Goal: Task Accomplishment & Management: Use online tool/utility

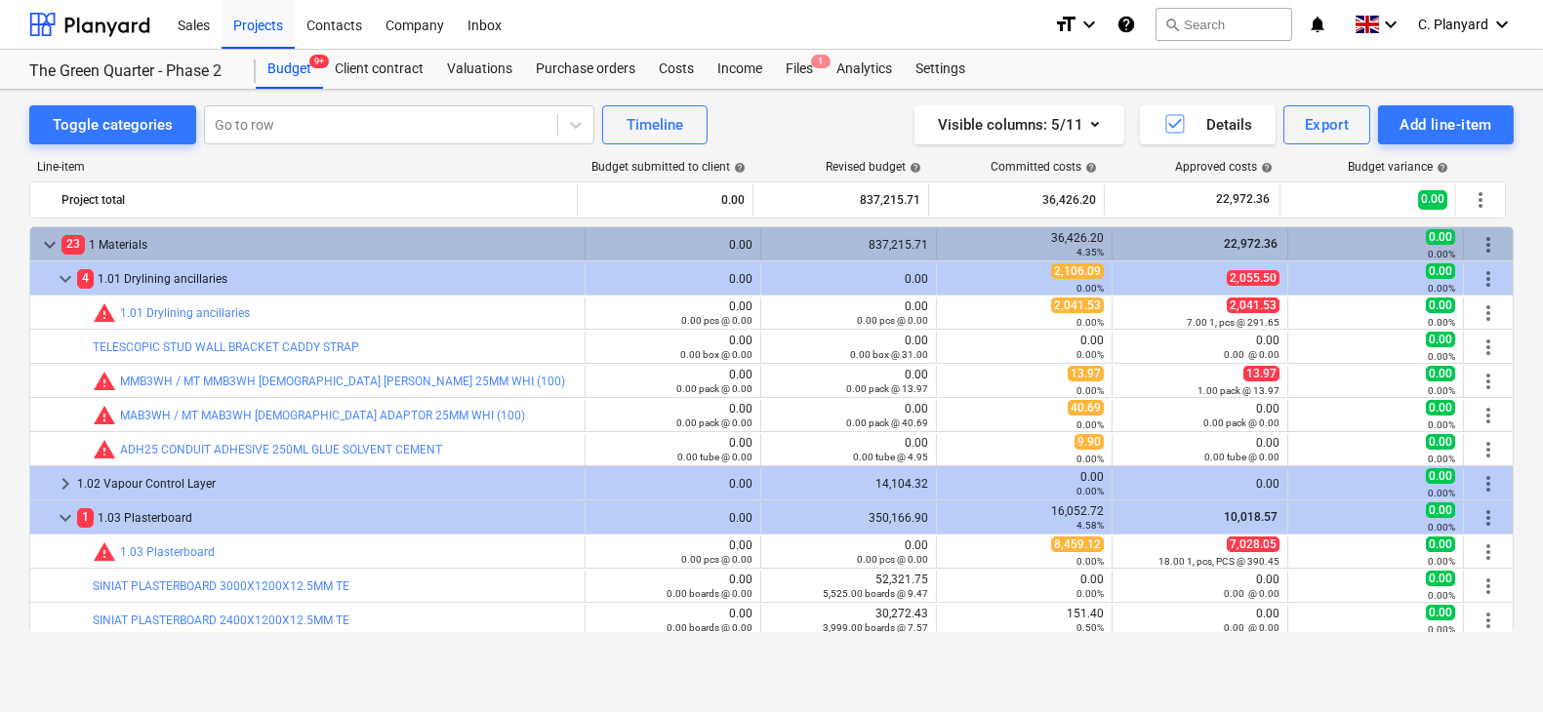
click at [60, 230] on div "keyboard_arrow_down 23 1 Materials" at bounding box center [307, 244] width 555 height 31
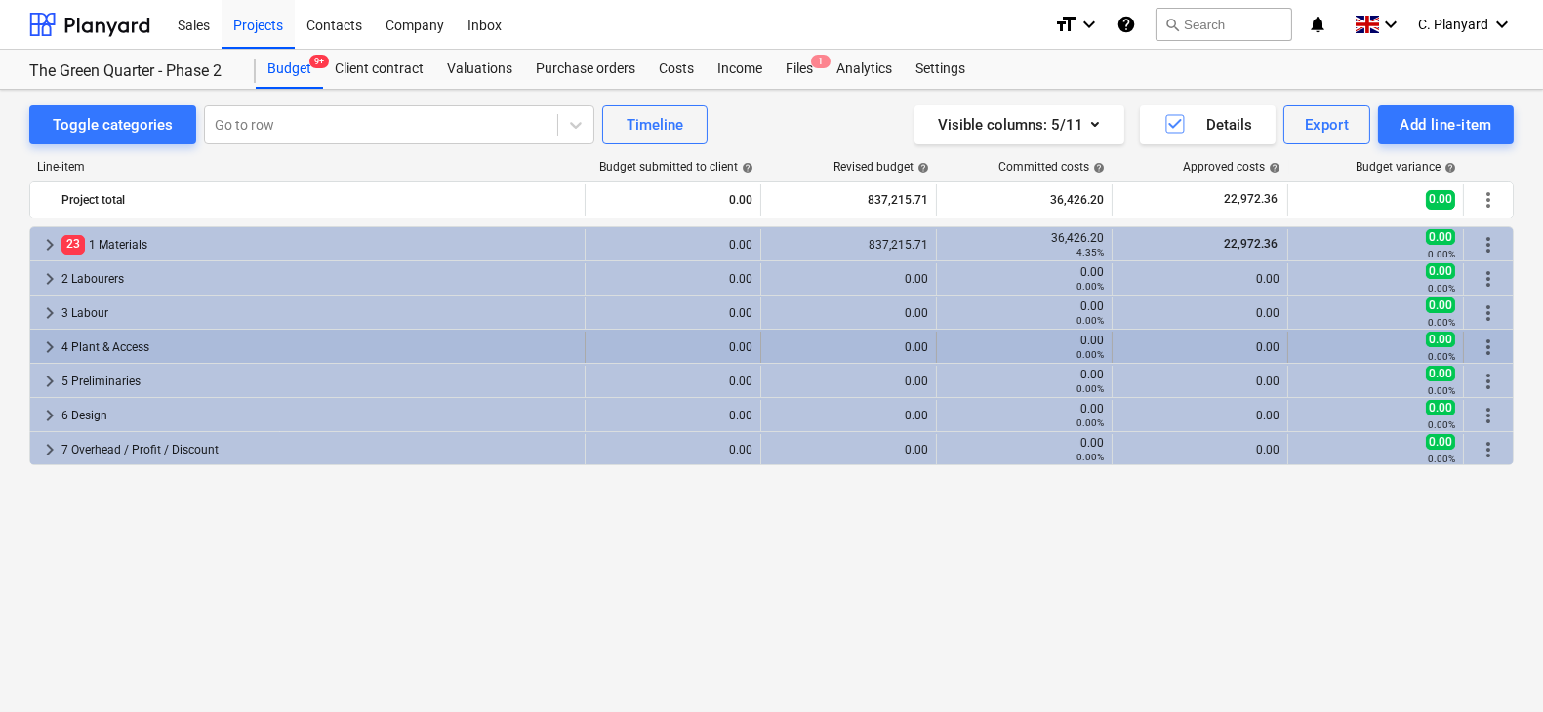
click at [46, 345] on span "keyboard_arrow_right" at bounding box center [49, 347] width 23 height 23
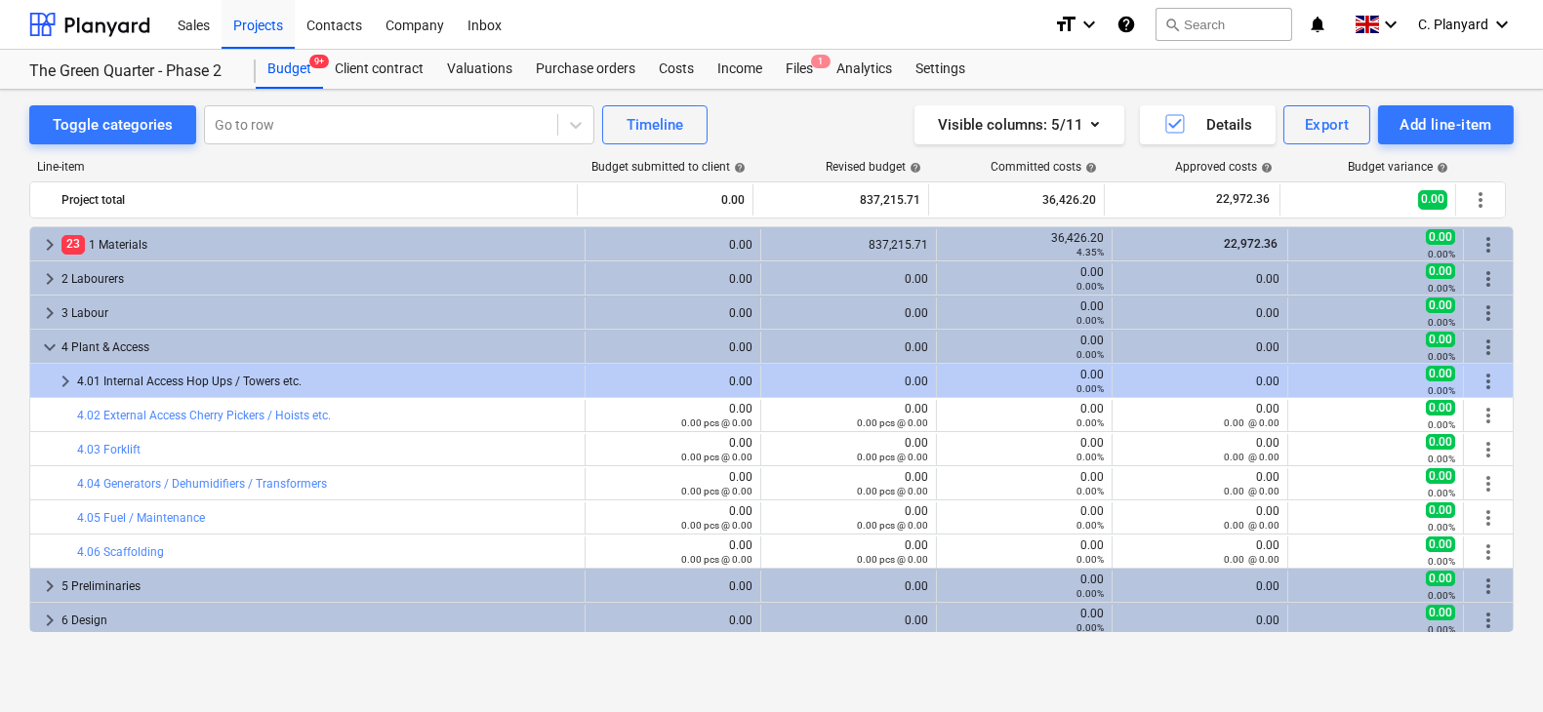
click at [46, 345] on span "keyboard_arrow_down" at bounding box center [49, 347] width 23 height 23
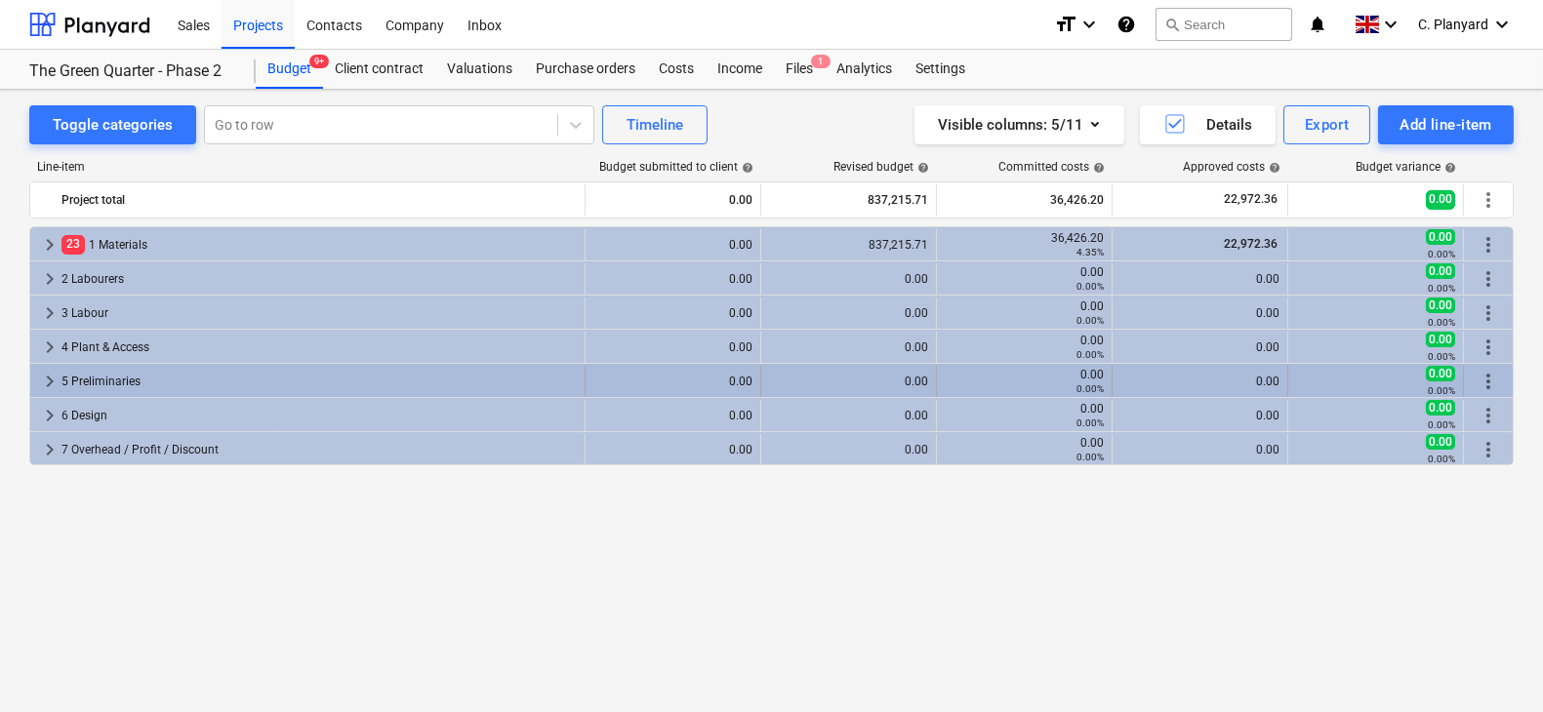
click at [49, 378] on span "keyboard_arrow_right" at bounding box center [49, 381] width 23 height 23
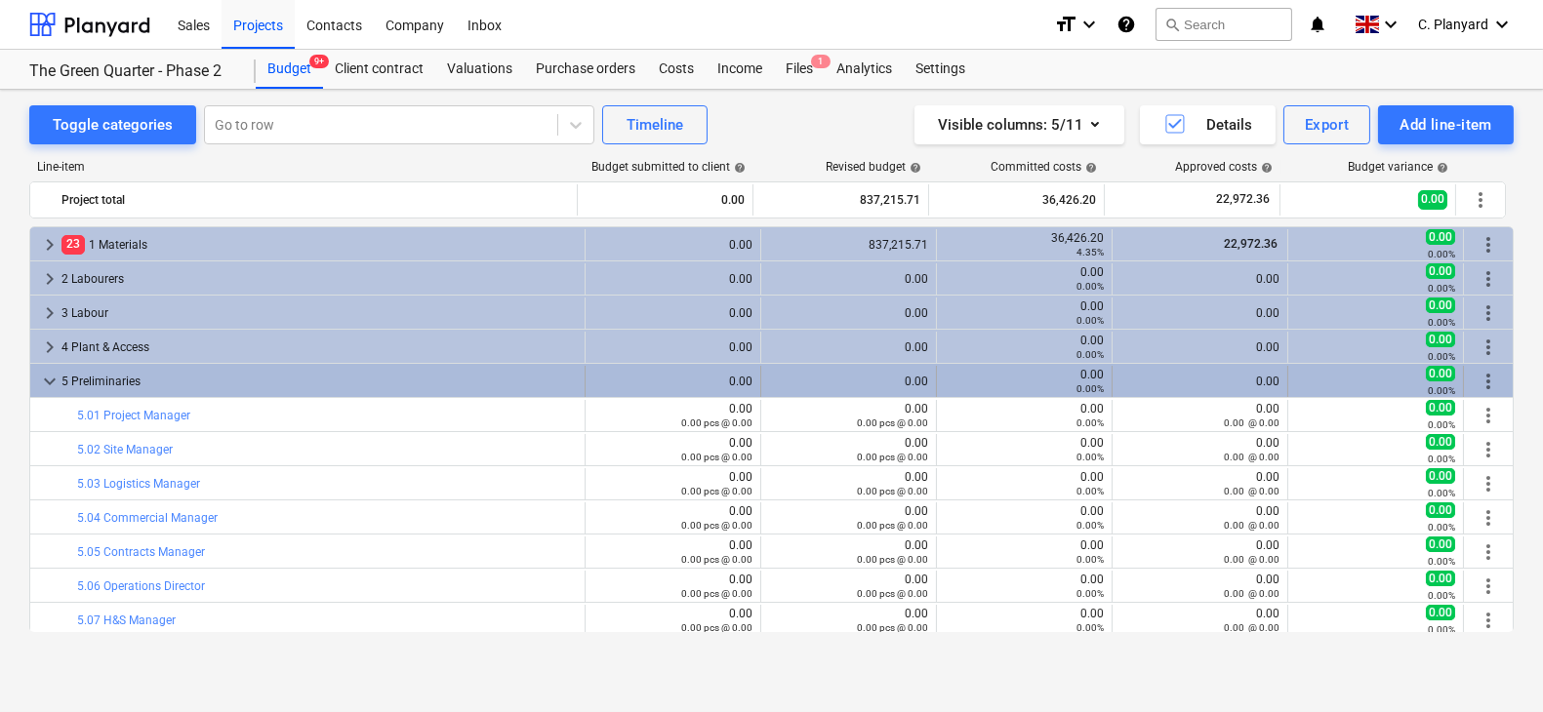
click at [49, 377] on span "keyboard_arrow_down" at bounding box center [49, 381] width 23 height 23
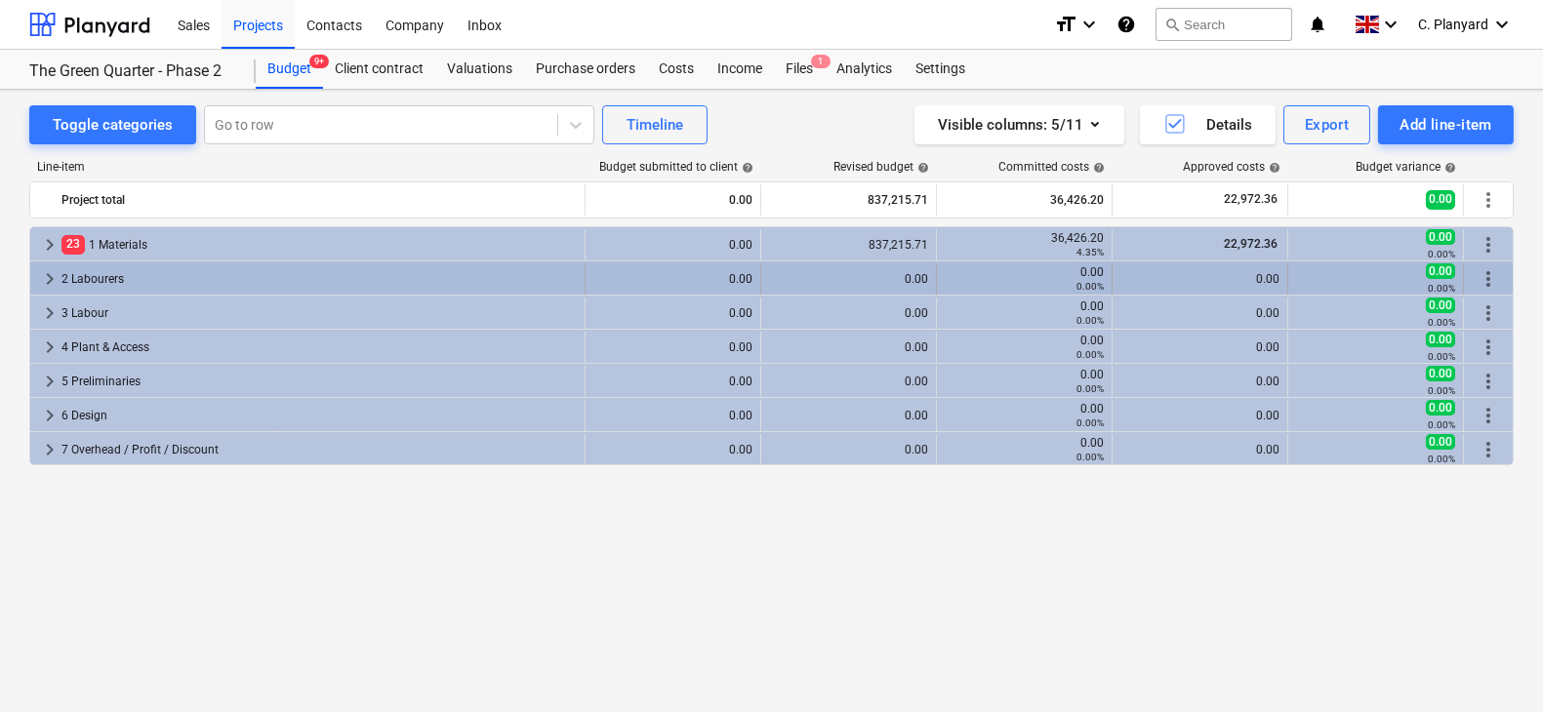
click at [40, 277] on span "keyboard_arrow_right" at bounding box center [49, 278] width 23 height 23
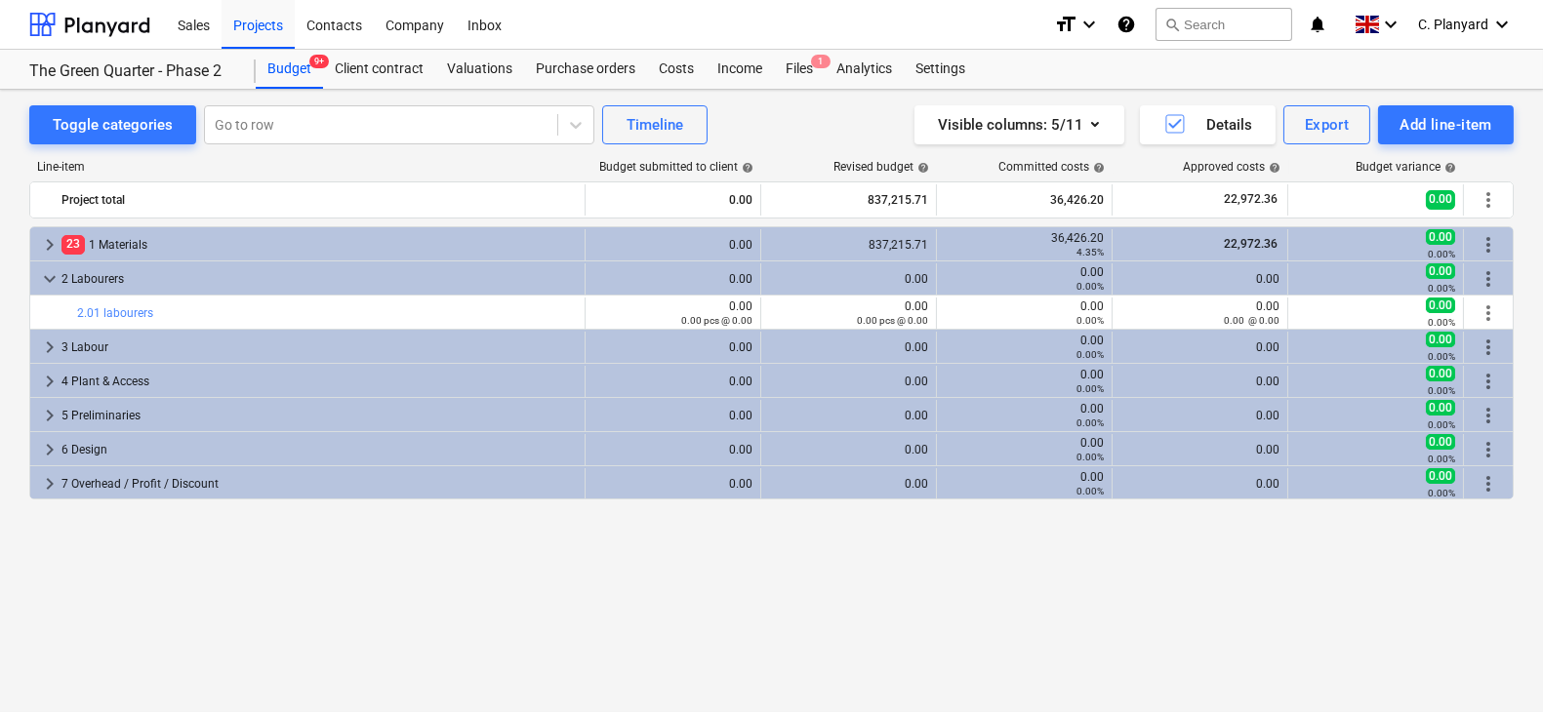
click at [40, 277] on span "keyboard_arrow_down" at bounding box center [49, 278] width 23 height 23
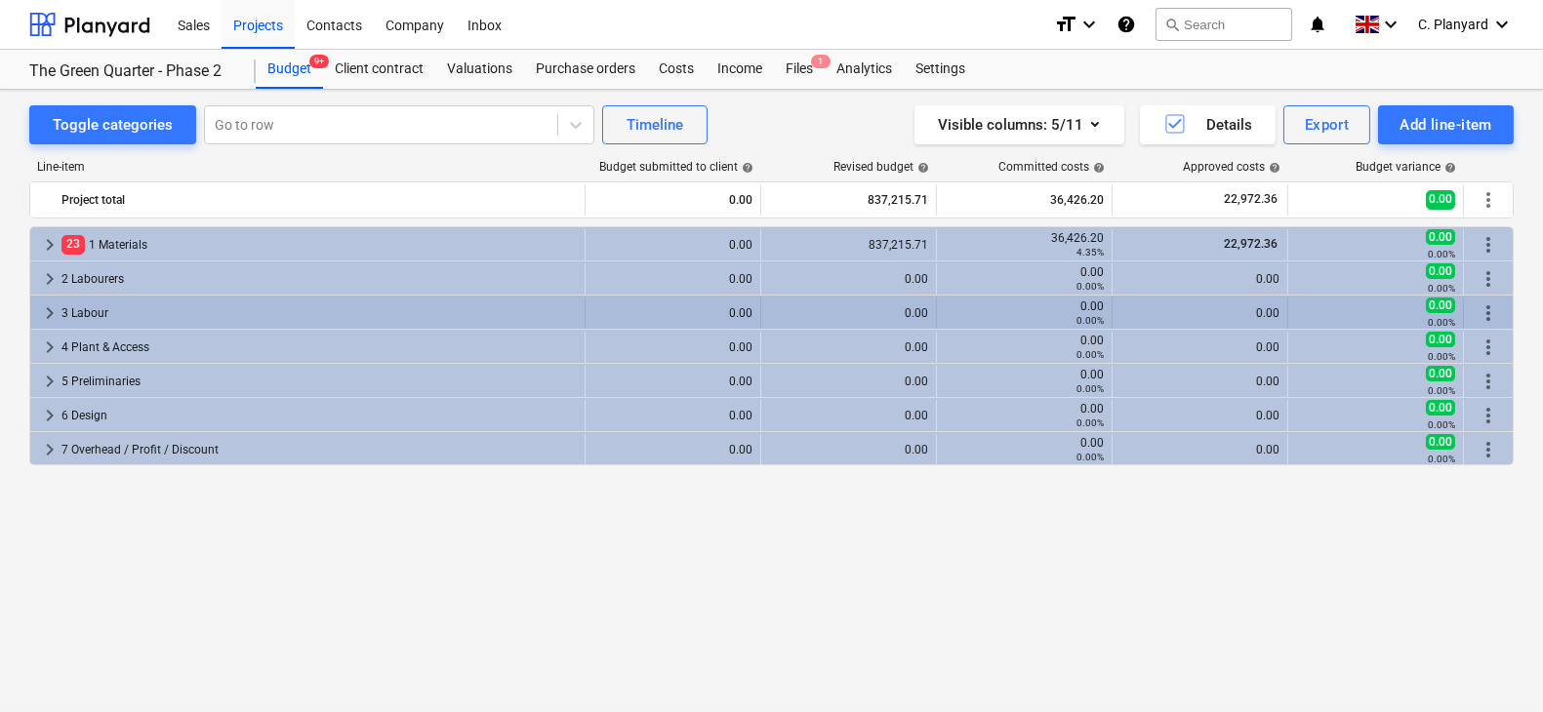
click at [42, 301] on span "keyboard_arrow_right" at bounding box center [49, 312] width 23 height 23
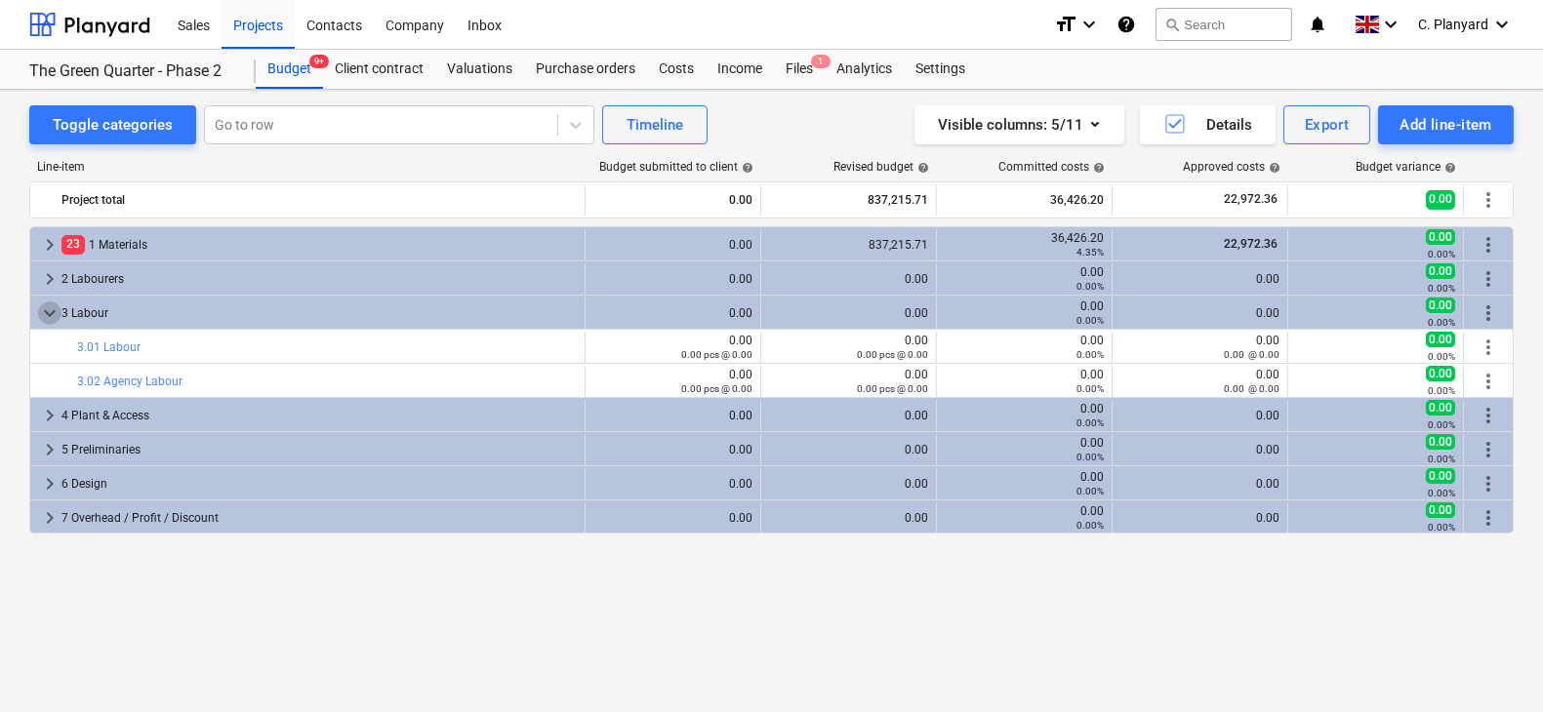
click at [42, 301] on span "keyboard_arrow_down" at bounding box center [49, 312] width 23 height 23
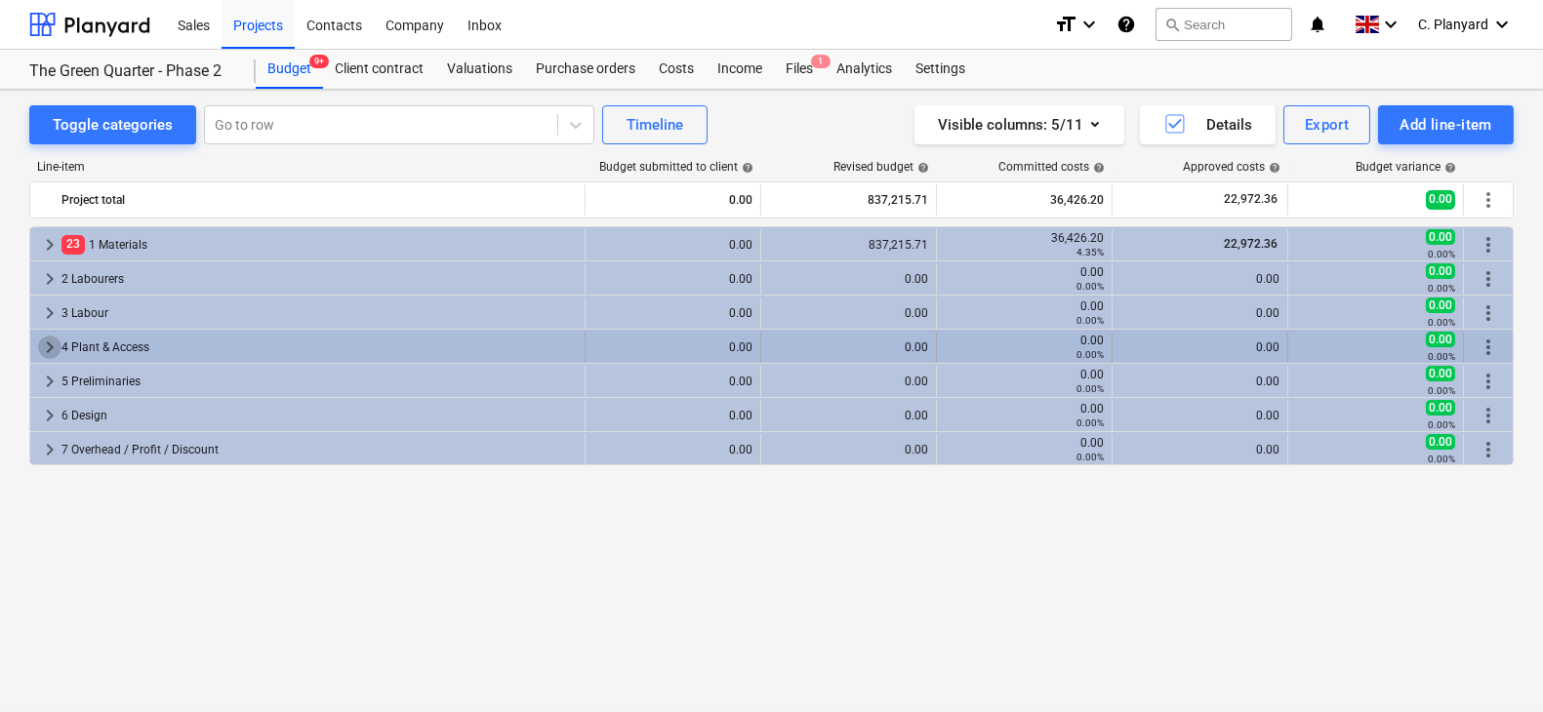
click at [45, 336] on span "keyboard_arrow_right" at bounding box center [49, 347] width 23 height 23
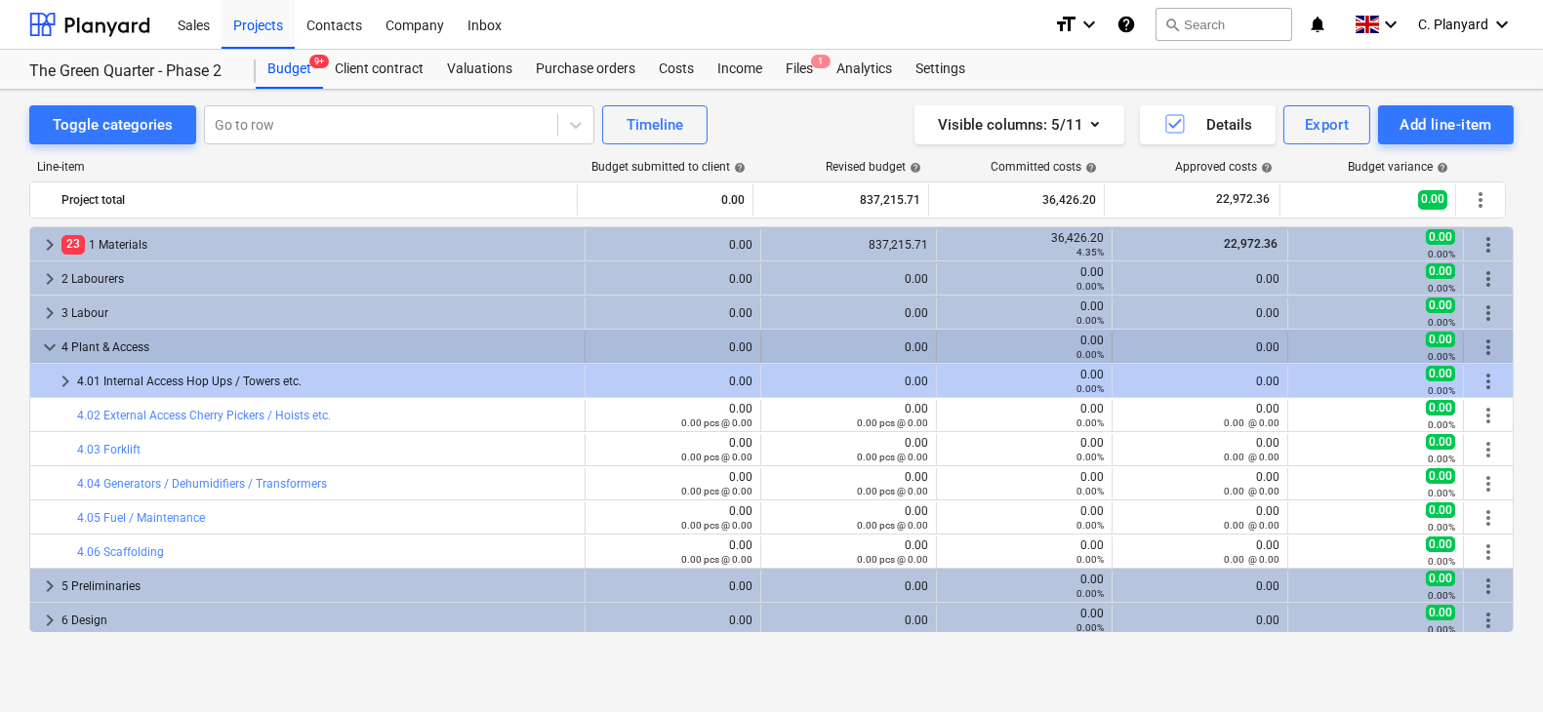
click at [46, 340] on span "keyboard_arrow_down" at bounding box center [49, 347] width 23 height 23
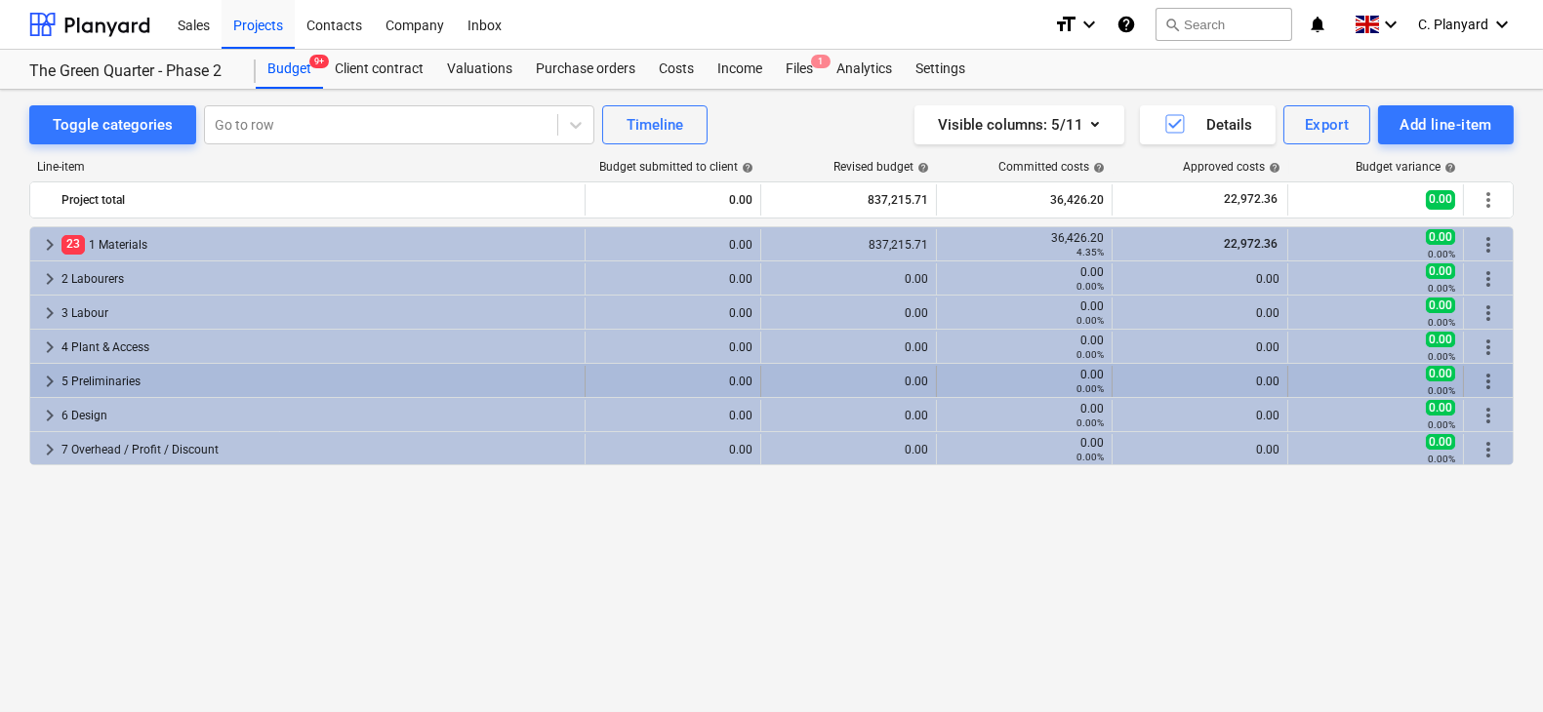
click at [51, 386] on span "keyboard_arrow_right" at bounding box center [49, 381] width 23 height 23
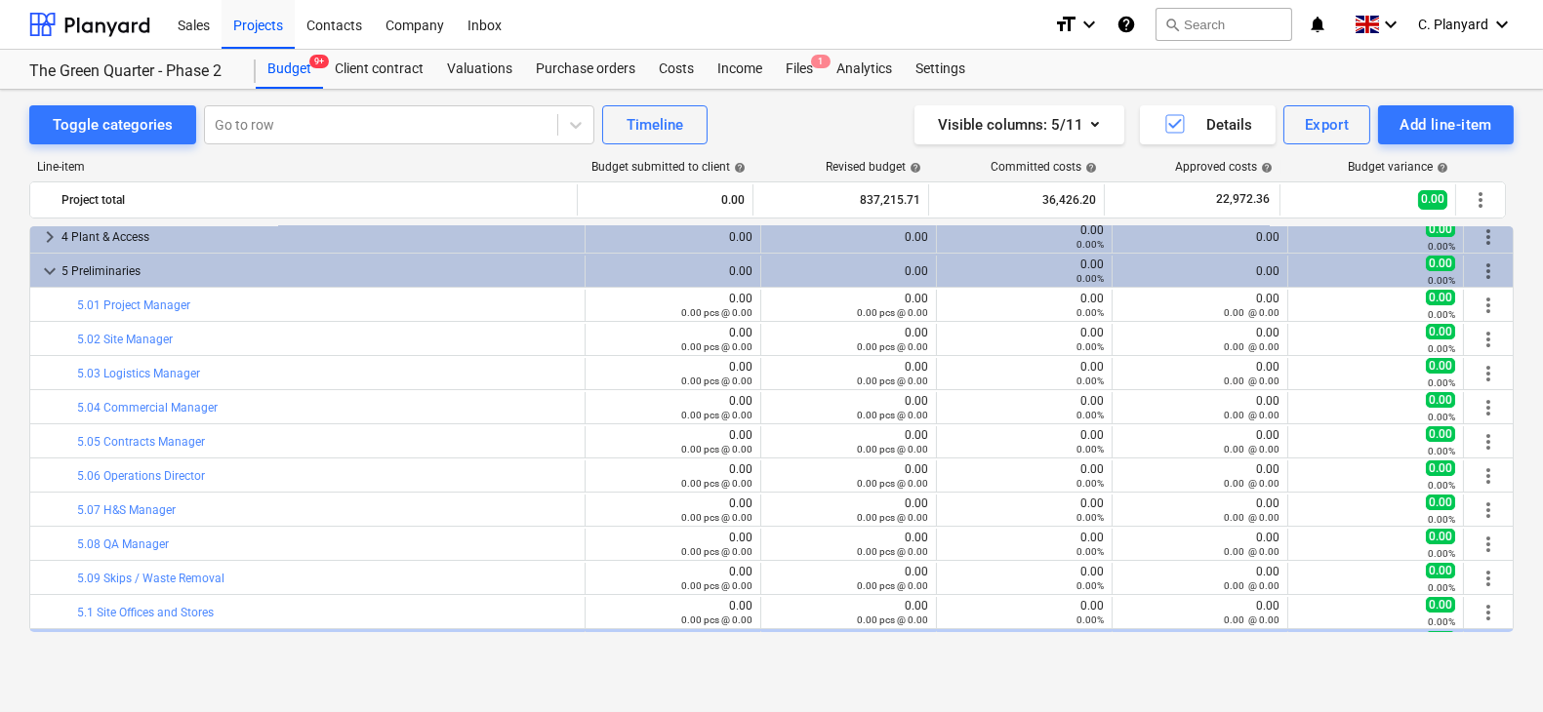
scroll to position [81, 0]
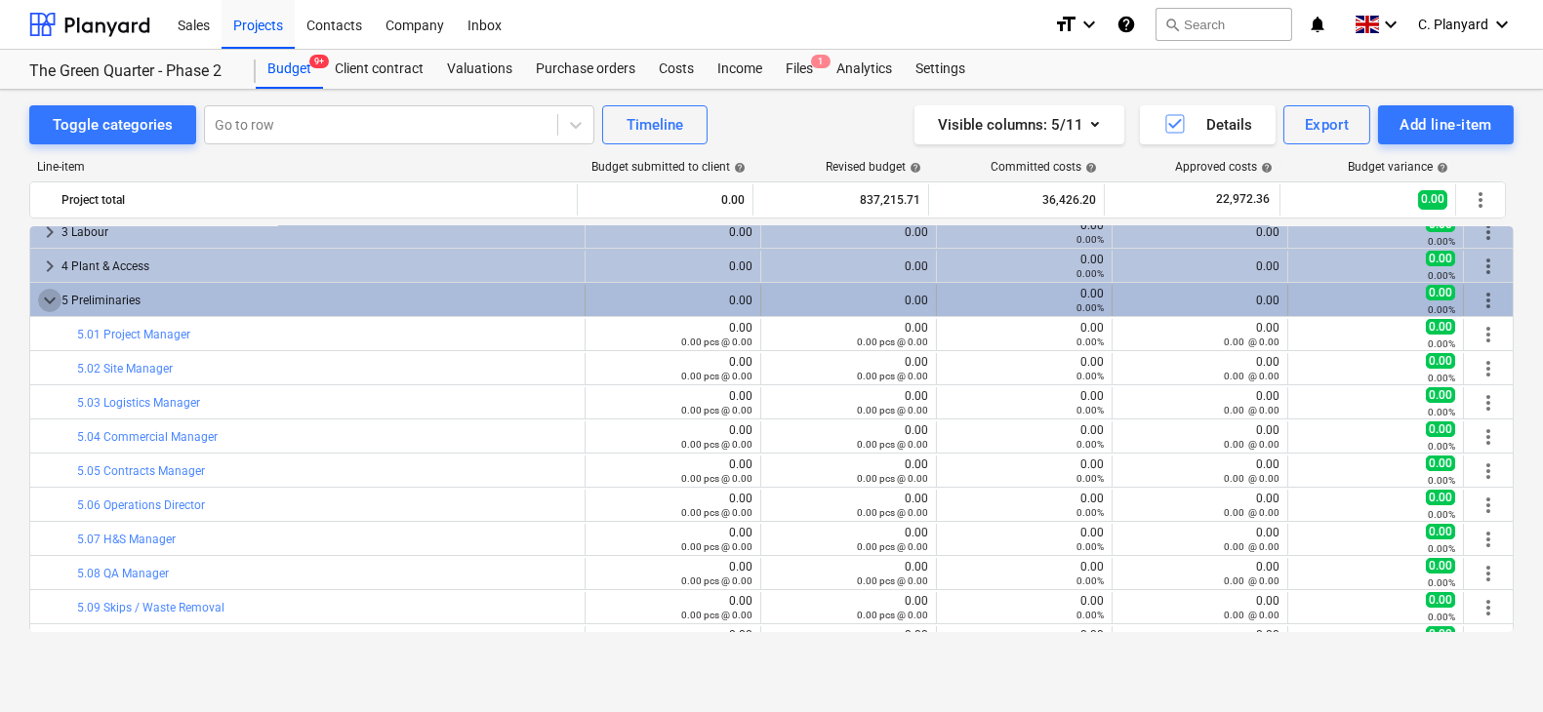
click at [42, 307] on span "keyboard_arrow_down" at bounding box center [49, 300] width 23 height 23
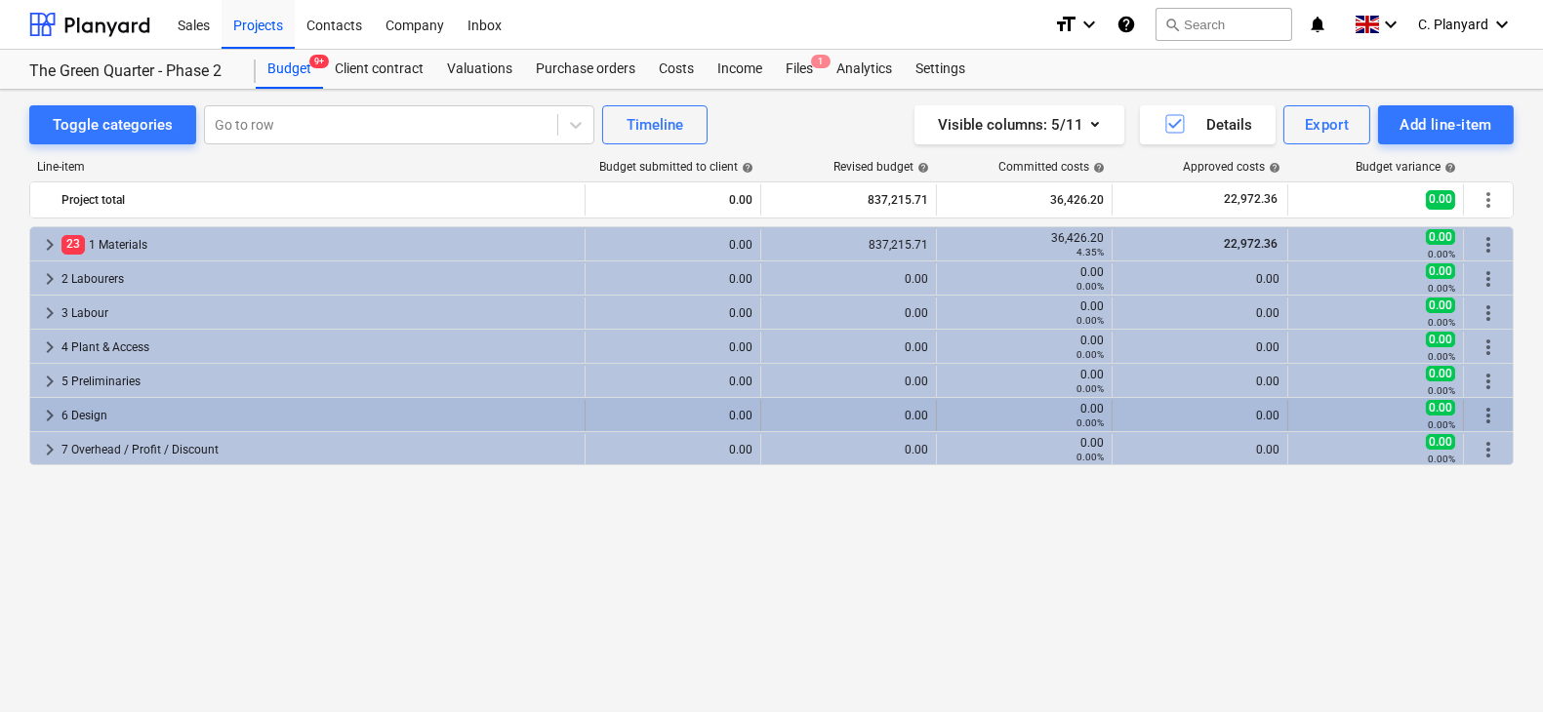
click at [44, 404] on span "keyboard_arrow_right" at bounding box center [49, 415] width 23 height 23
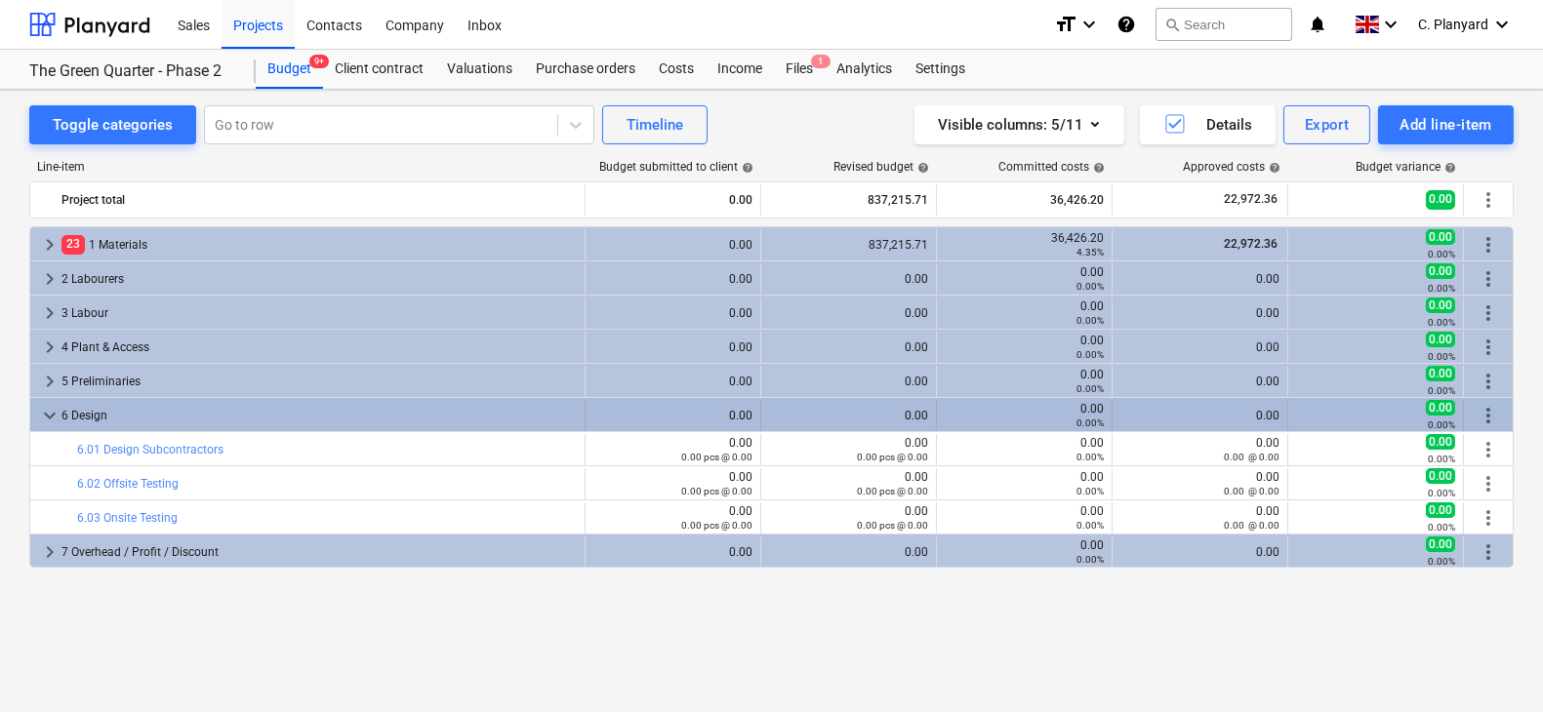
click at [45, 408] on span "keyboard_arrow_down" at bounding box center [49, 415] width 23 height 23
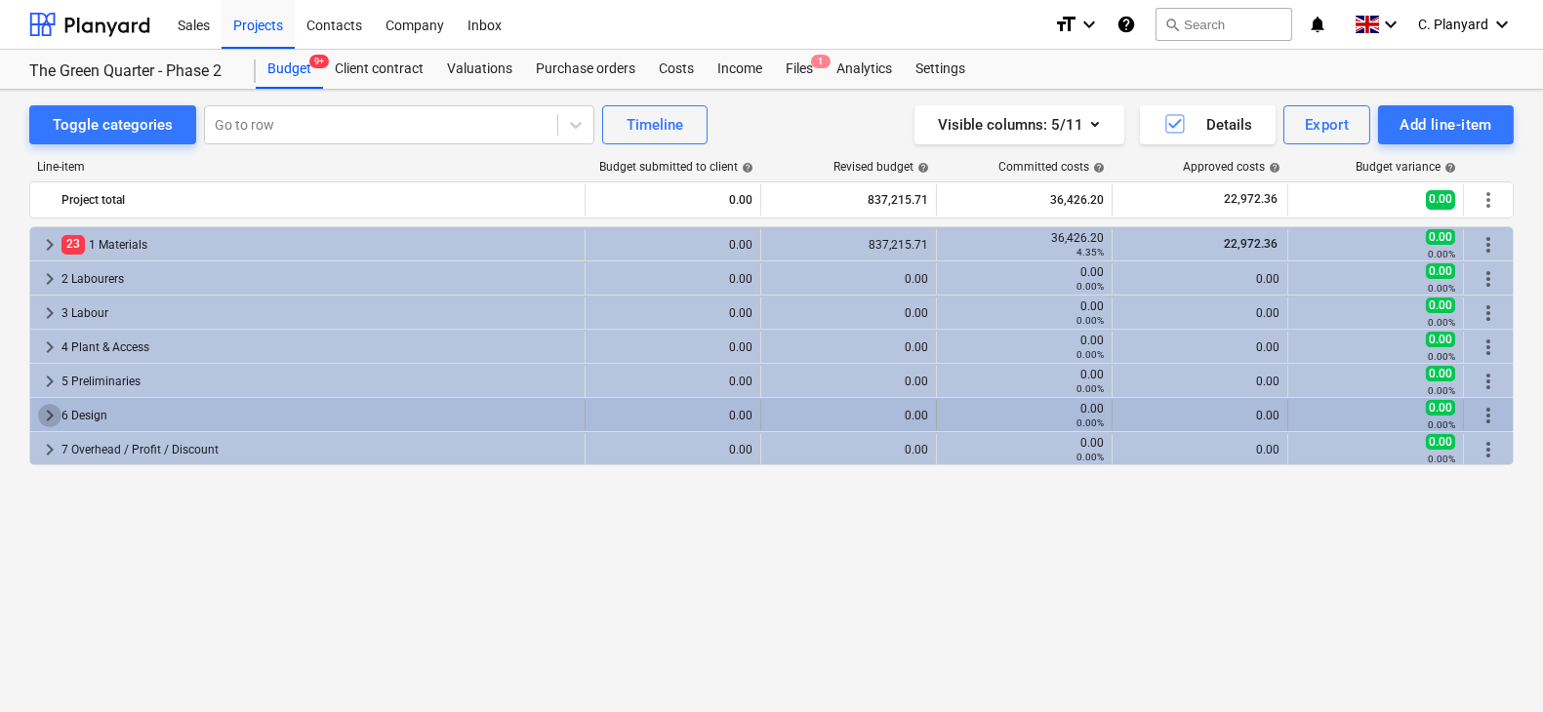
click at [45, 407] on span "keyboard_arrow_right" at bounding box center [49, 415] width 23 height 23
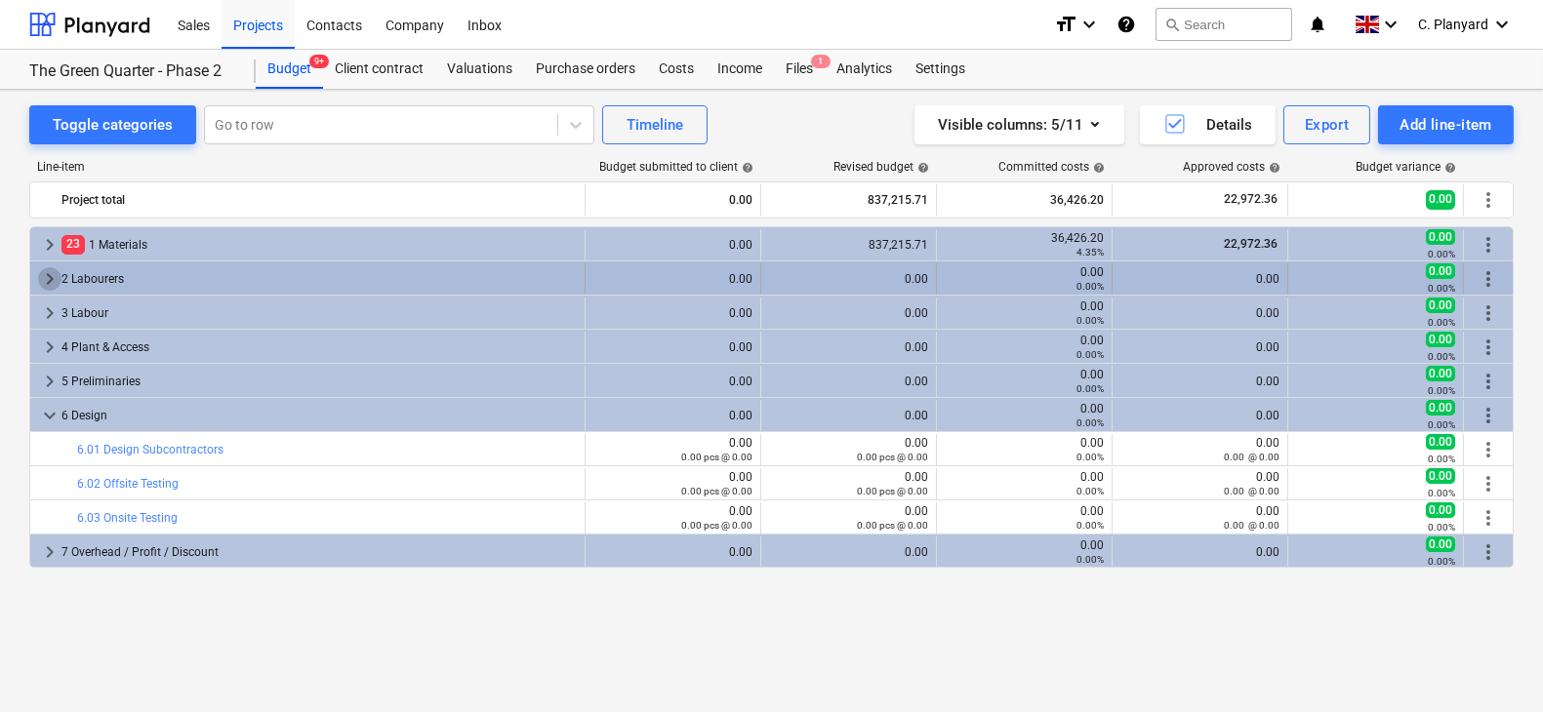
click at [50, 272] on span "keyboard_arrow_right" at bounding box center [49, 278] width 23 height 23
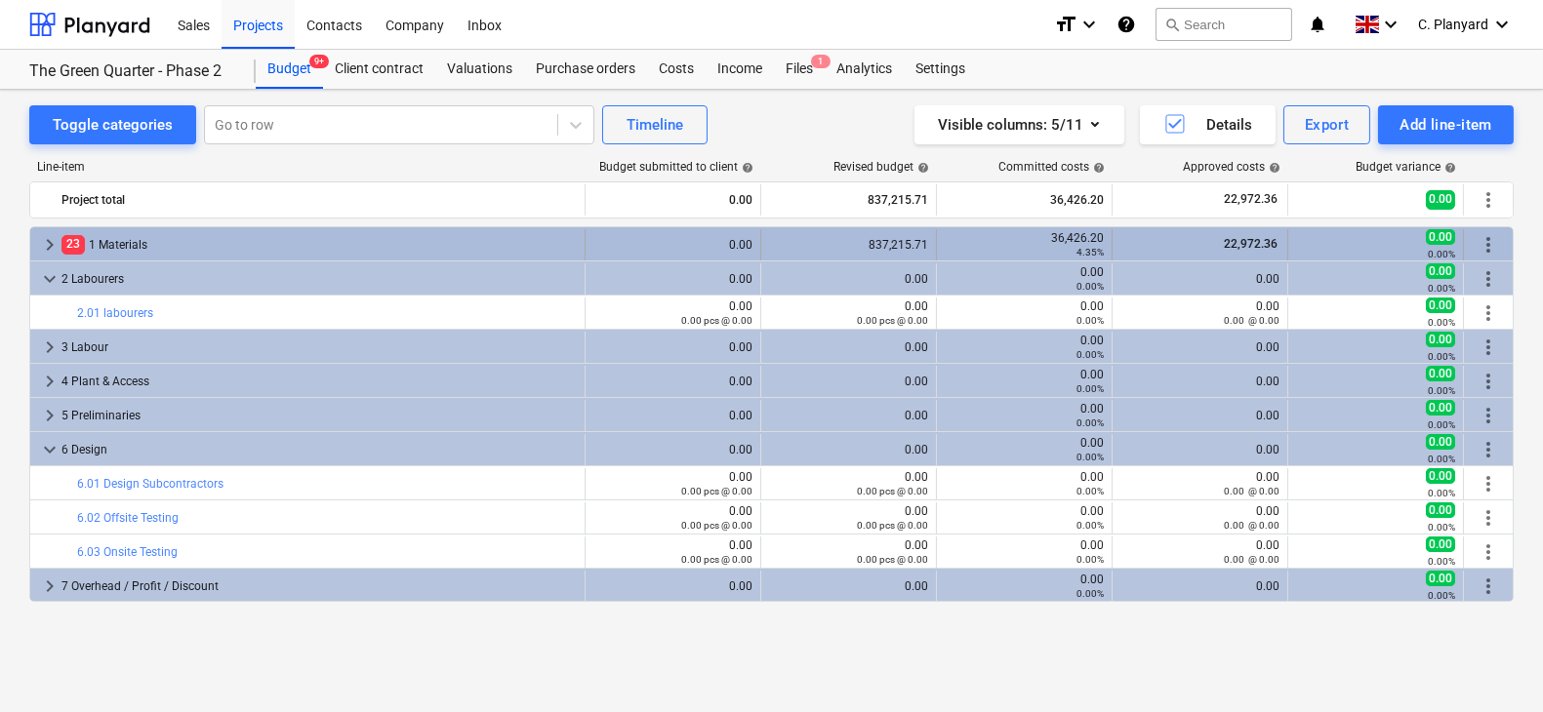
click at [56, 245] on span "keyboard_arrow_right" at bounding box center [49, 244] width 23 height 23
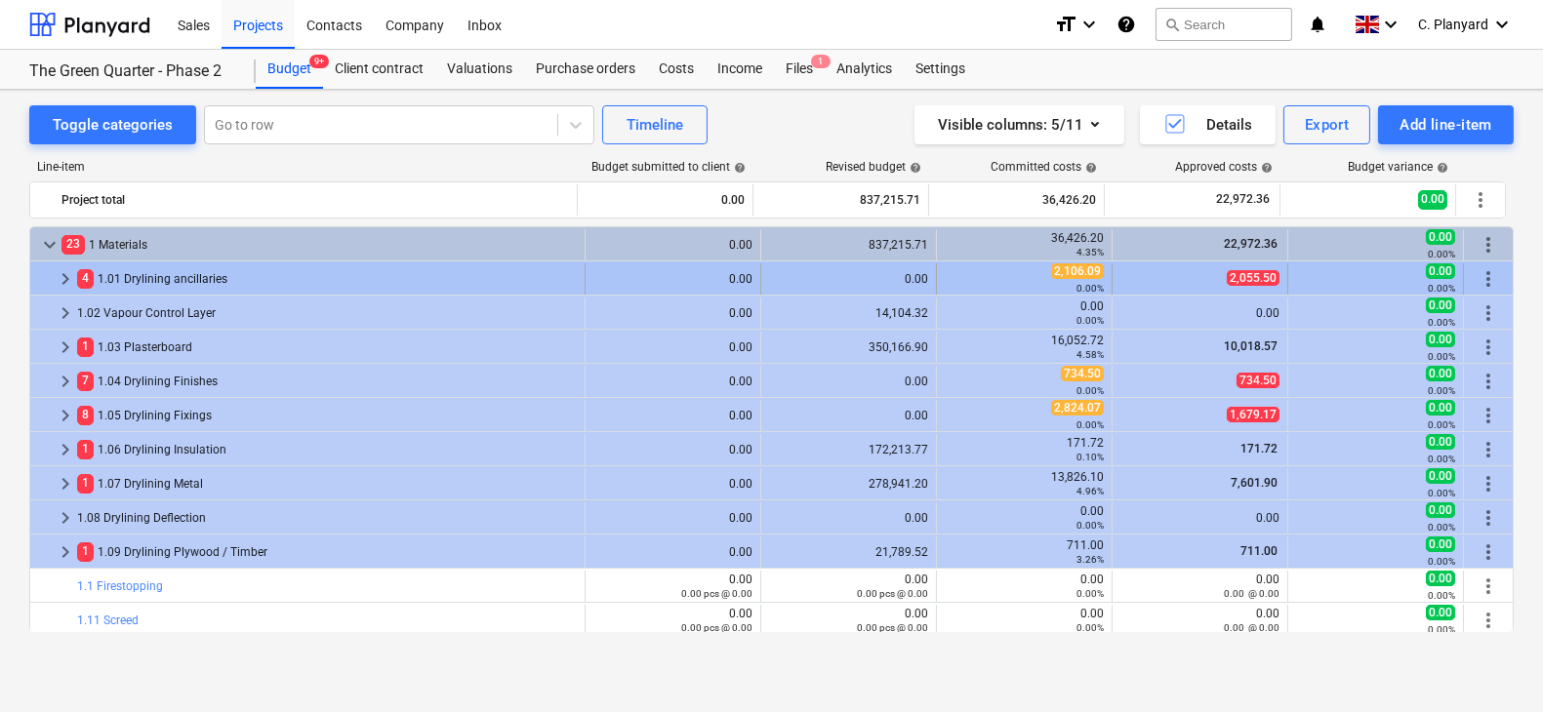
click at [64, 271] on span "keyboard_arrow_right" at bounding box center [65, 278] width 23 height 23
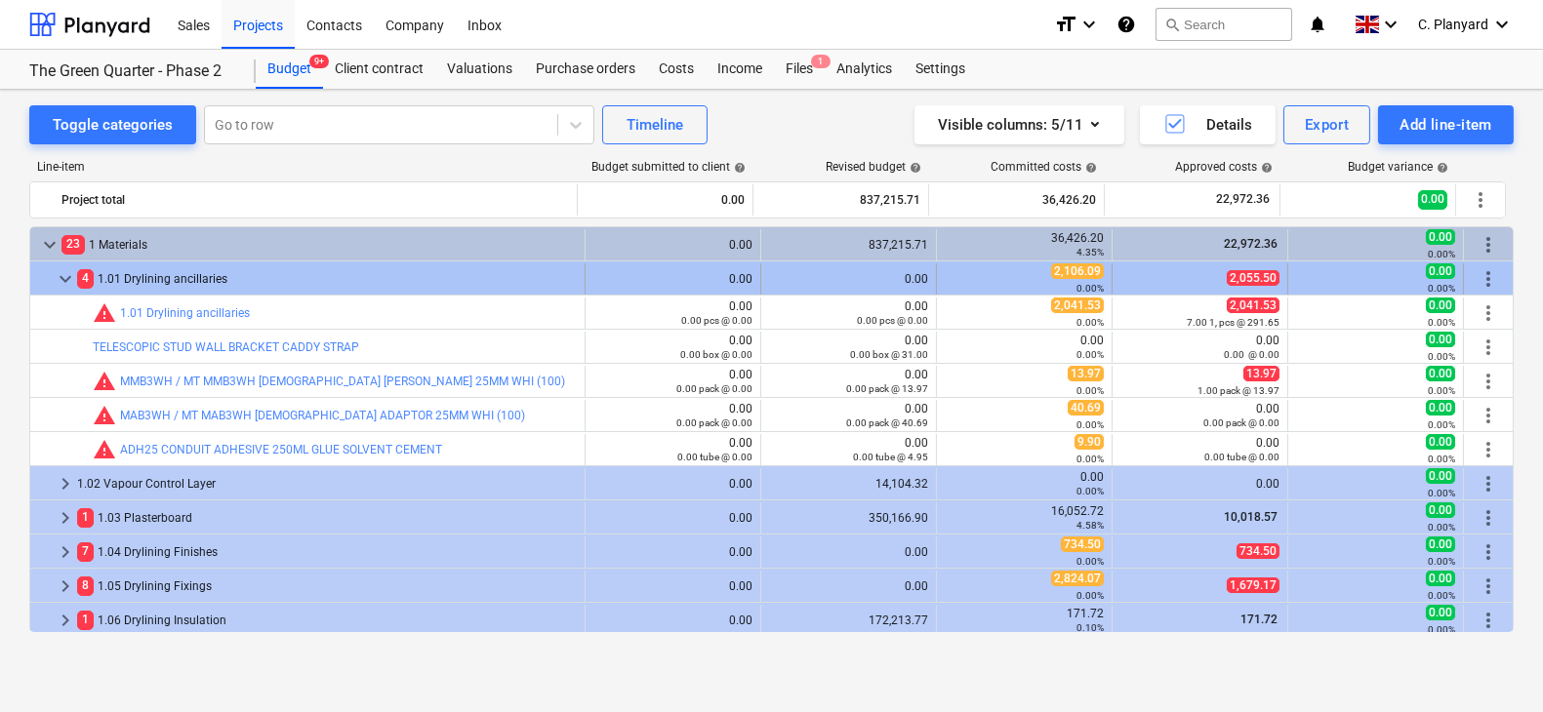
click at [62, 271] on span "keyboard_arrow_down" at bounding box center [65, 278] width 23 height 23
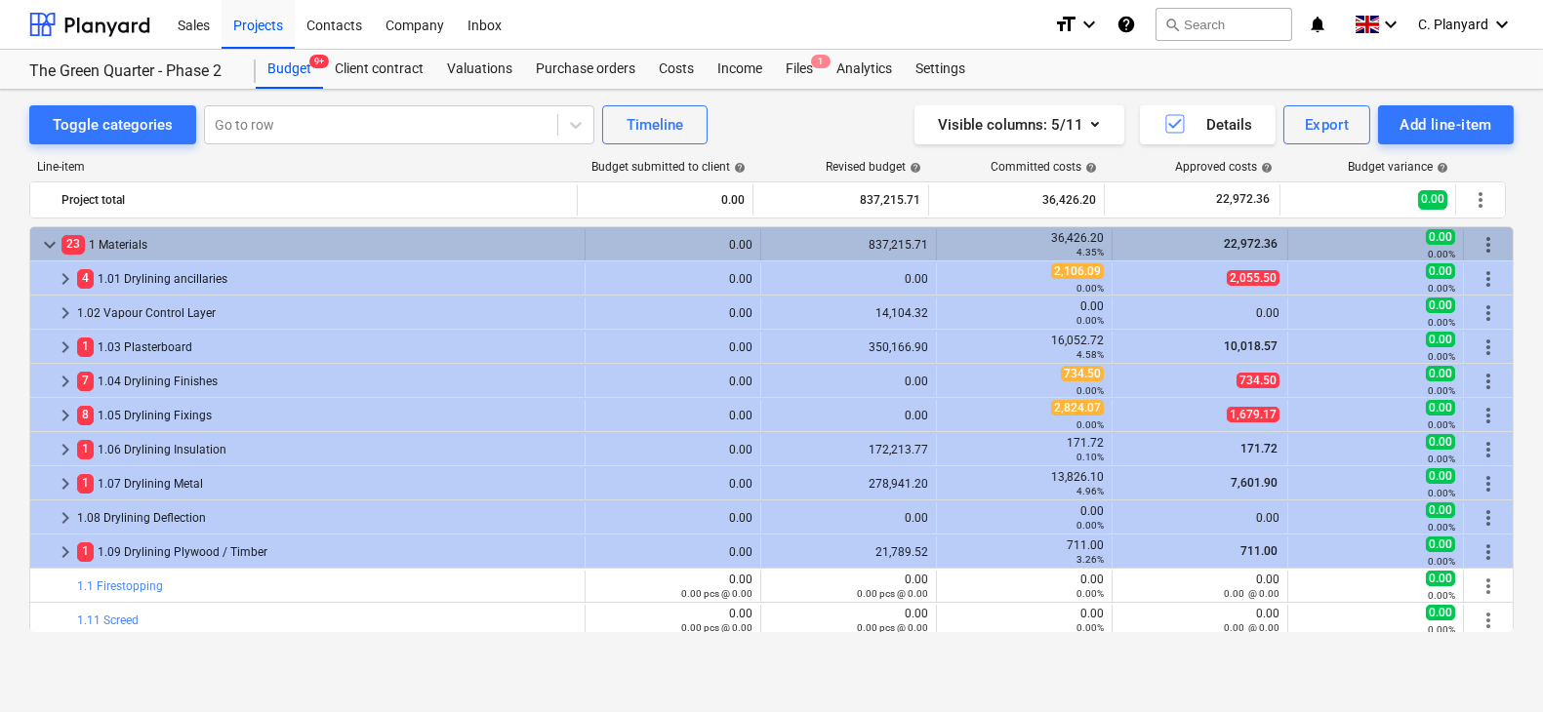
click at [45, 237] on span "keyboard_arrow_down" at bounding box center [49, 244] width 23 height 23
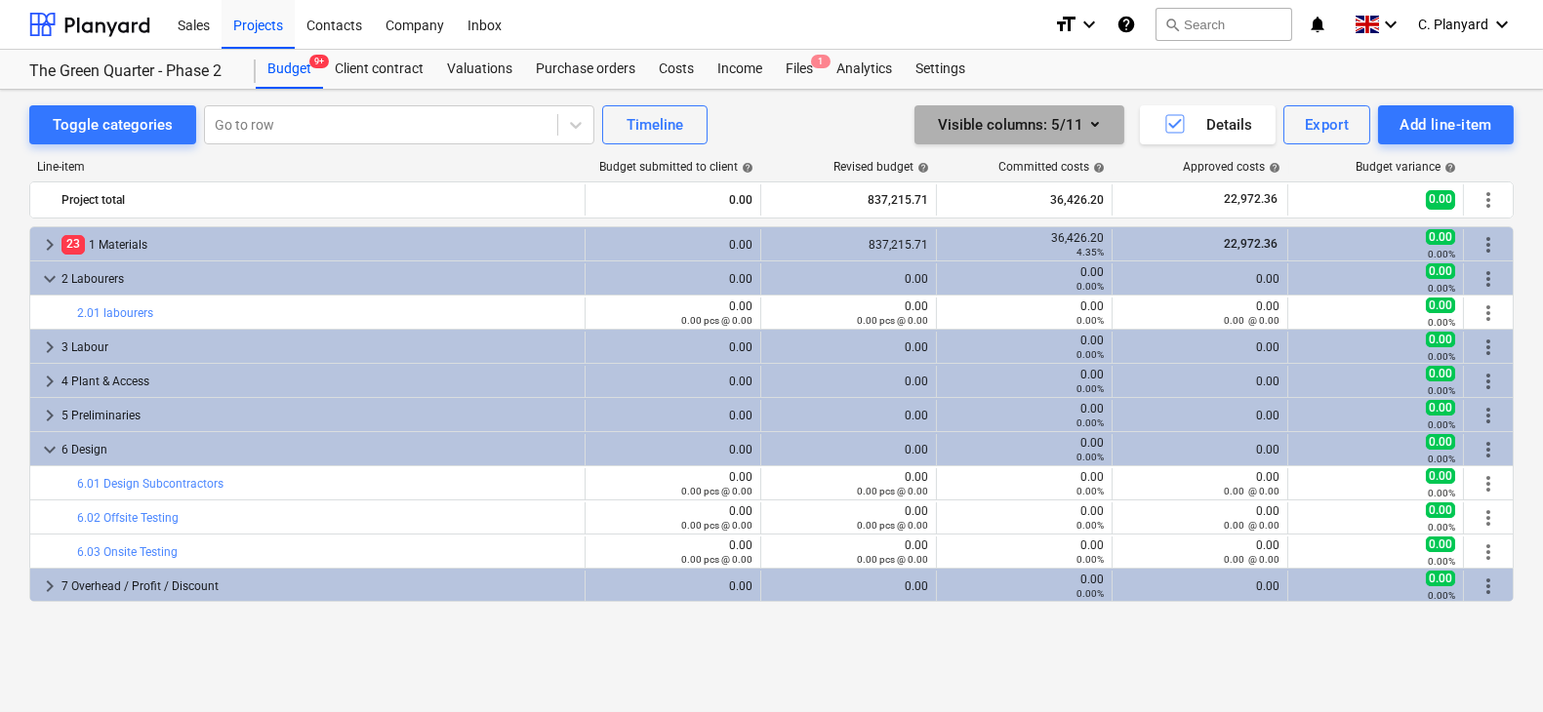
click at [1101, 124] on icon "button" at bounding box center [1094, 123] width 23 height 23
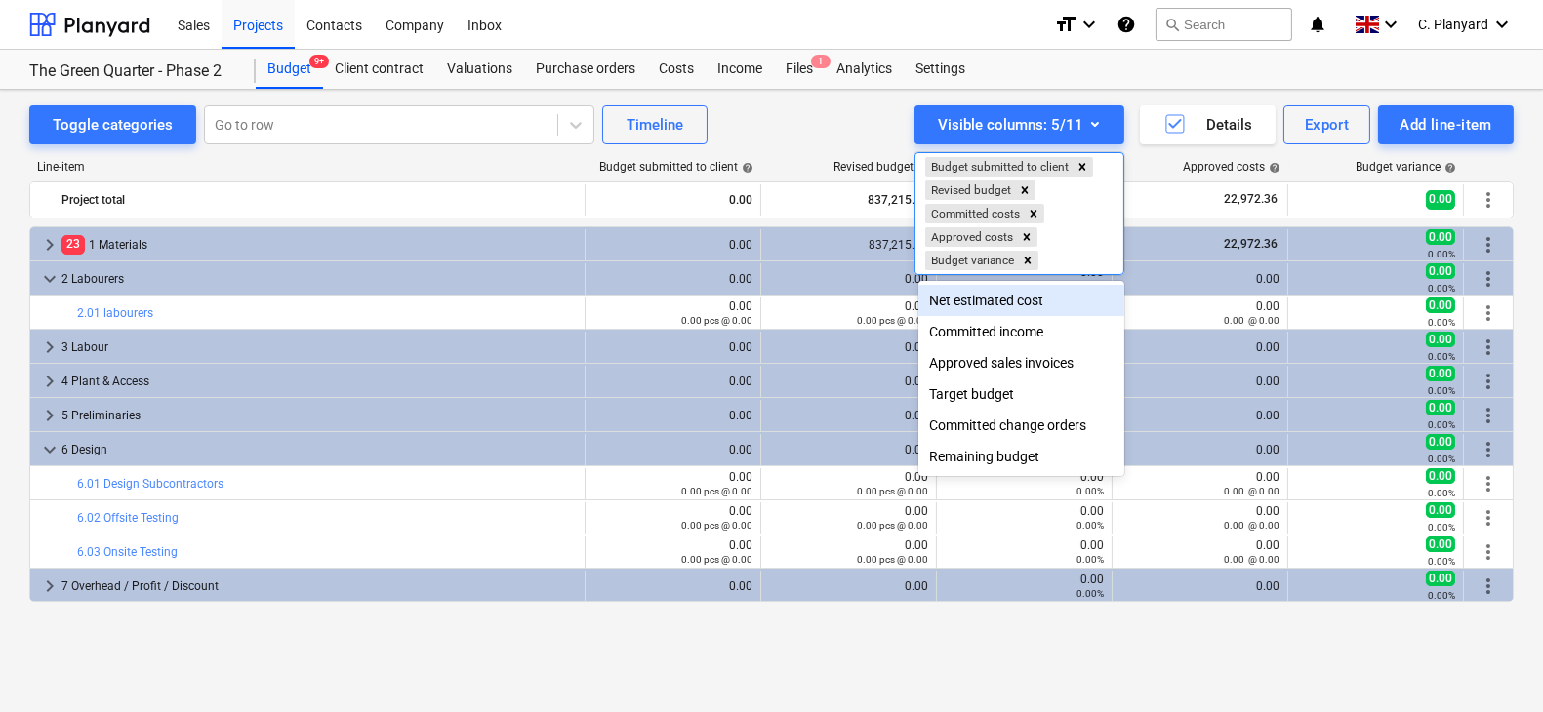
click at [1023, 306] on div "Net estimated cost" at bounding box center [1021, 300] width 207 height 31
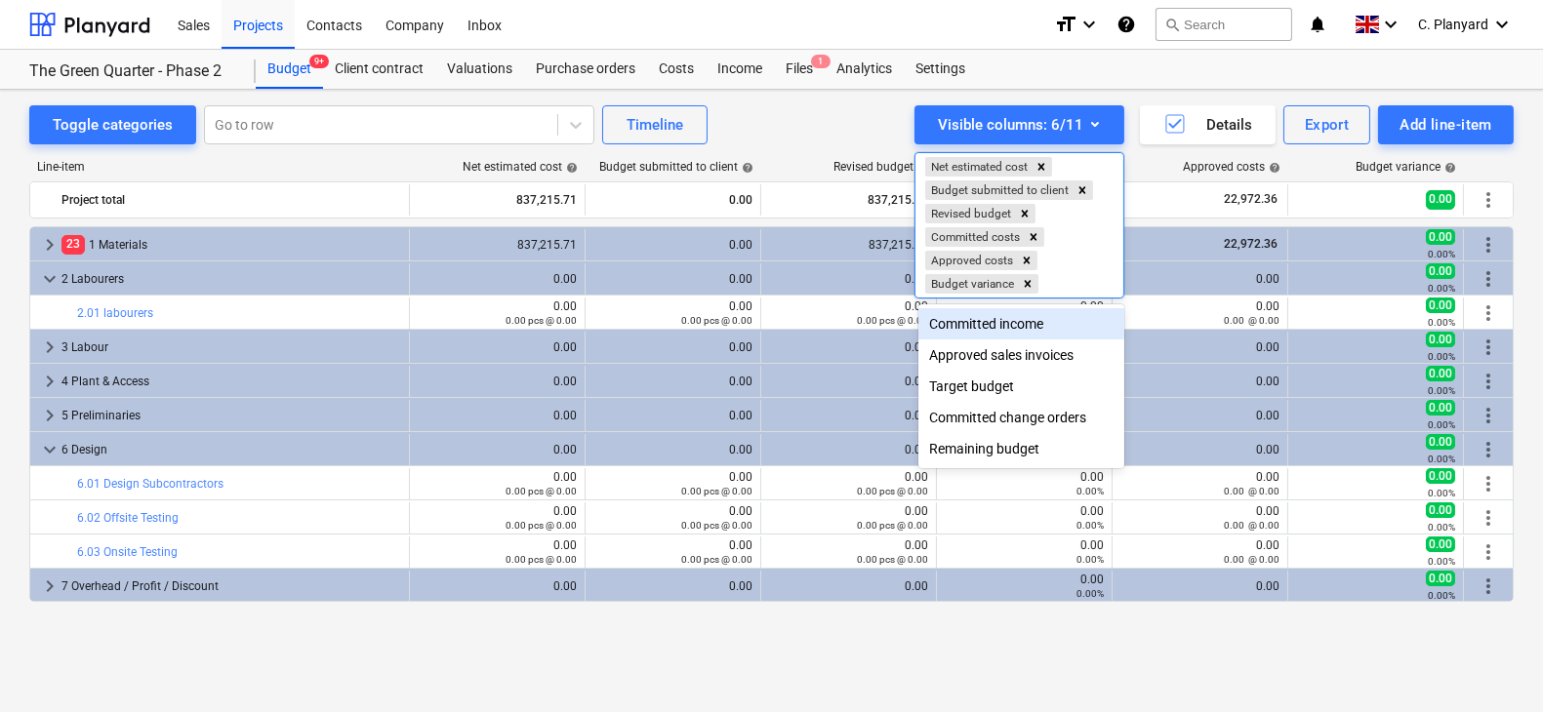
click at [1027, 325] on div "Committed income" at bounding box center [1021, 323] width 207 height 31
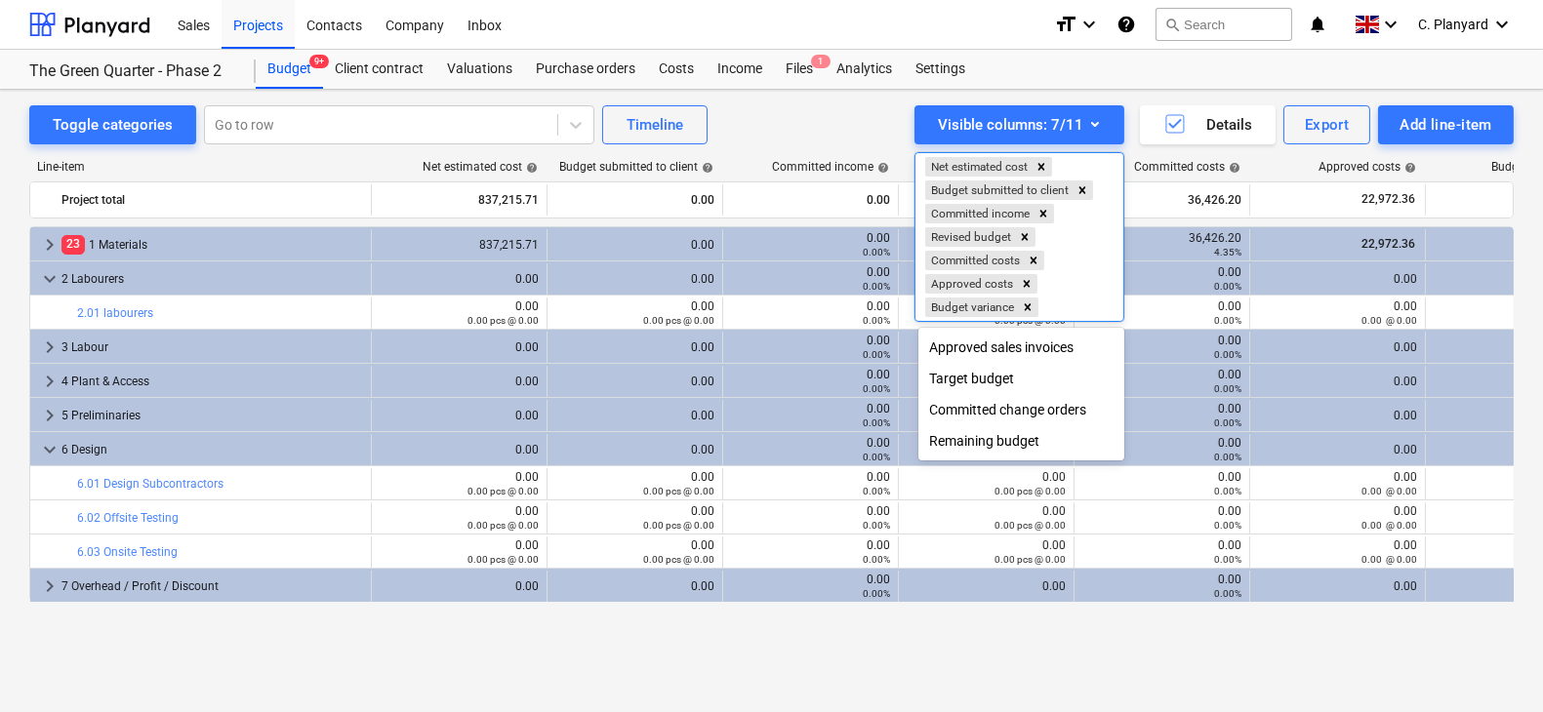
click at [980, 378] on div "Target budget" at bounding box center [1021, 378] width 207 height 31
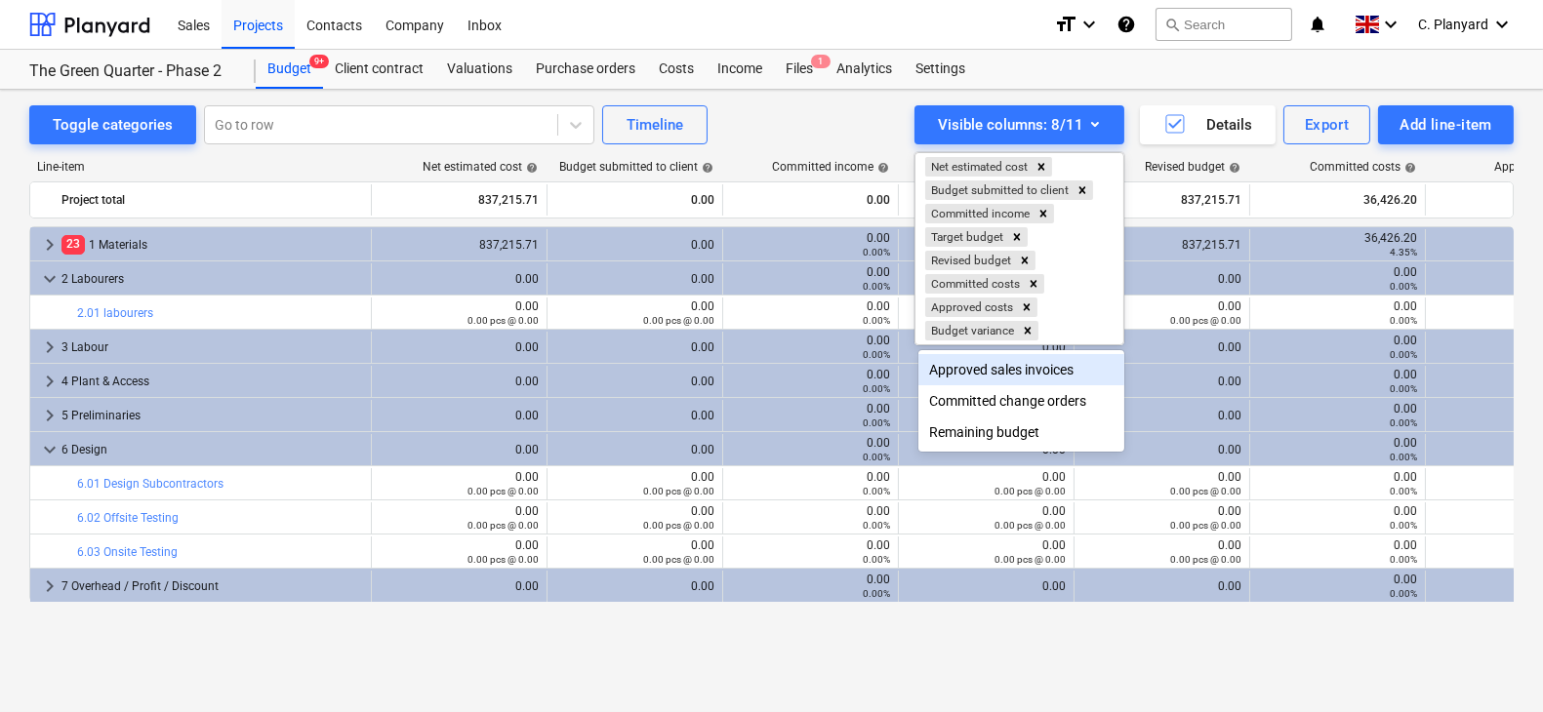
click at [804, 127] on div at bounding box center [771, 356] width 1543 height 712
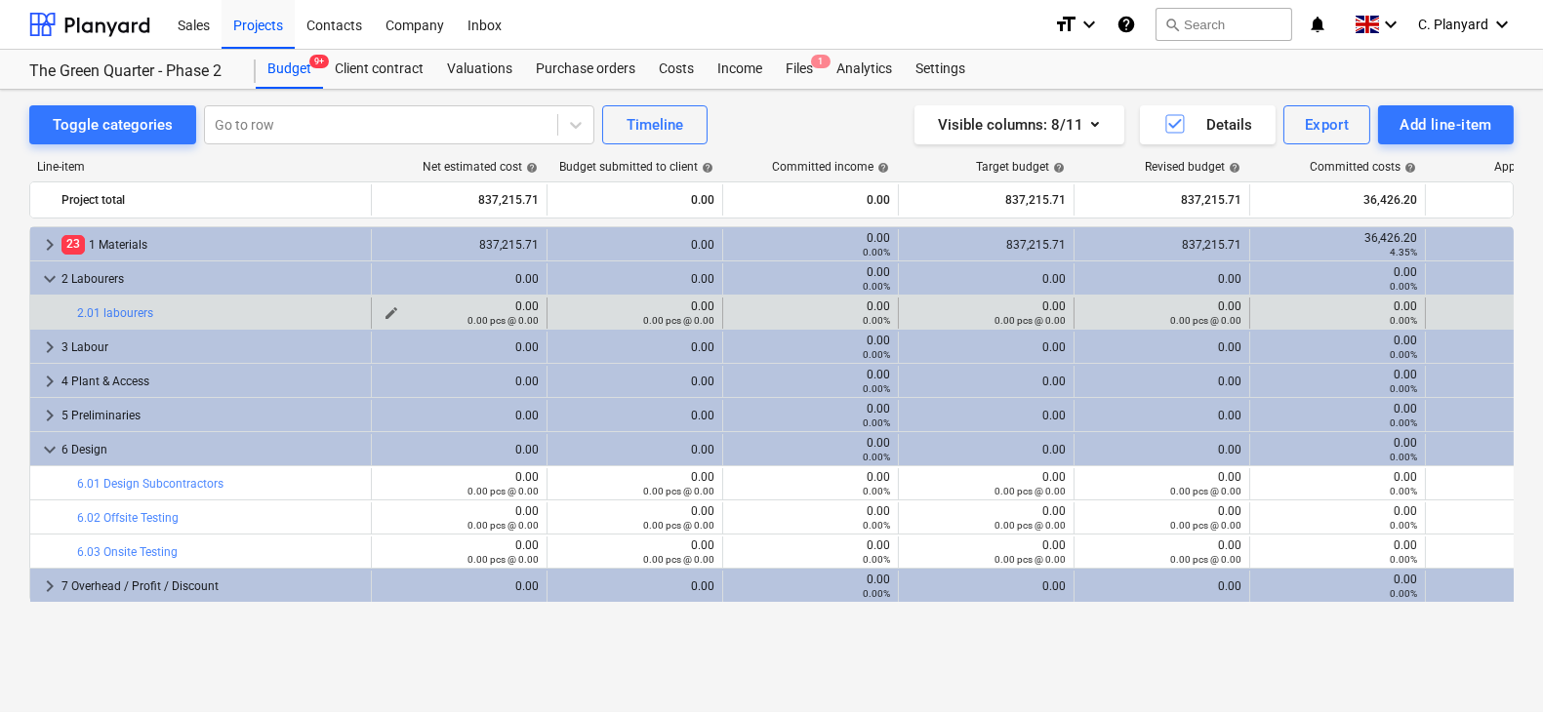
click at [404, 305] on div "0.00 0.00 pcs @ 0.00" at bounding box center [459, 313] width 159 height 27
click at [398, 305] on button "edit" at bounding box center [391, 312] width 23 height 23
type textarea "x"
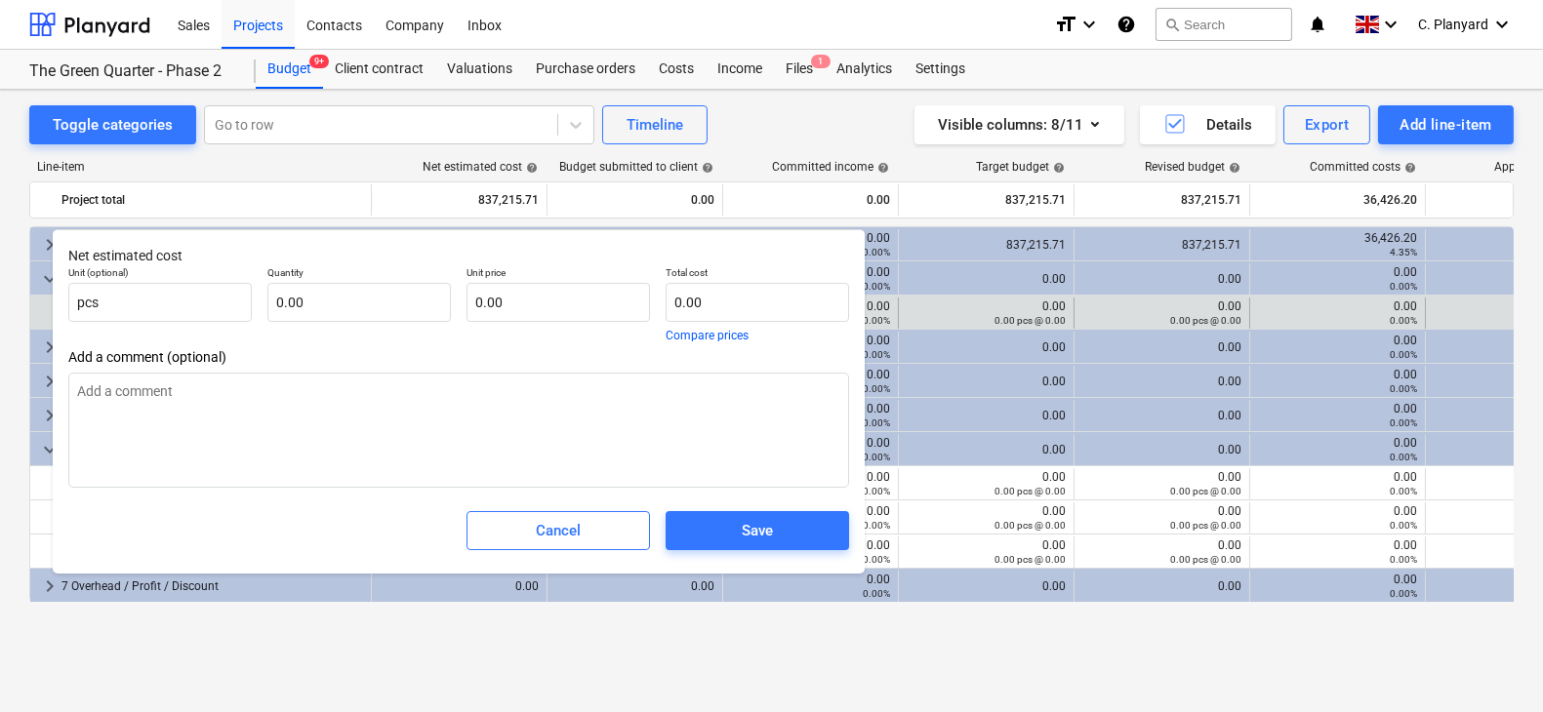
click at [658, 296] on div "Total cost 0.00 Compare prices" at bounding box center [757, 304] width 199 height 91
click at [695, 299] on input "text" at bounding box center [756, 302] width 183 height 39
type textarea "x"
type input "9"
type textarea "x"
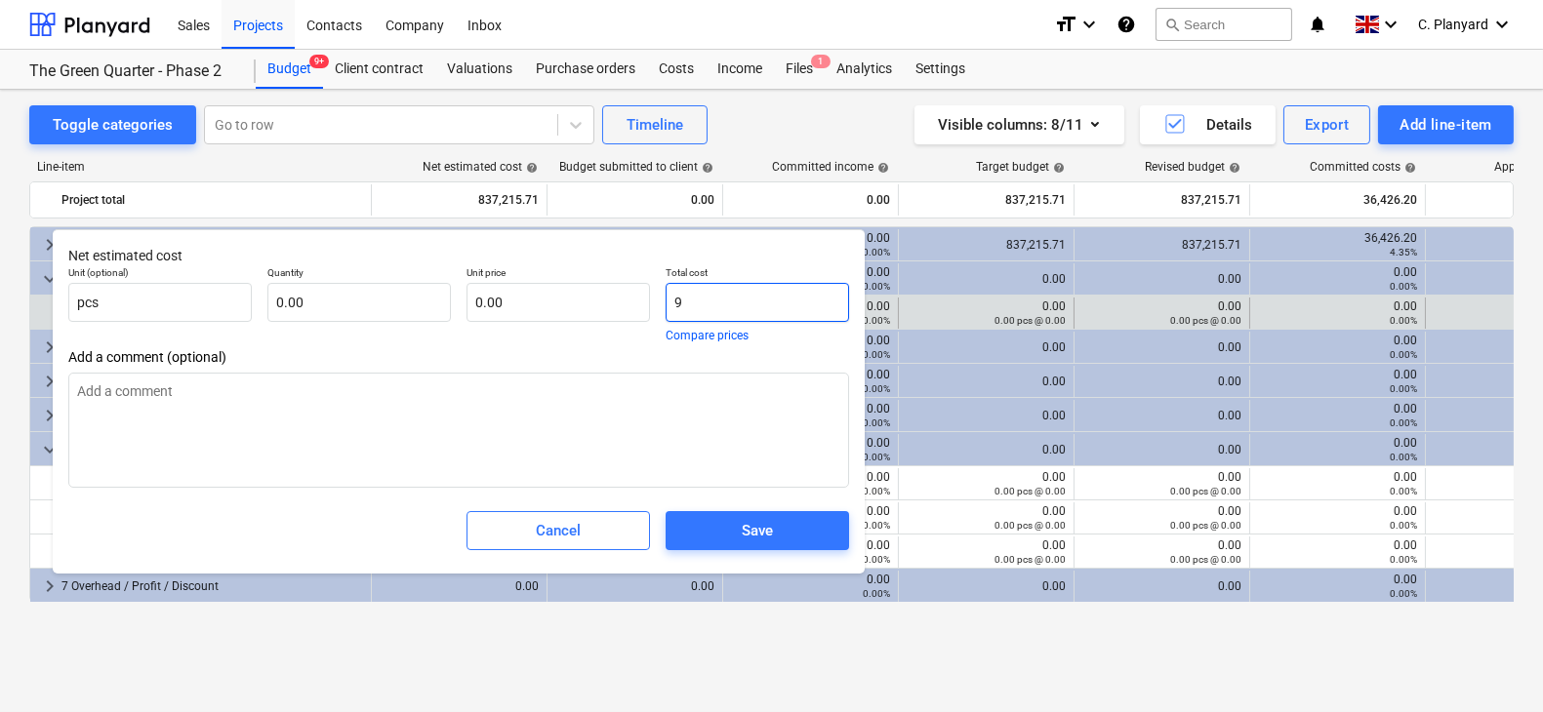
type input "99"
type textarea "x"
type input "997"
type textarea "x"
type input "9976"
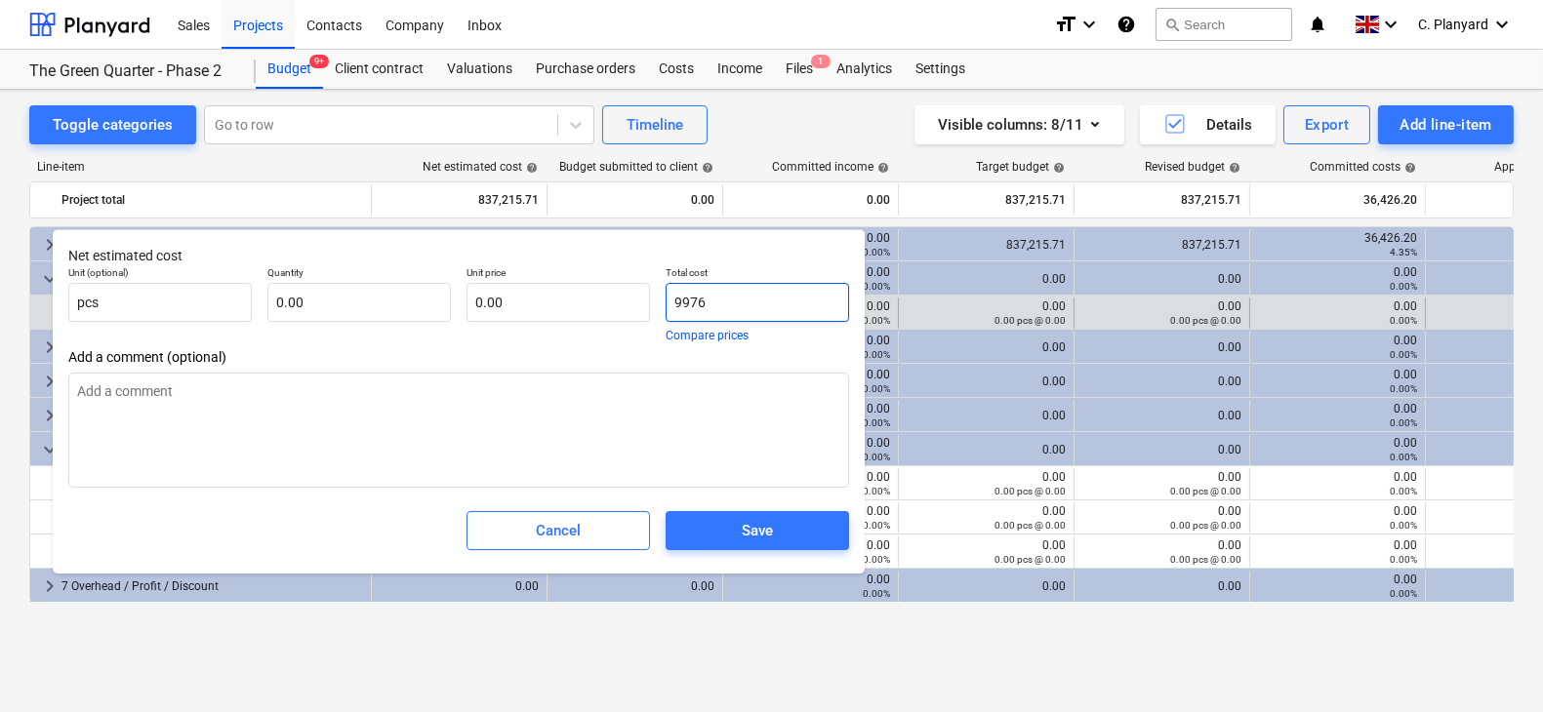
type textarea "x"
type input "99763"
type textarea "x"
type input "99763."
type textarea "x"
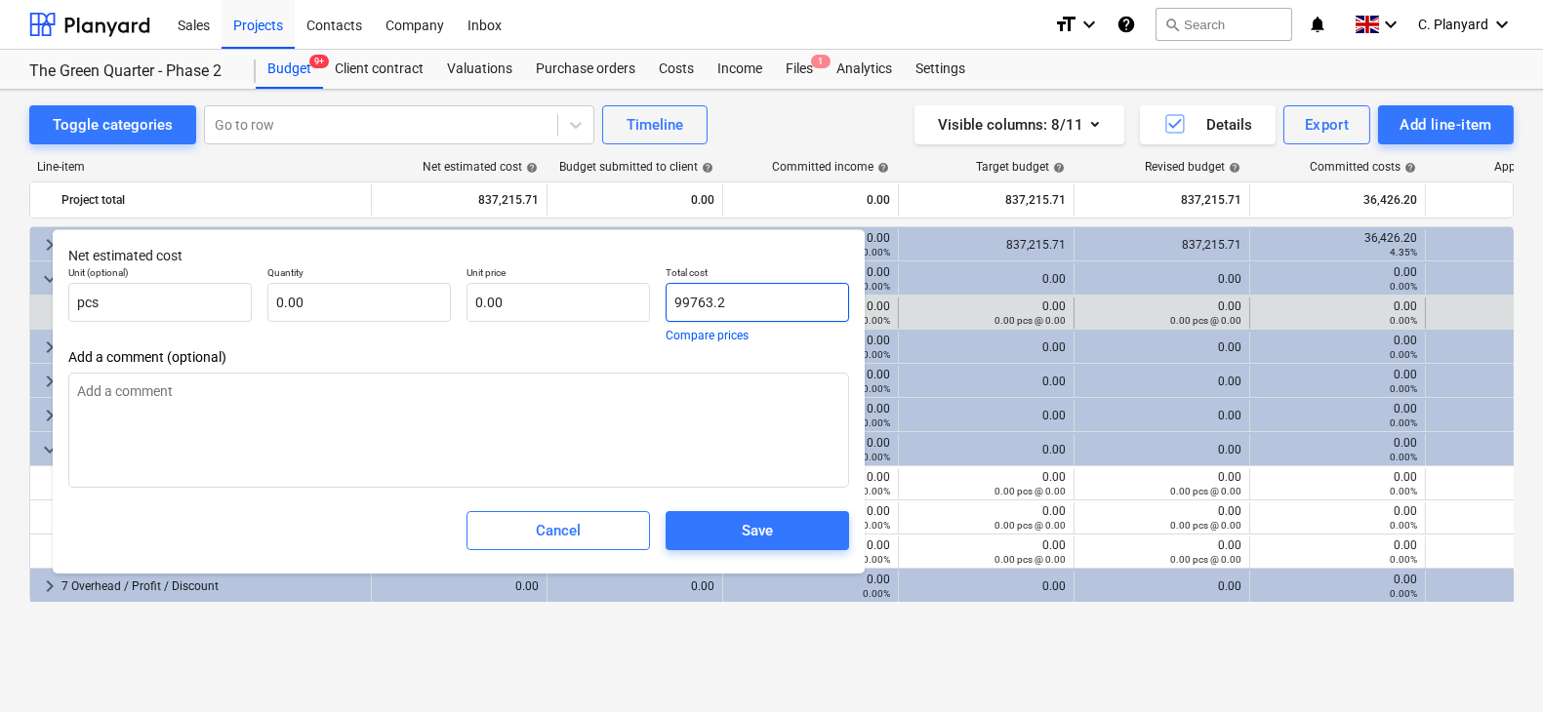
click at [713, 311] on input "99763.2" at bounding box center [756, 302] width 183 height 39
type input "99763.2"
type textarea "x"
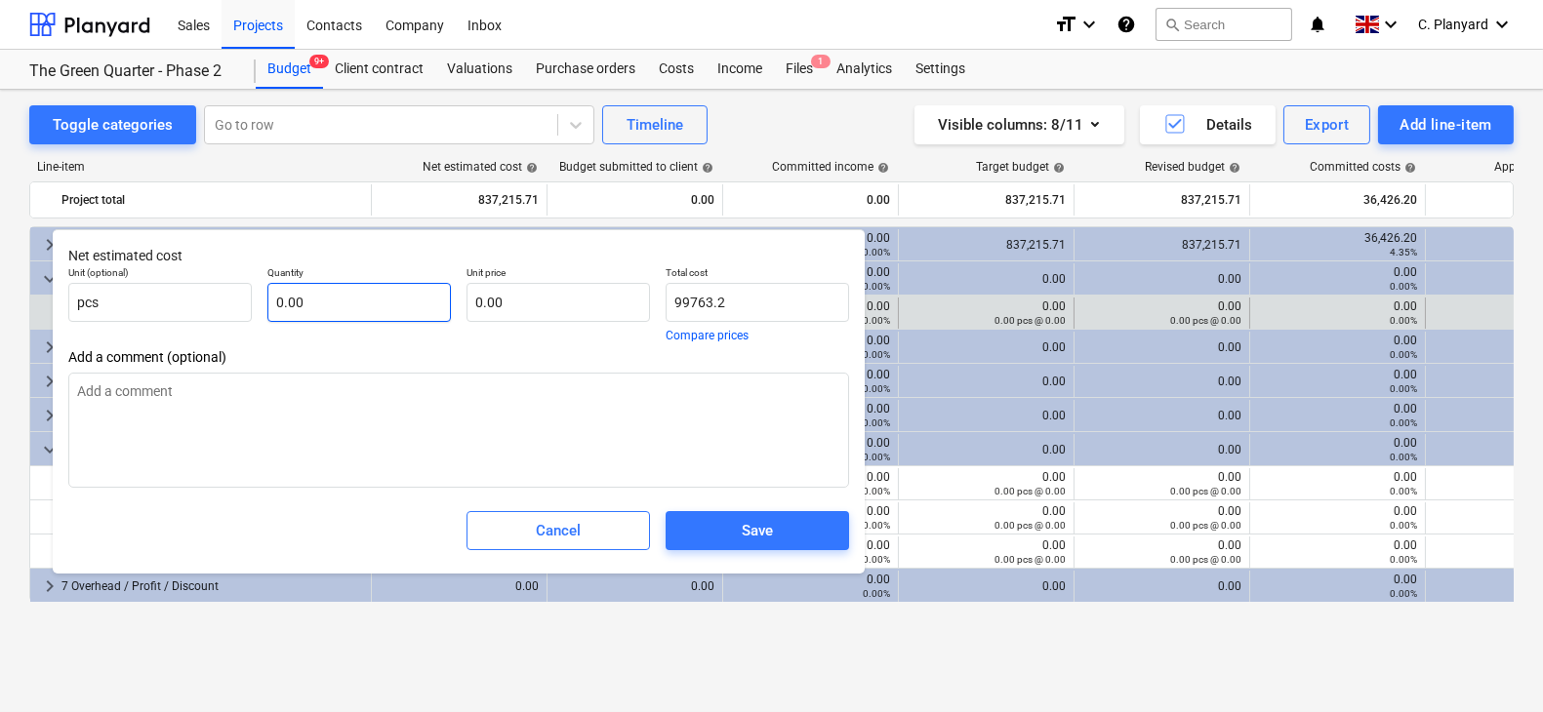
type input "99,763.20"
click at [402, 307] on input "text" at bounding box center [358, 302] width 183 height 39
click at [650, 438] on textarea at bounding box center [458, 430] width 781 height 115
type textarea "x"
type input "0.00"
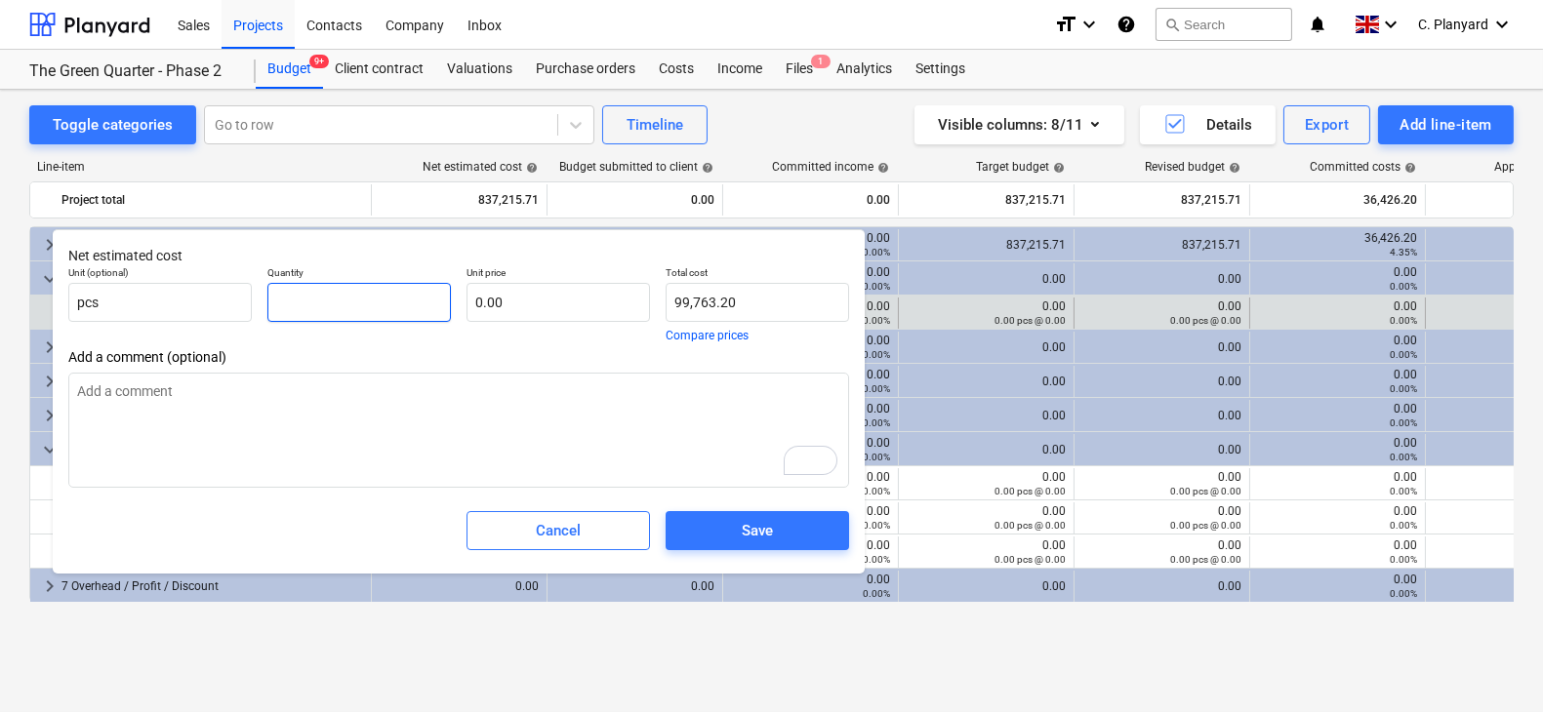
click at [432, 312] on input "text" at bounding box center [358, 302] width 183 height 39
type textarea "x"
type input "1"
type input "0.00"
type input "1"
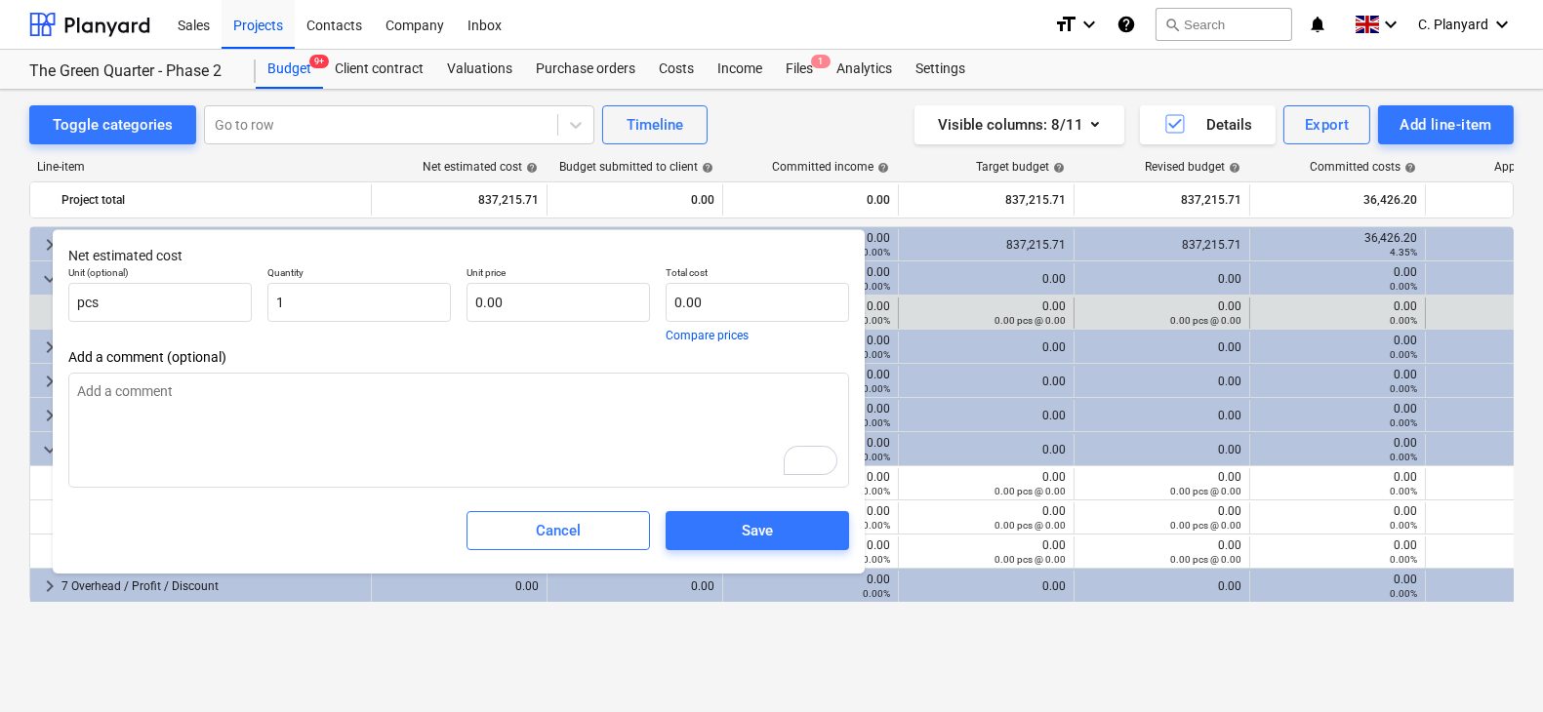
type textarea "x"
type input "1.00"
click at [466, 351] on span "Add a comment (optional)" at bounding box center [458, 357] width 781 height 16
click at [526, 304] on input "text" at bounding box center [557, 302] width 183 height 39
paste input "99763.2"
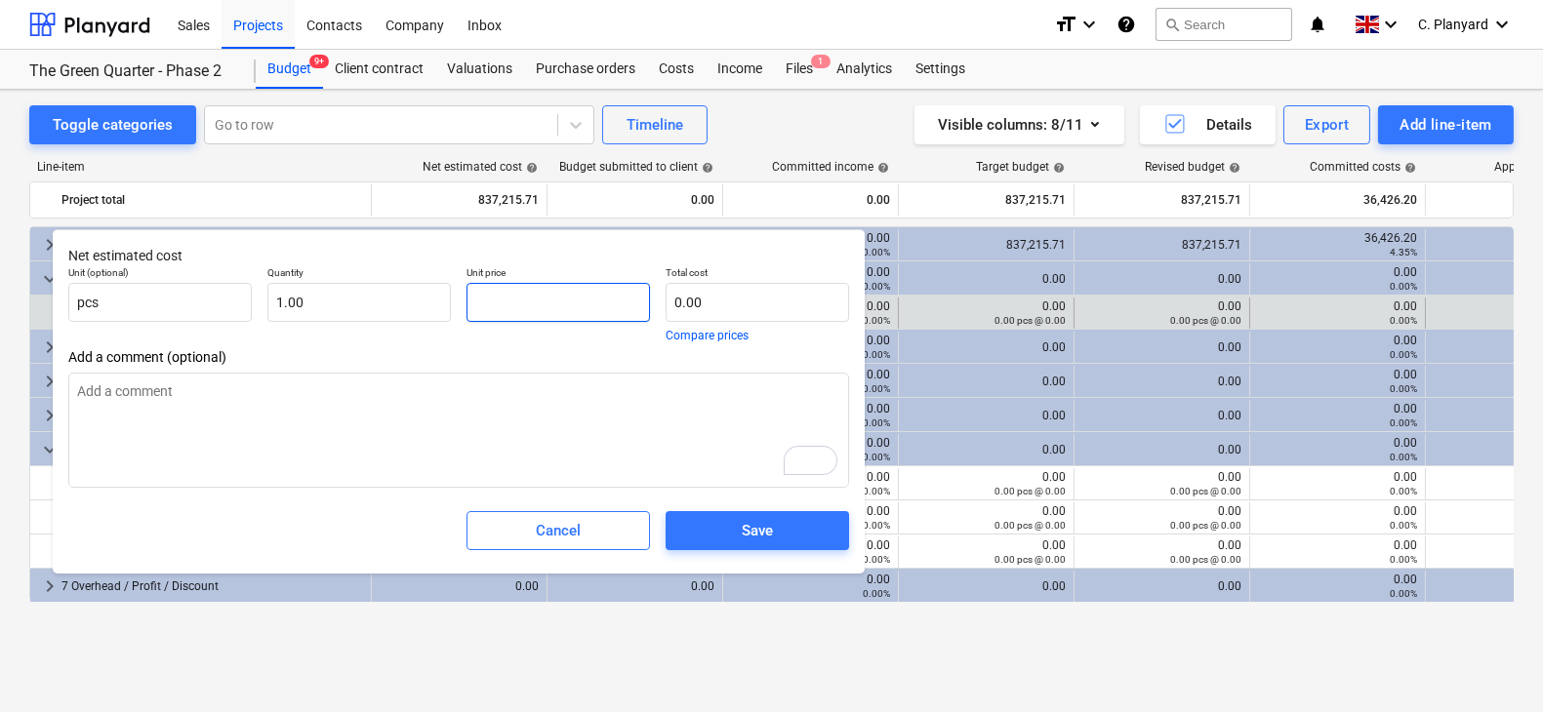
type textarea "x"
type input "99763.2"
type input "99,763.20"
type input "99763.2"
type textarea "x"
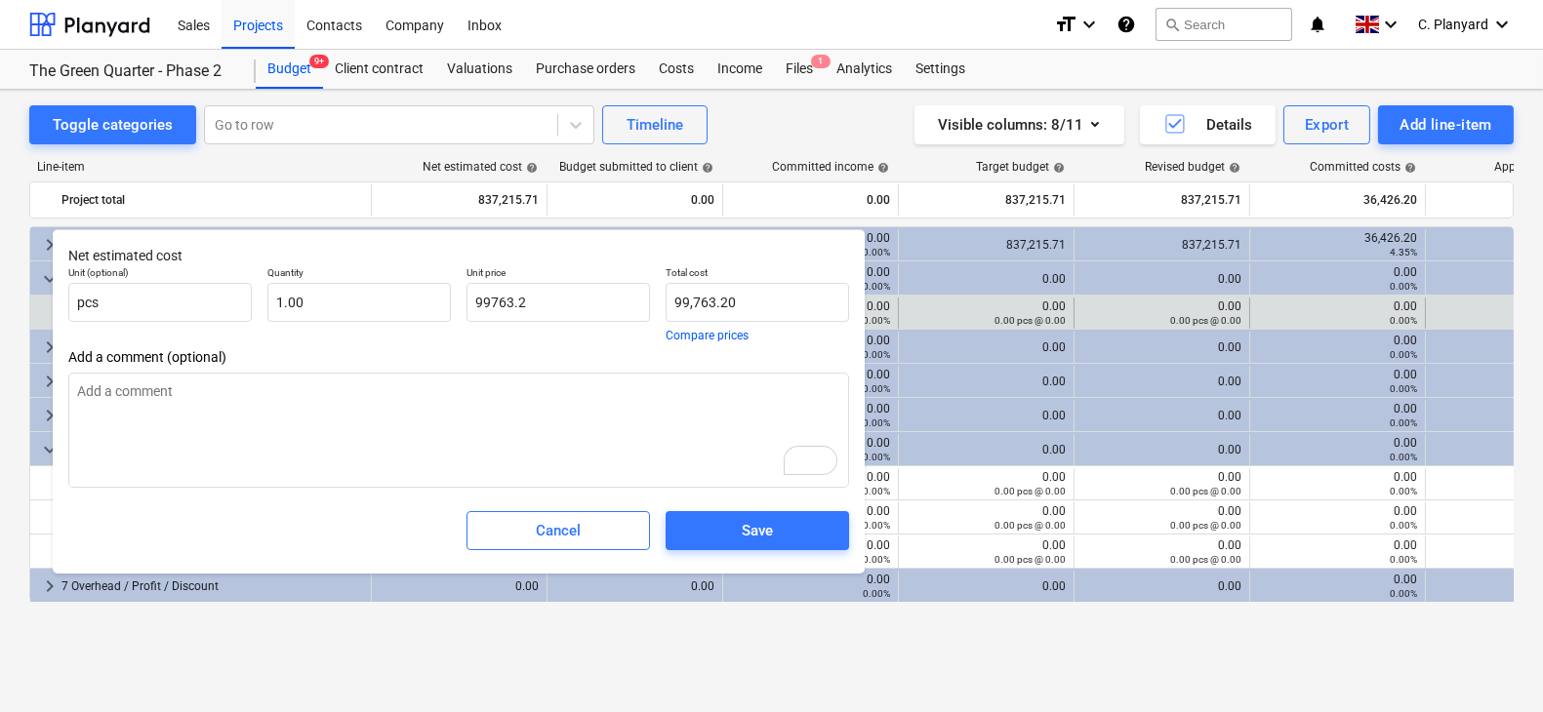
type input "99,763.20"
click at [549, 349] on span "Add a comment (optional)" at bounding box center [458, 357] width 781 height 16
click at [724, 525] on span "Save" at bounding box center [757, 530] width 137 height 25
type textarea "x"
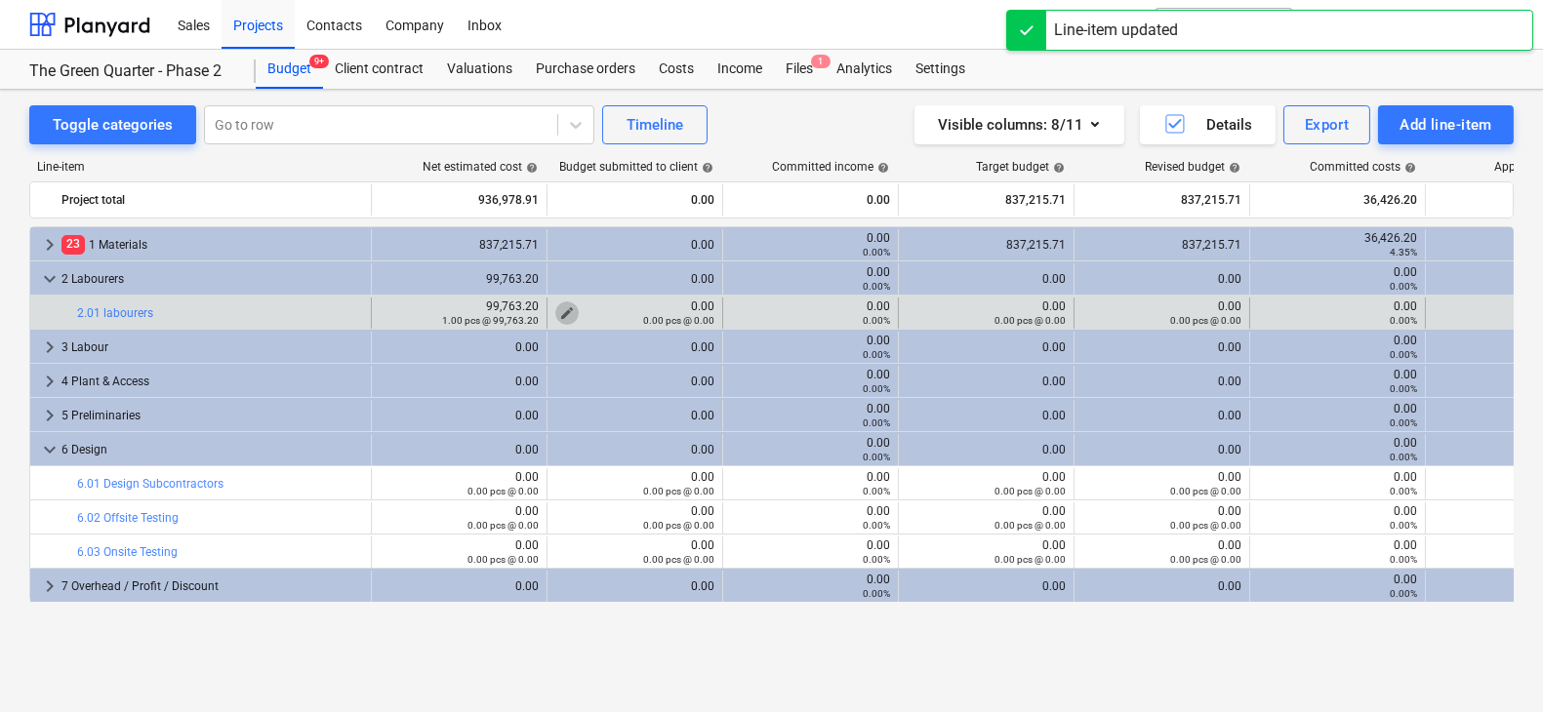
click at [564, 306] on span "edit" at bounding box center [567, 313] width 16 height 16
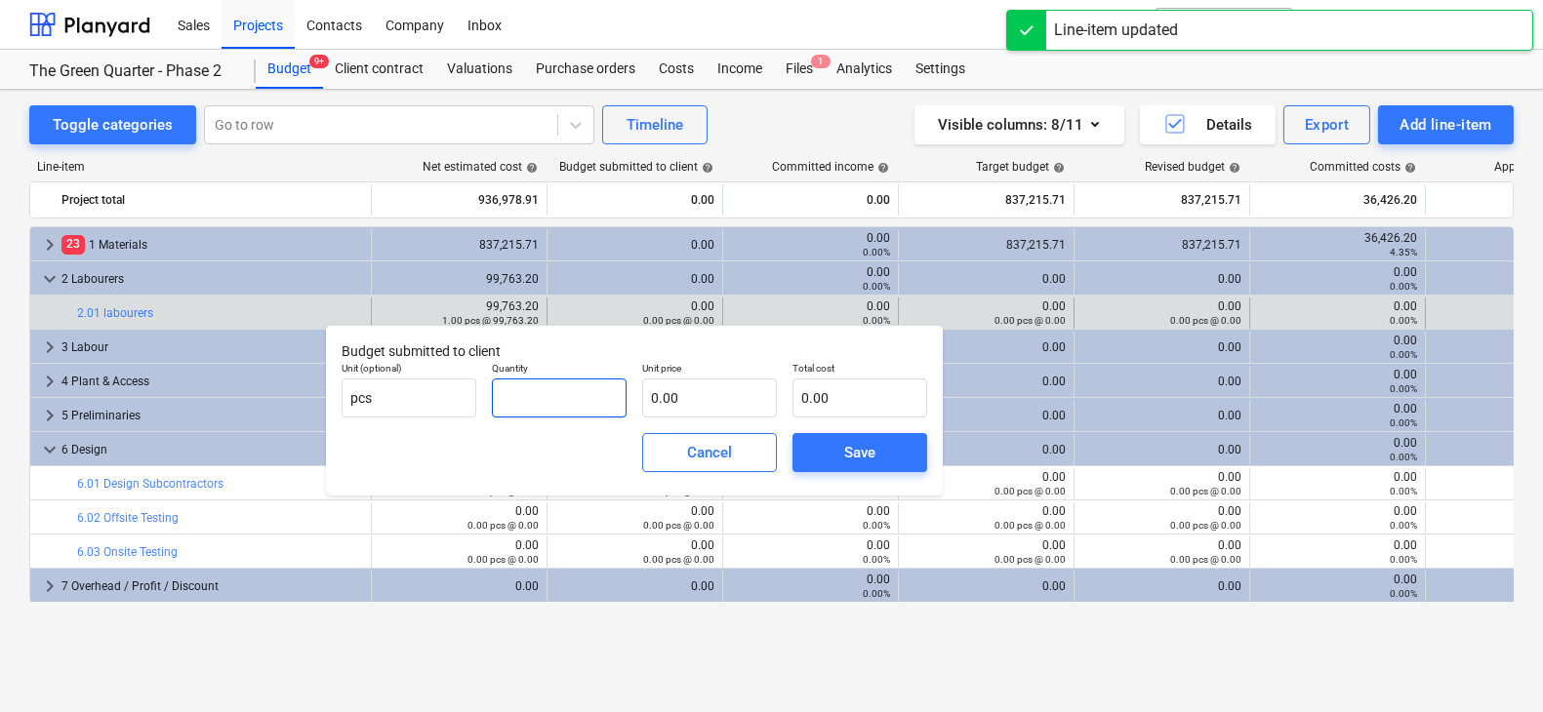
click at [606, 387] on input "text" at bounding box center [559, 398] width 135 height 39
type input "1.00"
click at [661, 397] on input "text" at bounding box center [709, 398] width 135 height 39
paste input "99763.2"
type input "99763.2"
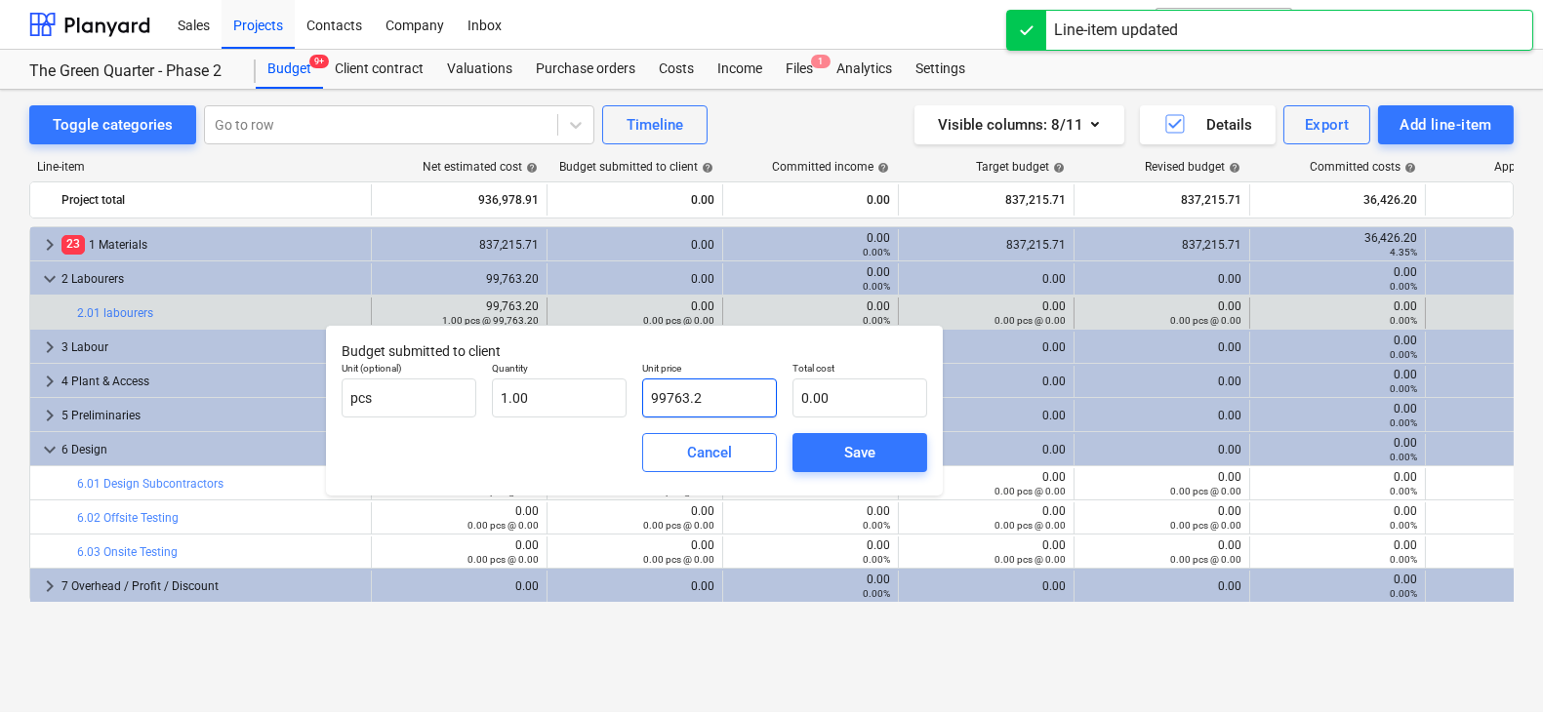
type input "99,763.20"
click at [849, 440] on div "Save" at bounding box center [859, 452] width 31 height 25
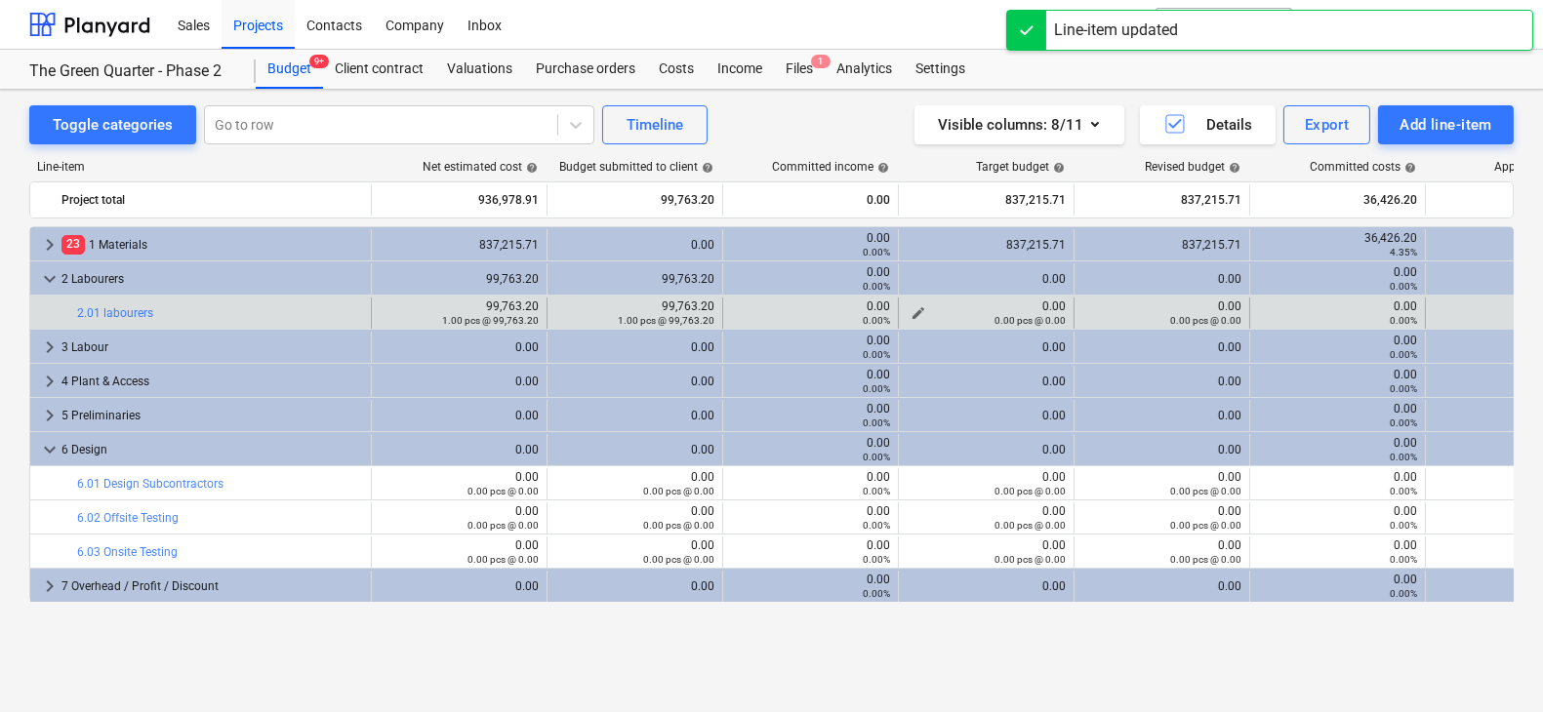
click at [926, 313] on div "0.00 pcs @ 0.00" at bounding box center [985, 320] width 159 height 14
click at [919, 313] on div "0.00 pcs @ 0.00" at bounding box center [985, 320] width 159 height 14
click at [916, 308] on span "edit" at bounding box center [918, 313] width 16 height 16
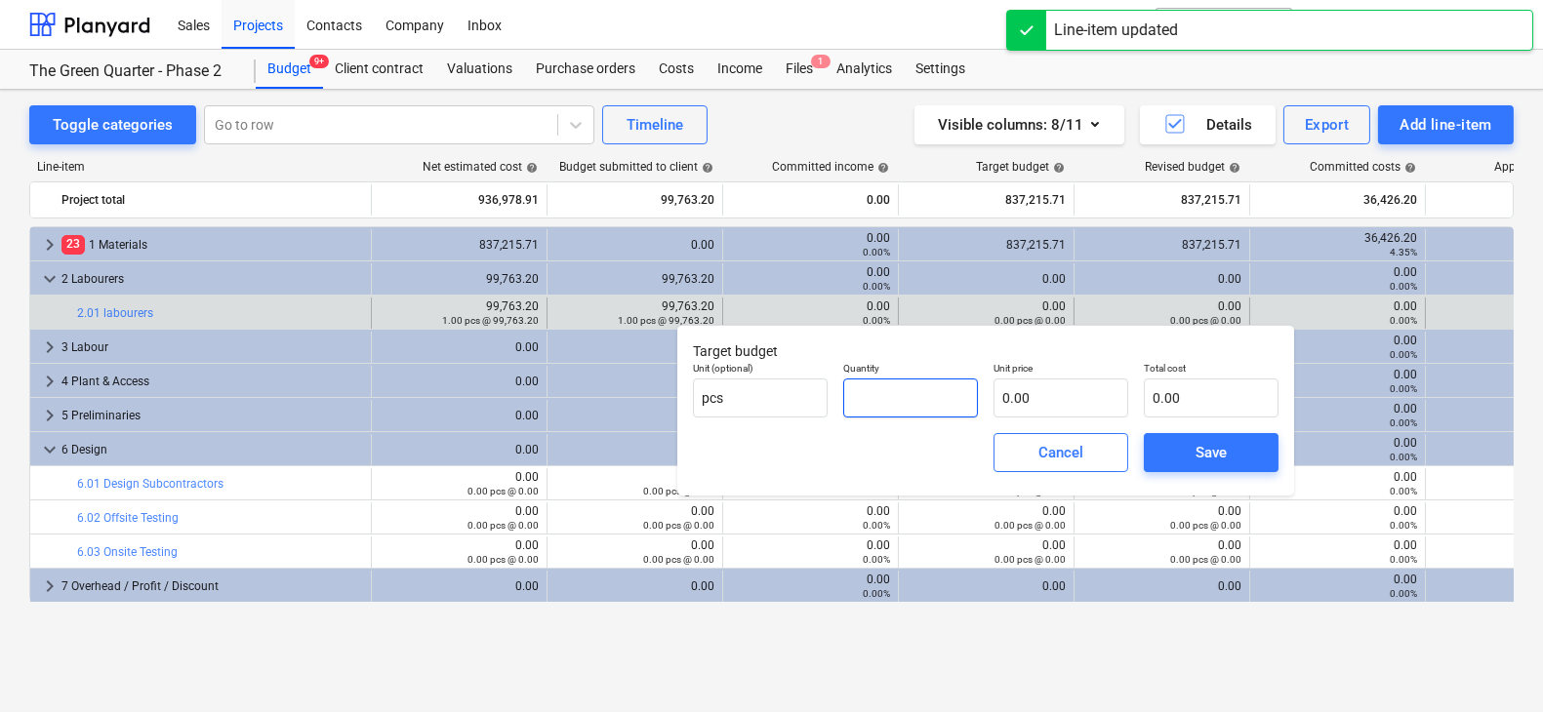
click at [844, 393] on input "text" at bounding box center [910, 398] width 135 height 39
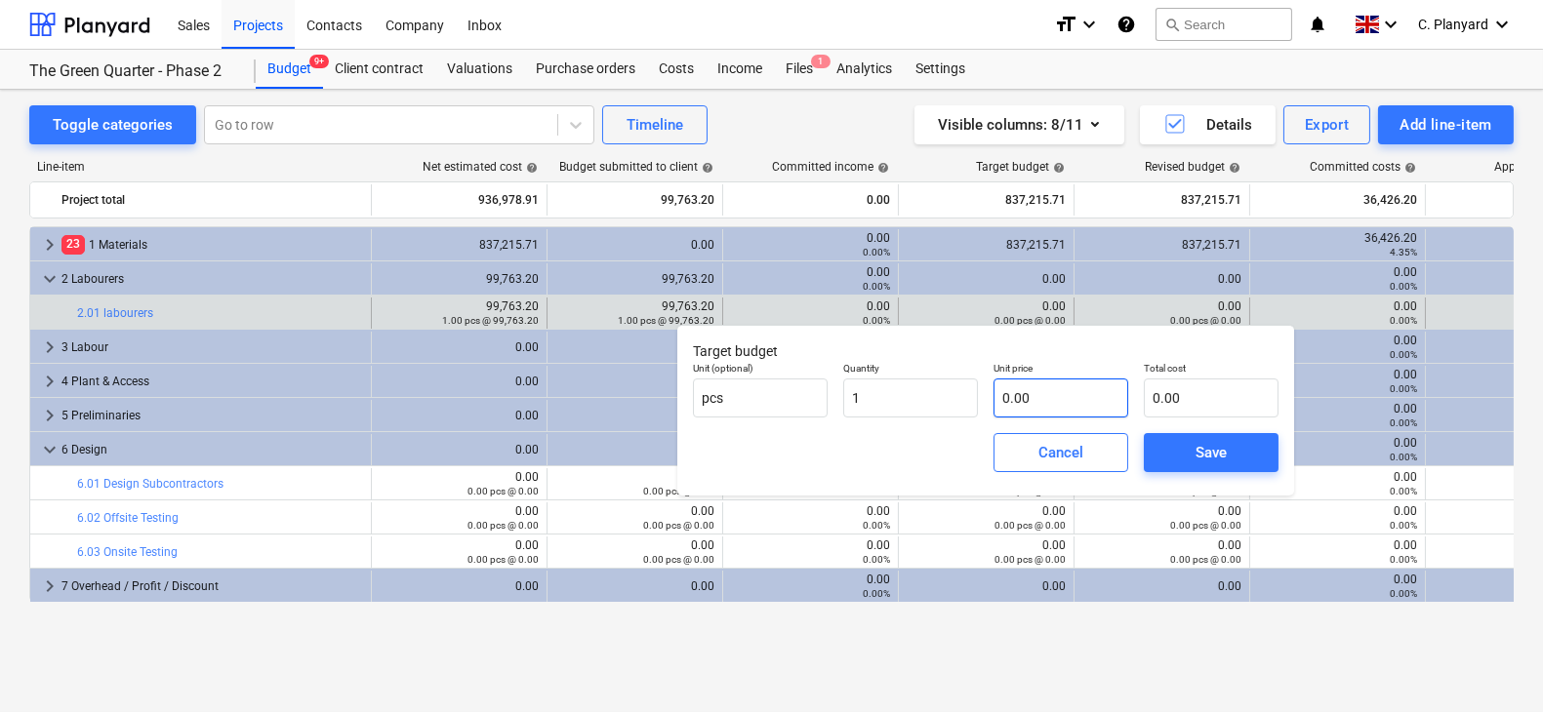
type input "1.00"
click at [1011, 410] on input "text" at bounding box center [1060, 398] width 135 height 39
paste input "99763.2"
type input "99763.2"
type input "99,763.20"
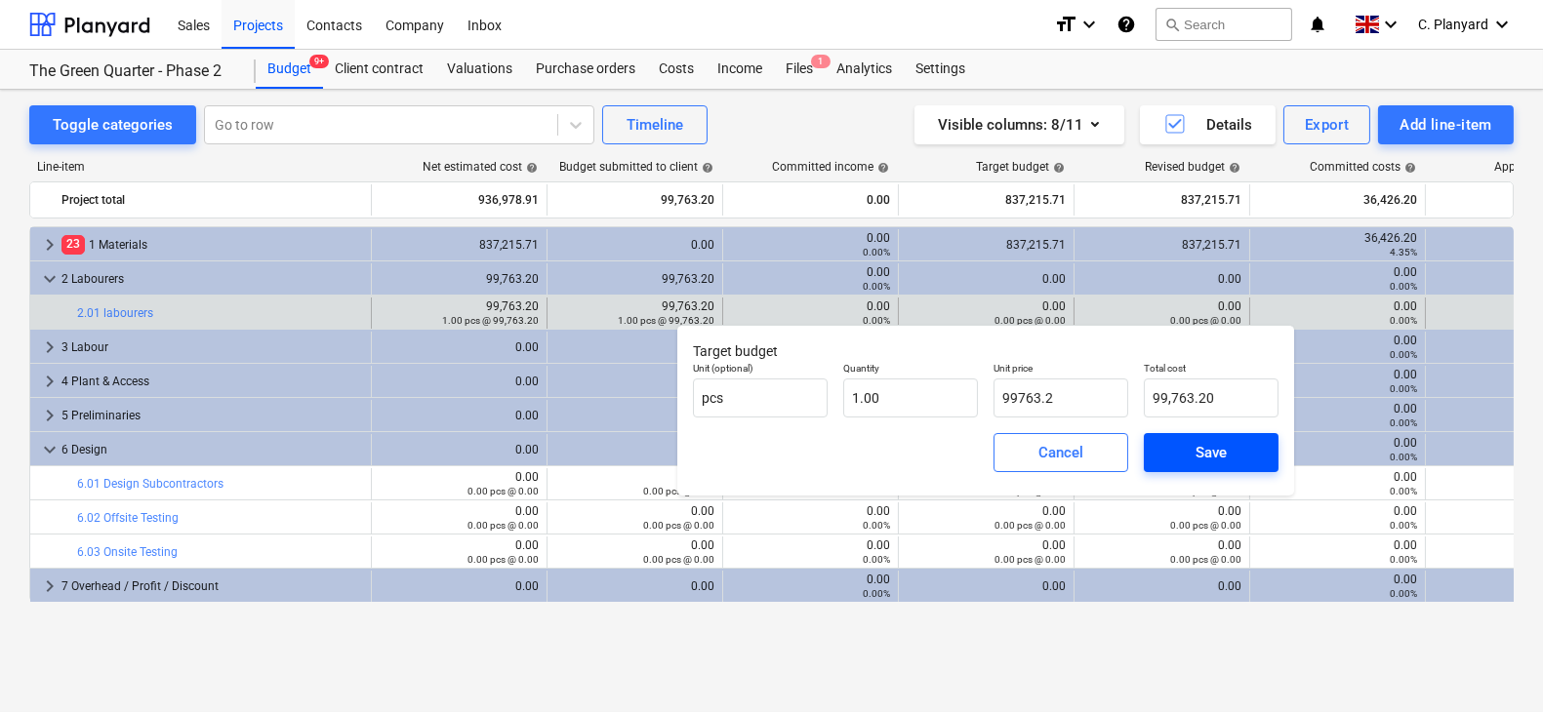
type input "99,763.20"
click at [1190, 466] on button "Save" at bounding box center [1211, 452] width 135 height 39
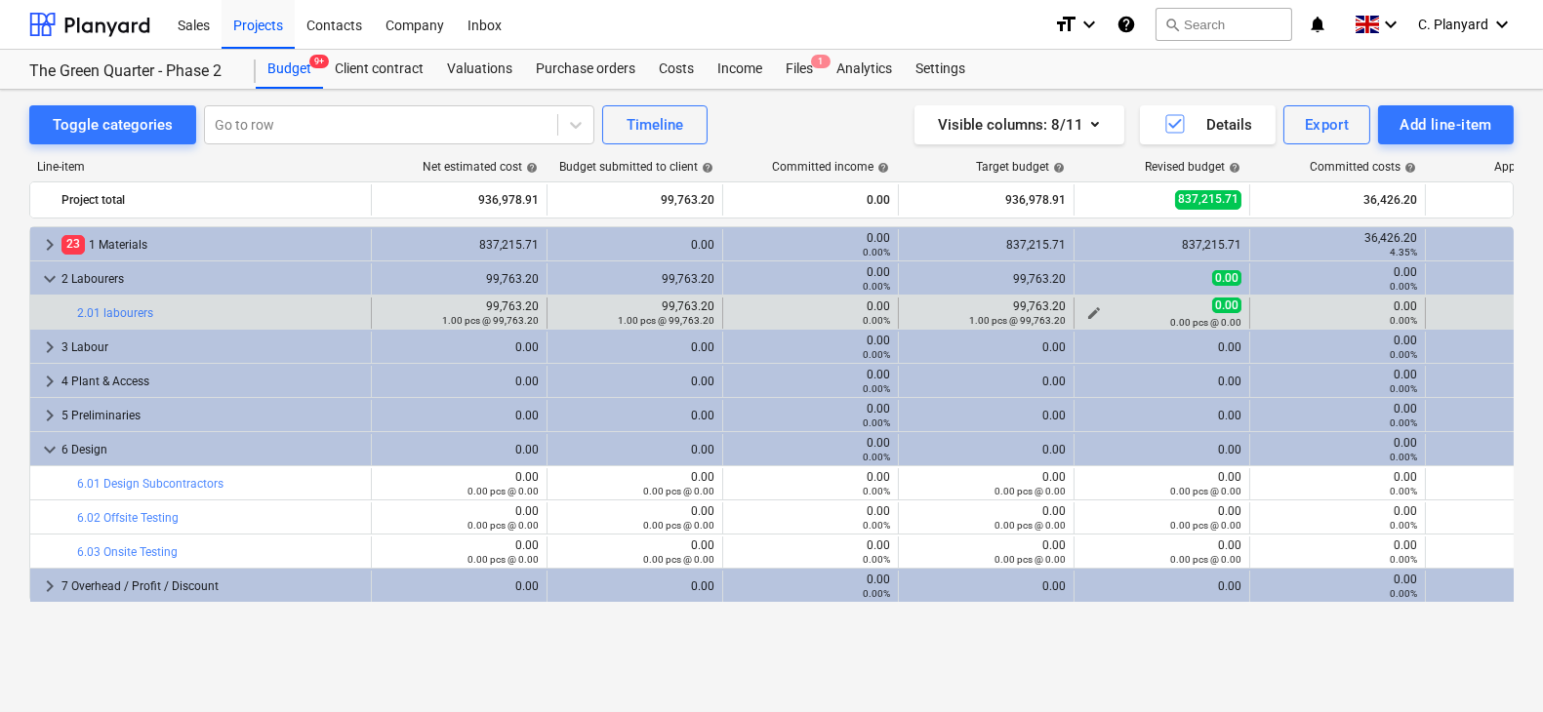
click at [1086, 315] on div "0.00 pcs @ 0.00" at bounding box center [1161, 322] width 159 height 14
click at [1096, 305] on span "edit" at bounding box center [1094, 313] width 16 height 16
type textarea "x"
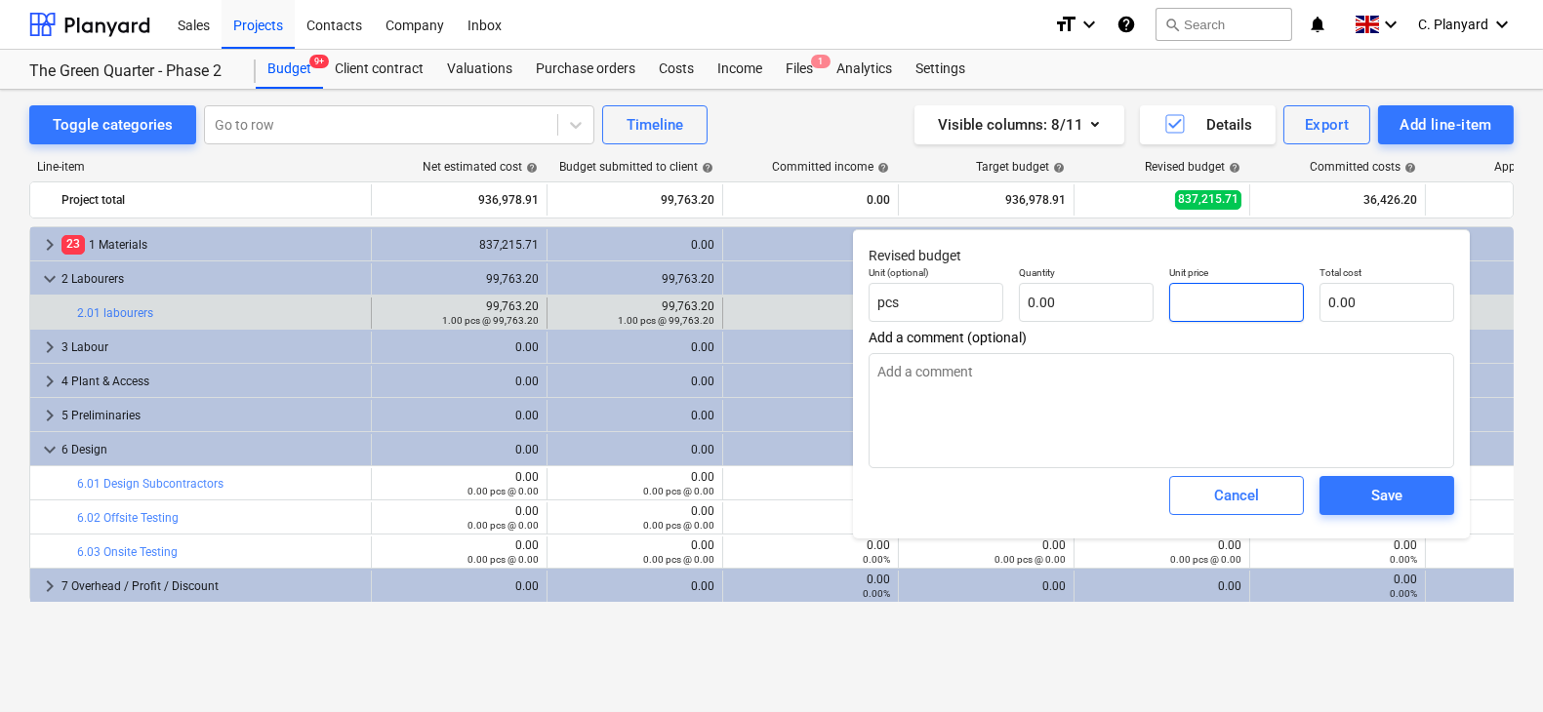
click at [1189, 300] on input "text" at bounding box center [1236, 302] width 135 height 39
type textarea "x"
type input "1"
type textarea "x"
type input "18"
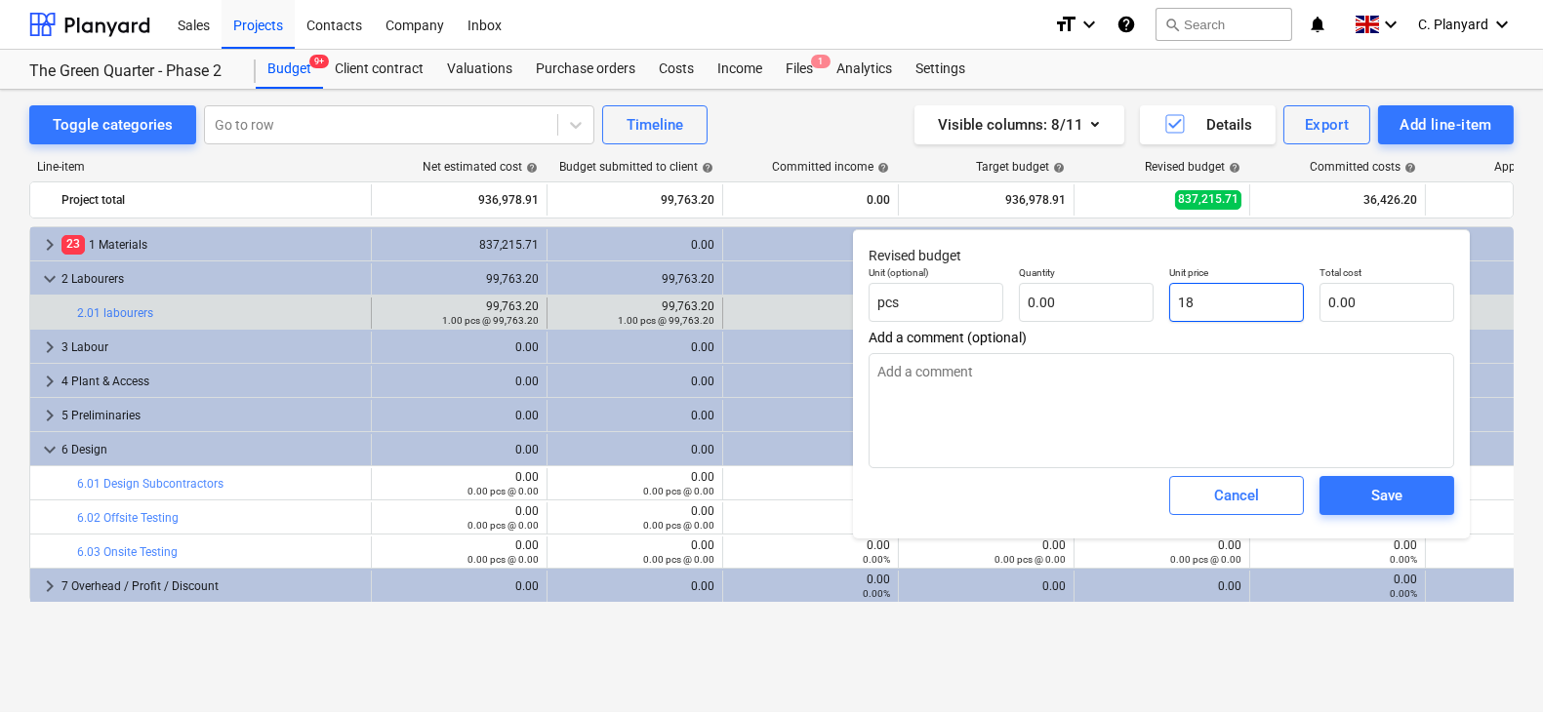
type textarea "x"
type input "185"
type textarea "x"
type input "1855"
type textarea "x"
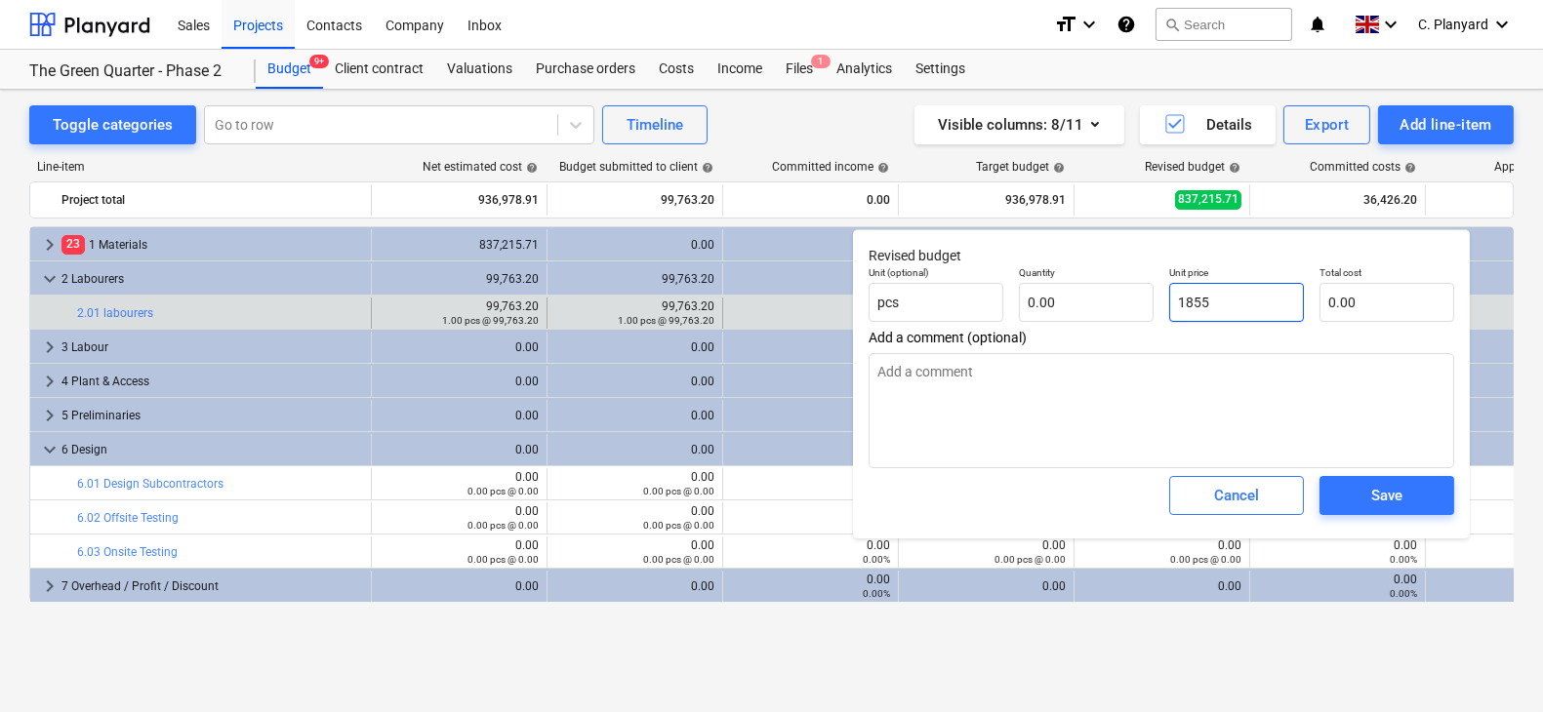
type input "18550"
type textarea "x"
type input "185500"
type textarea "x"
type input "185,500.00"
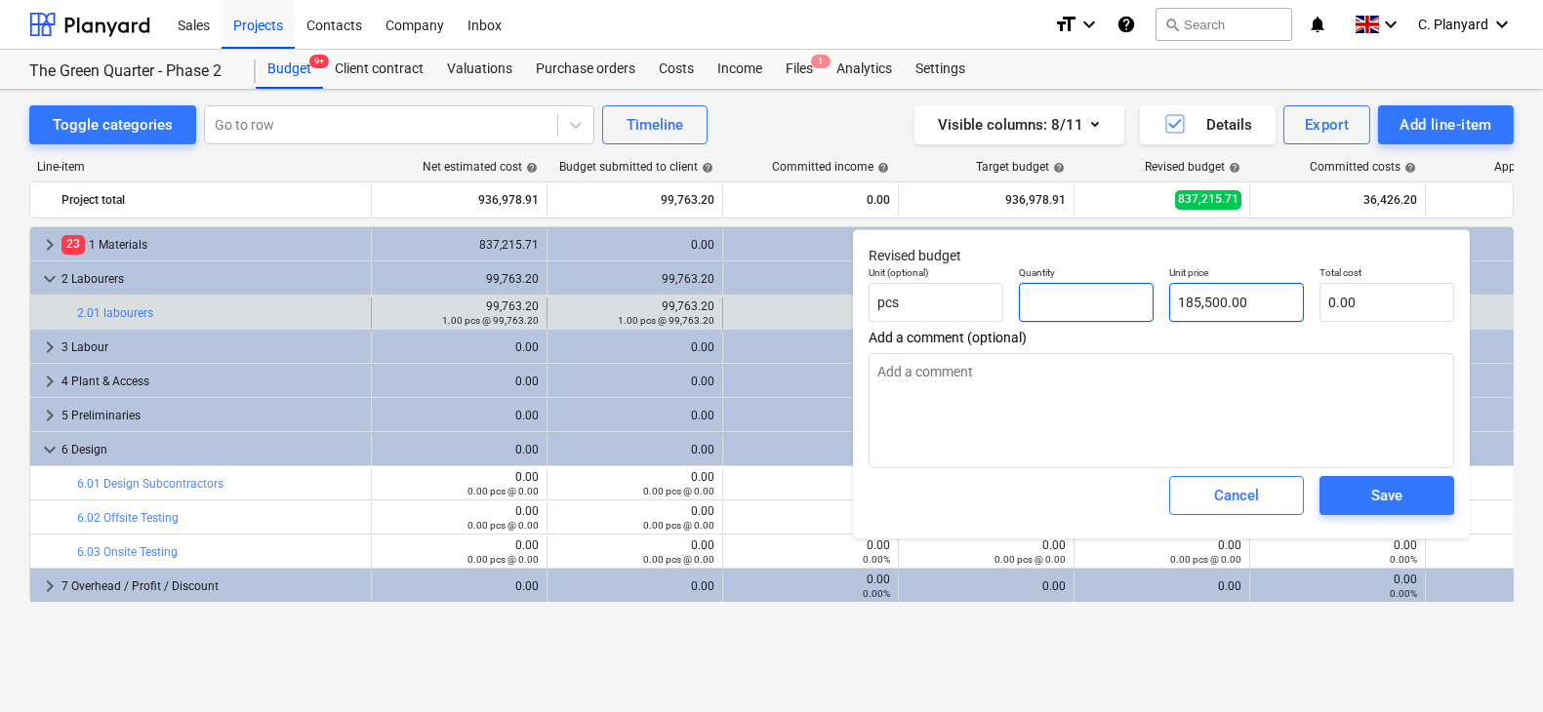
type textarea "x"
type input "1"
type input "185,500.00"
type input "1"
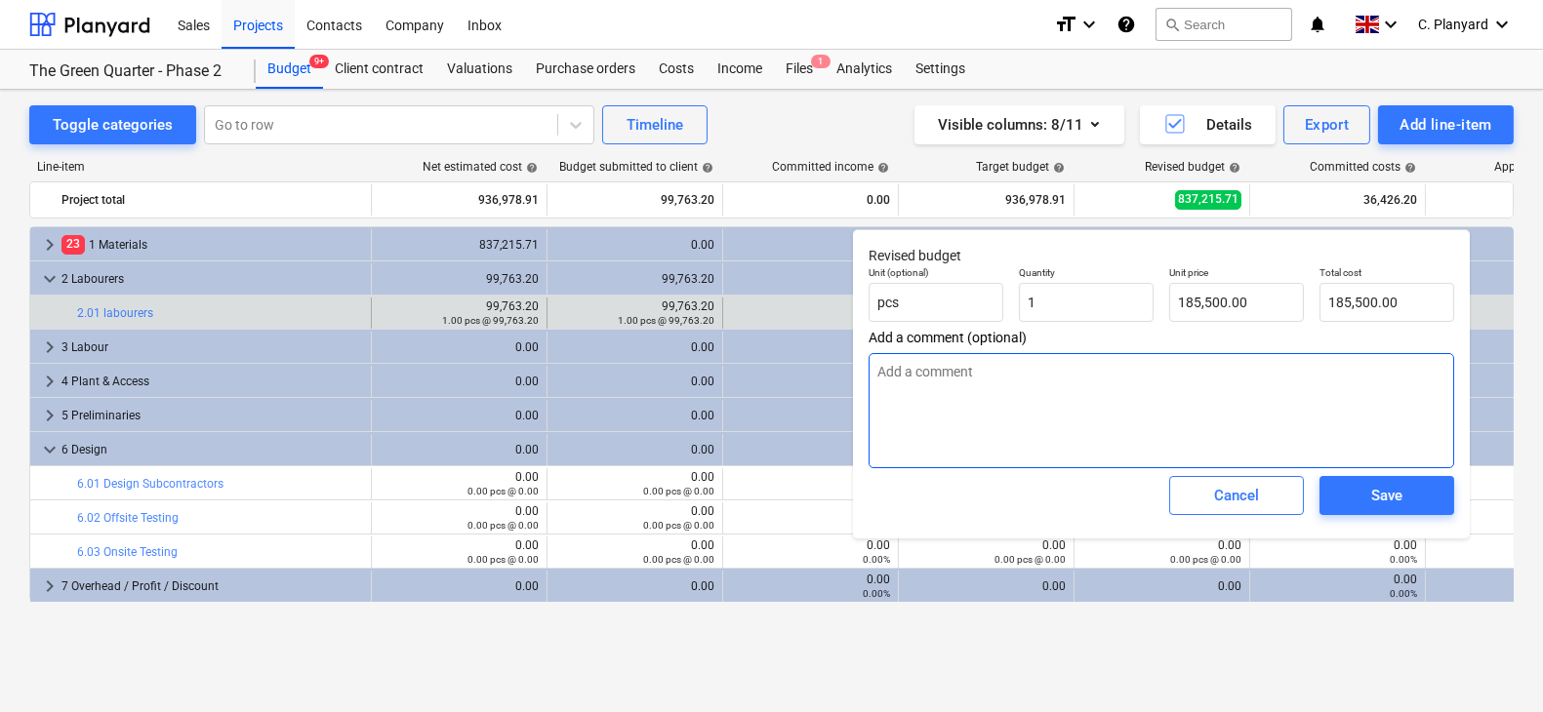
type textarea "x"
type input "1.00"
click at [1250, 374] on textarea at bounding box center [1160, 410] width 585 height 115
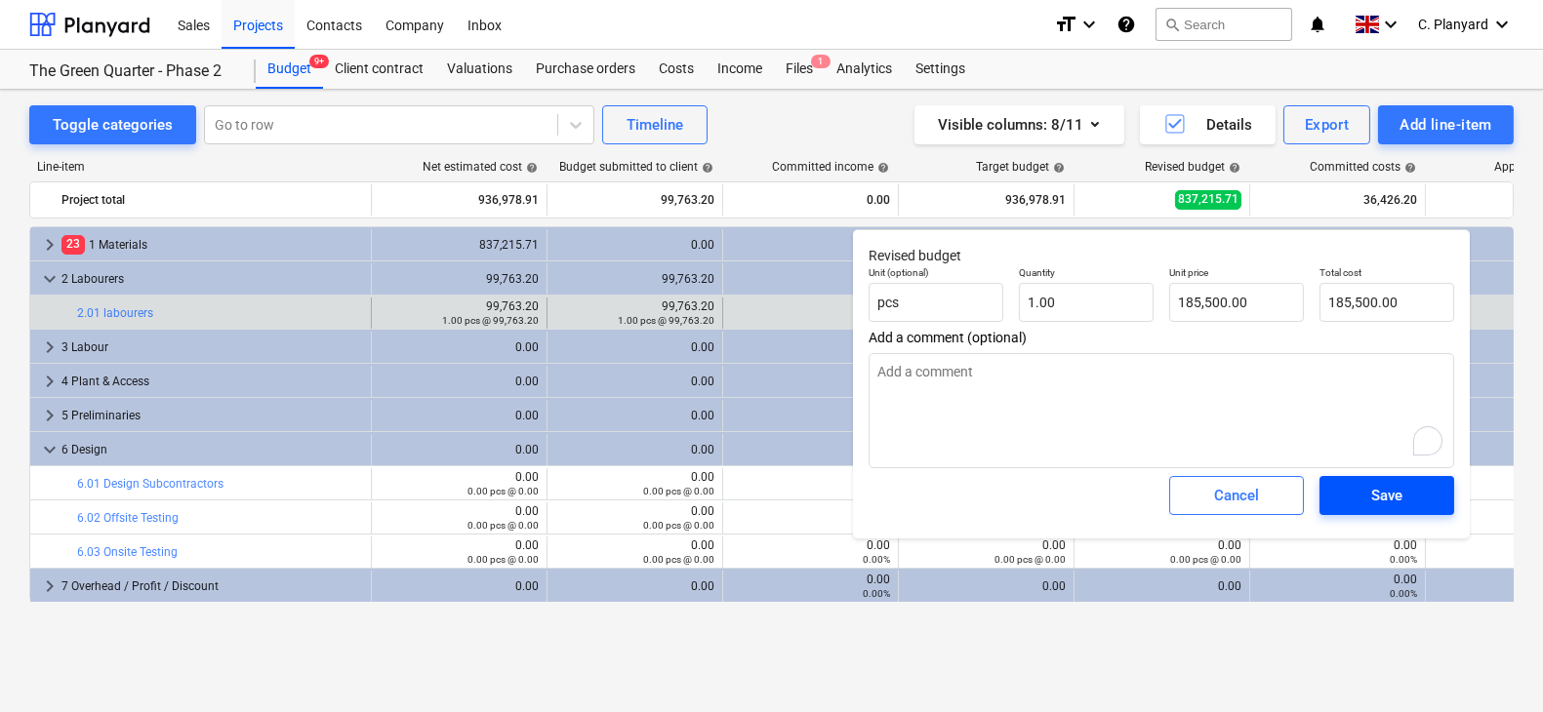
click at [1345, 483] on span "Save" at bounding box center [1387, 495] width 88 height 25
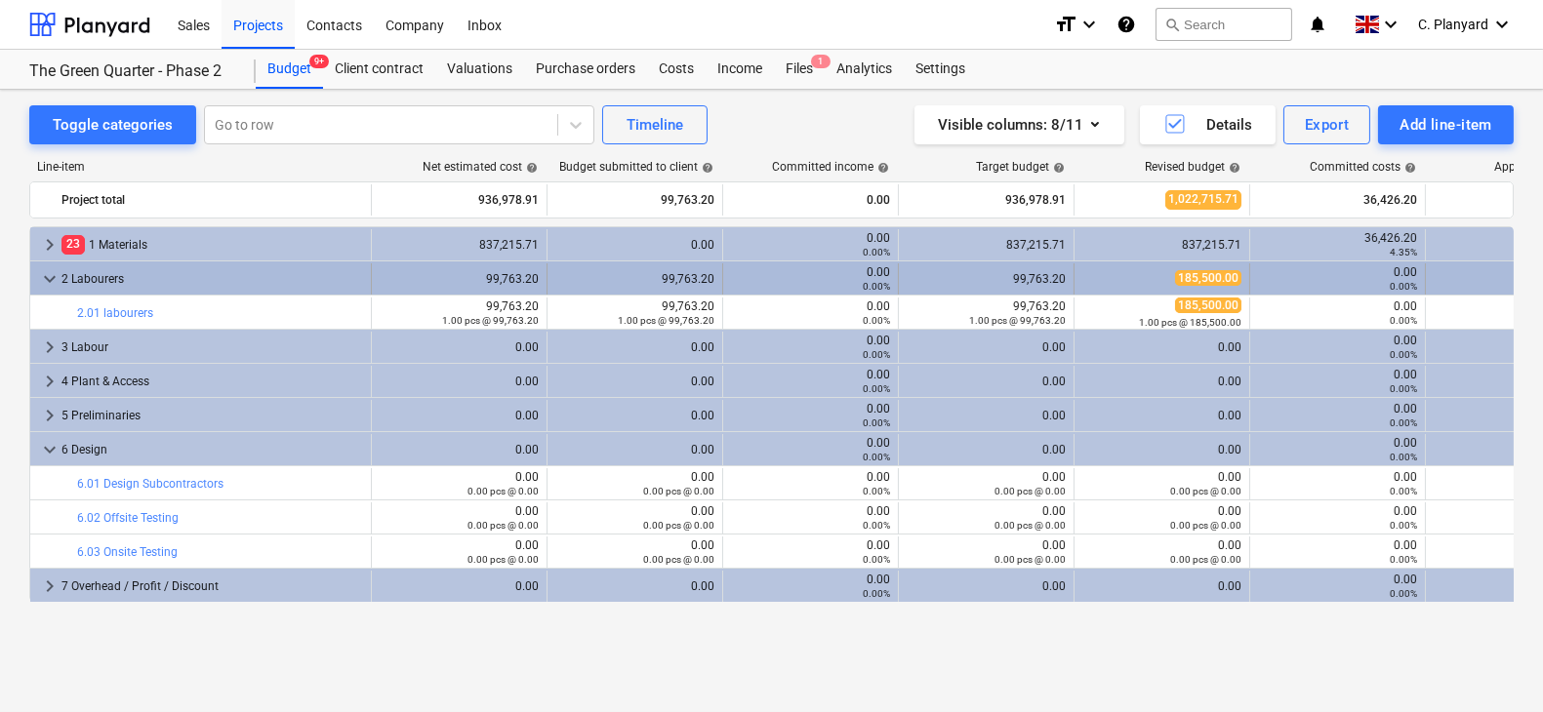
click at [47, 286] on span "keyboard_arrow_down" at bounding box center [49, 278] width 23 height 23
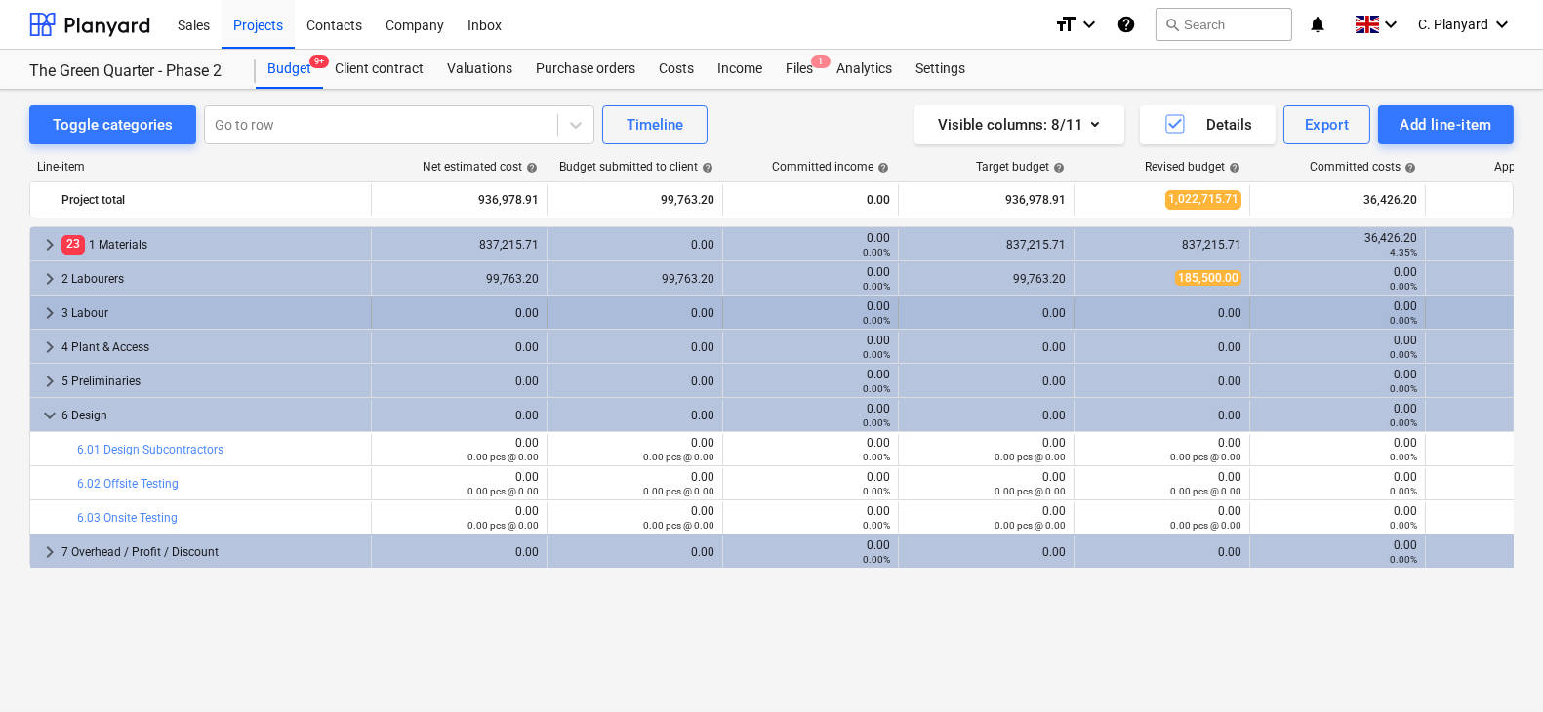
click at [48, 311] on span "keyboard_arrow_right" at bounding box center [49, 312] width 23 height 23
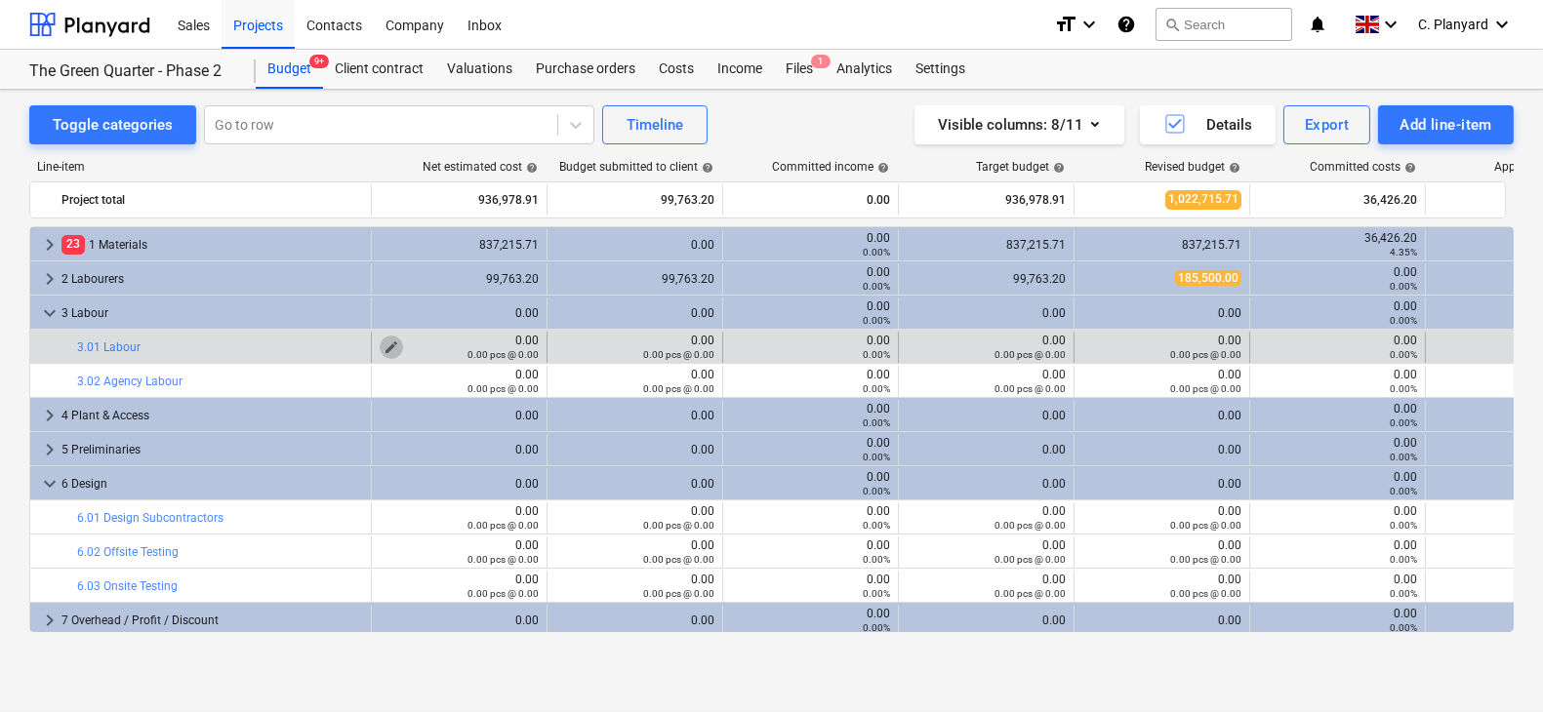
click at [392, 341] on span "edit" at bounding box center [391, 348] width 16 height 16
type textarea "x"
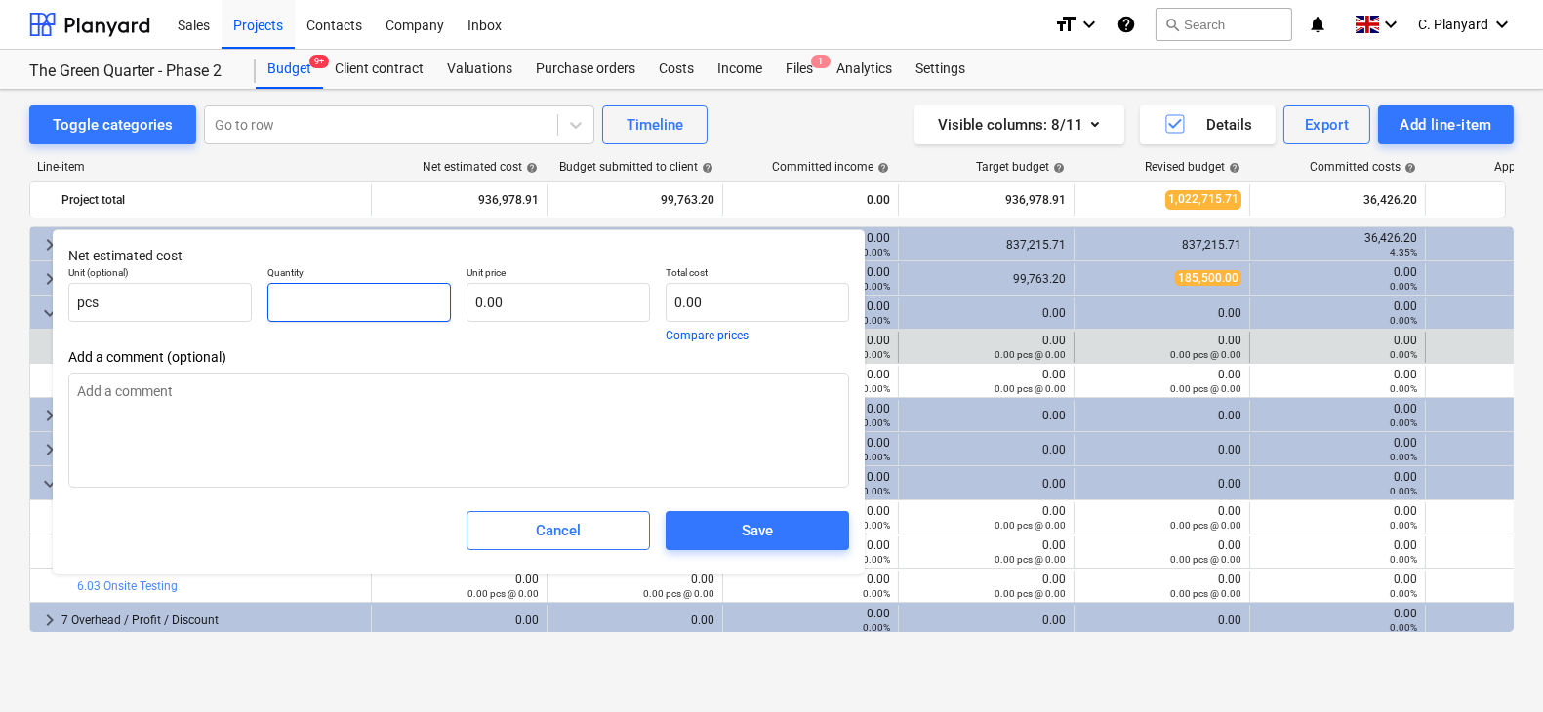
click at [424, 301] on input "text" at bounding box center [358, 302] width 183 height 39
type textarea "x"
type input "1"
type textarea "x"
type input "1.00"
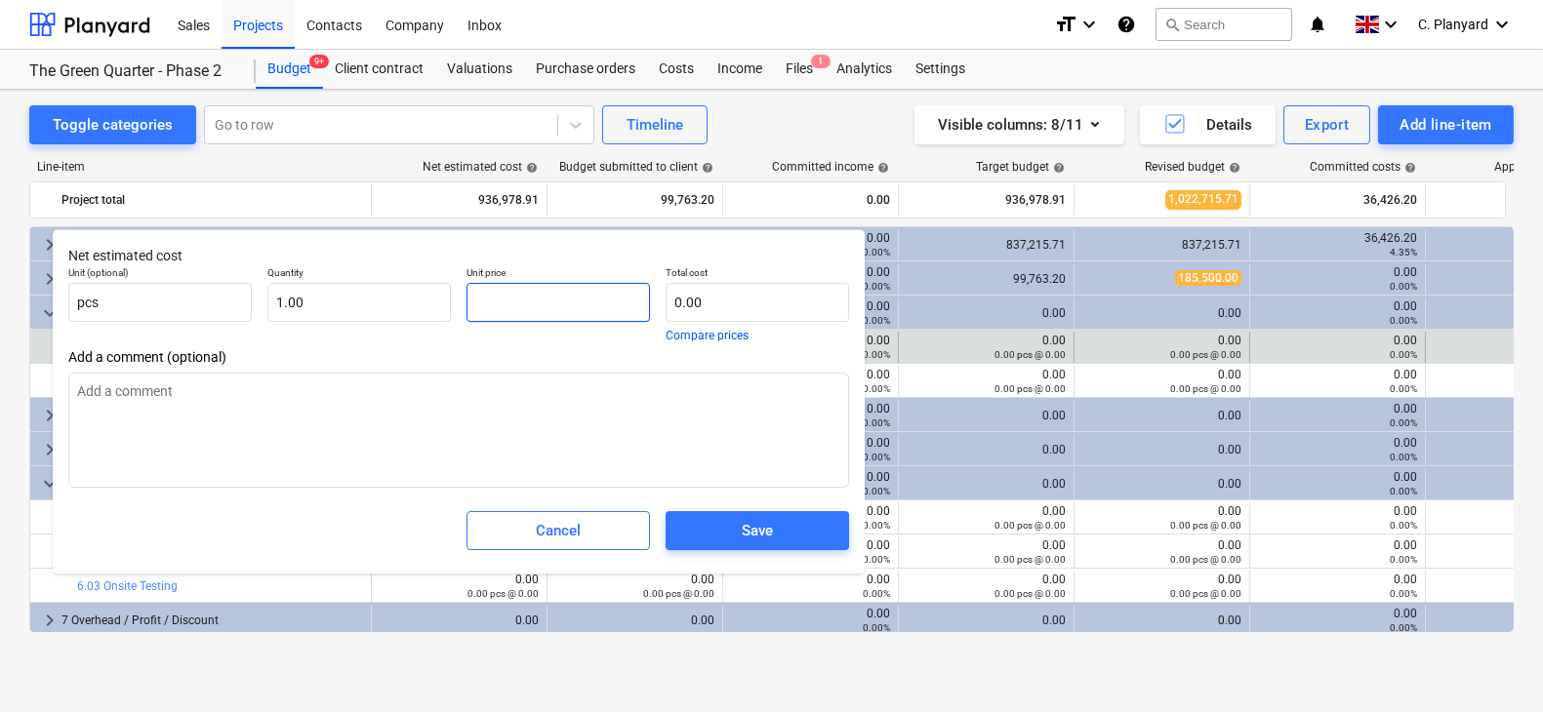
click at [472, 305] on input "text" at bounding box center [557, 302] width 183 height 39
paste input "1120846.86"
type textarea "x"
type input "1120846.86"
type input "1,120,846.86"
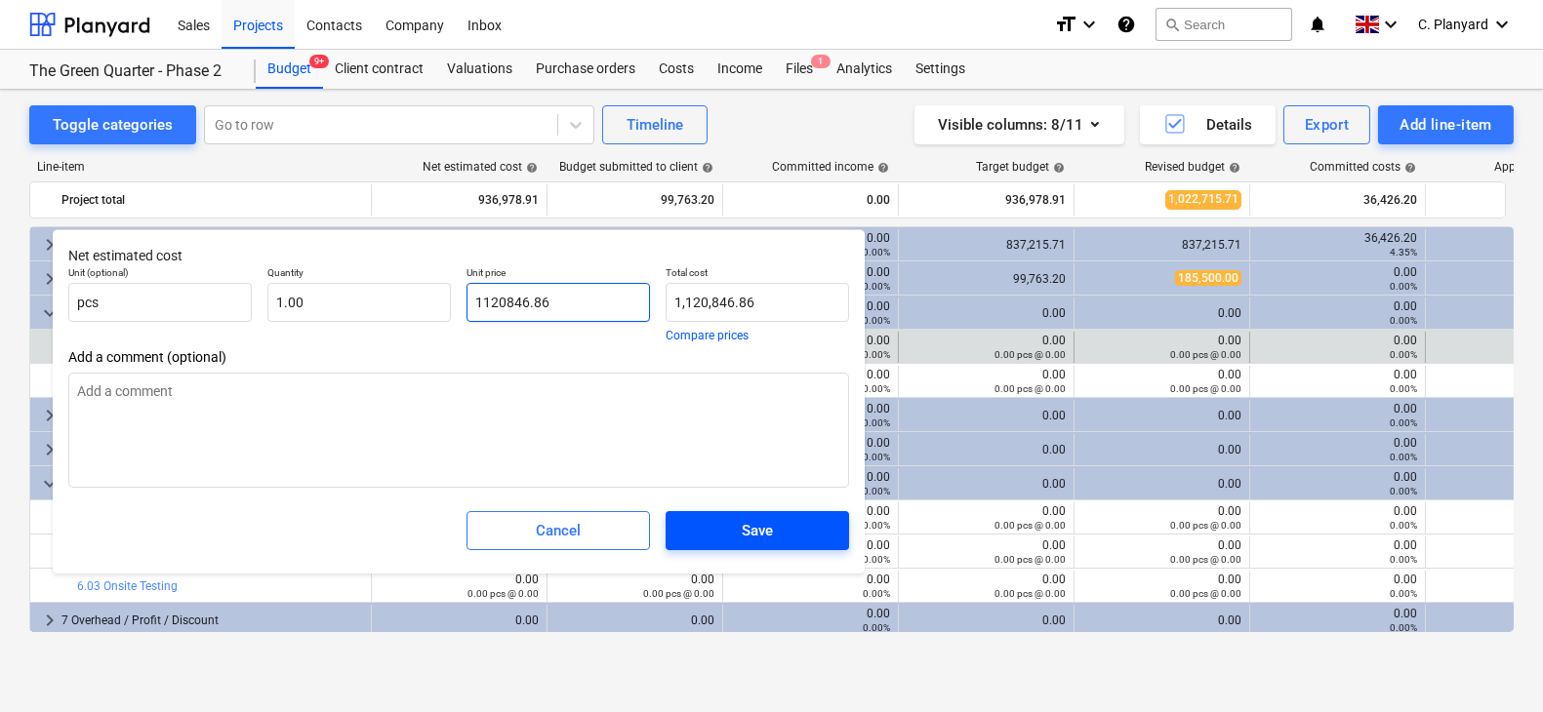
type input "1120846.86"
type textarea "x"
type input "1,120,846.86"
click at [730, 519] on span "Save" at bounding box center [757, 530] width 137 height 25
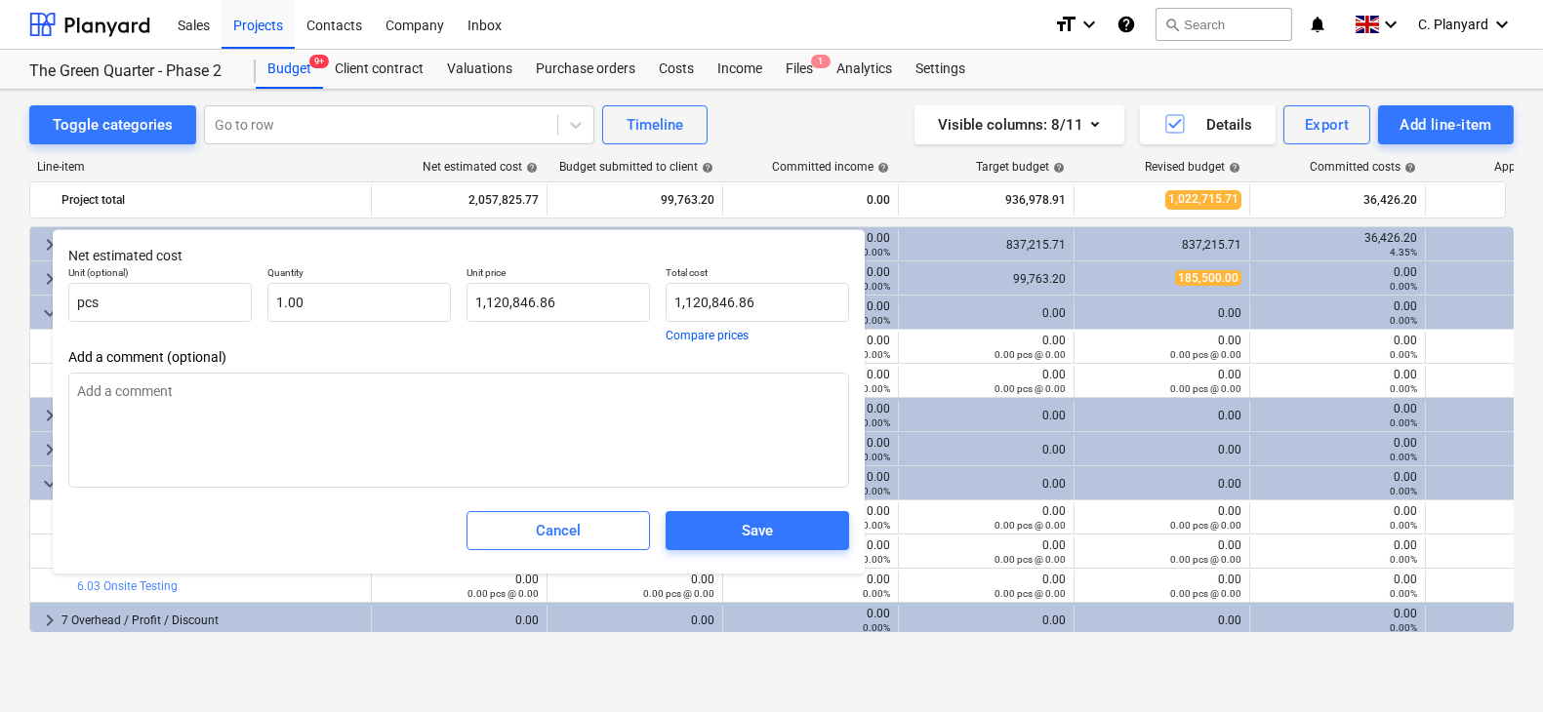
type textarea "x"
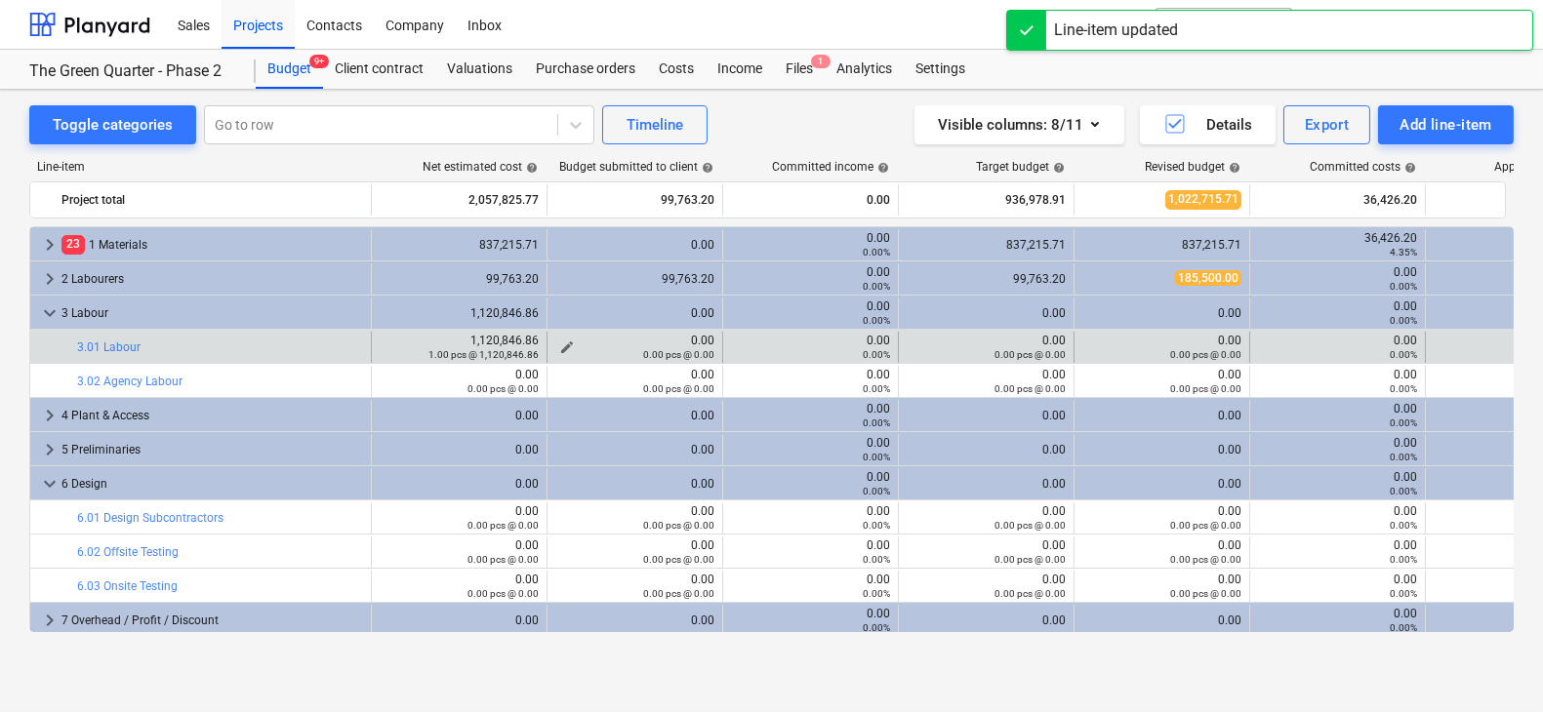
click at [569, 347] on div "0.00 pcs @ 0.00" at bounding box center [634, 354] width 159 height 14
click at [555, 342] on button "edit" at bounding box center [566, 347] width 23 height 23
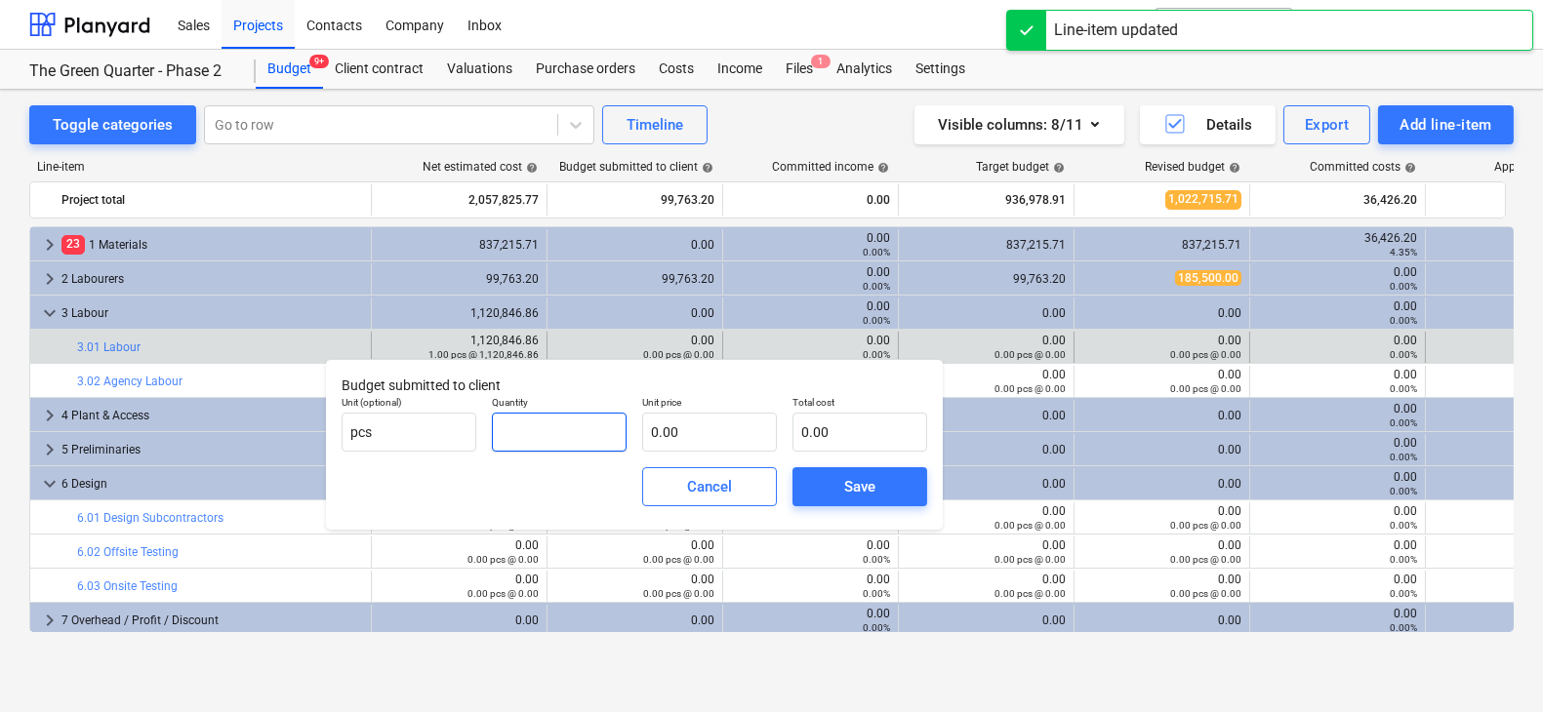
click at [559, 415] on input "text" at bounding box center [559, 432] width 135 height 39
type input "1.00"
click at [639, 442] on div "Unit price 0.00" at bounding box center [709, 423] width 150 height 71
click at [660, 437] on input "text" at bounding box center [709, 432] width 135 height 39
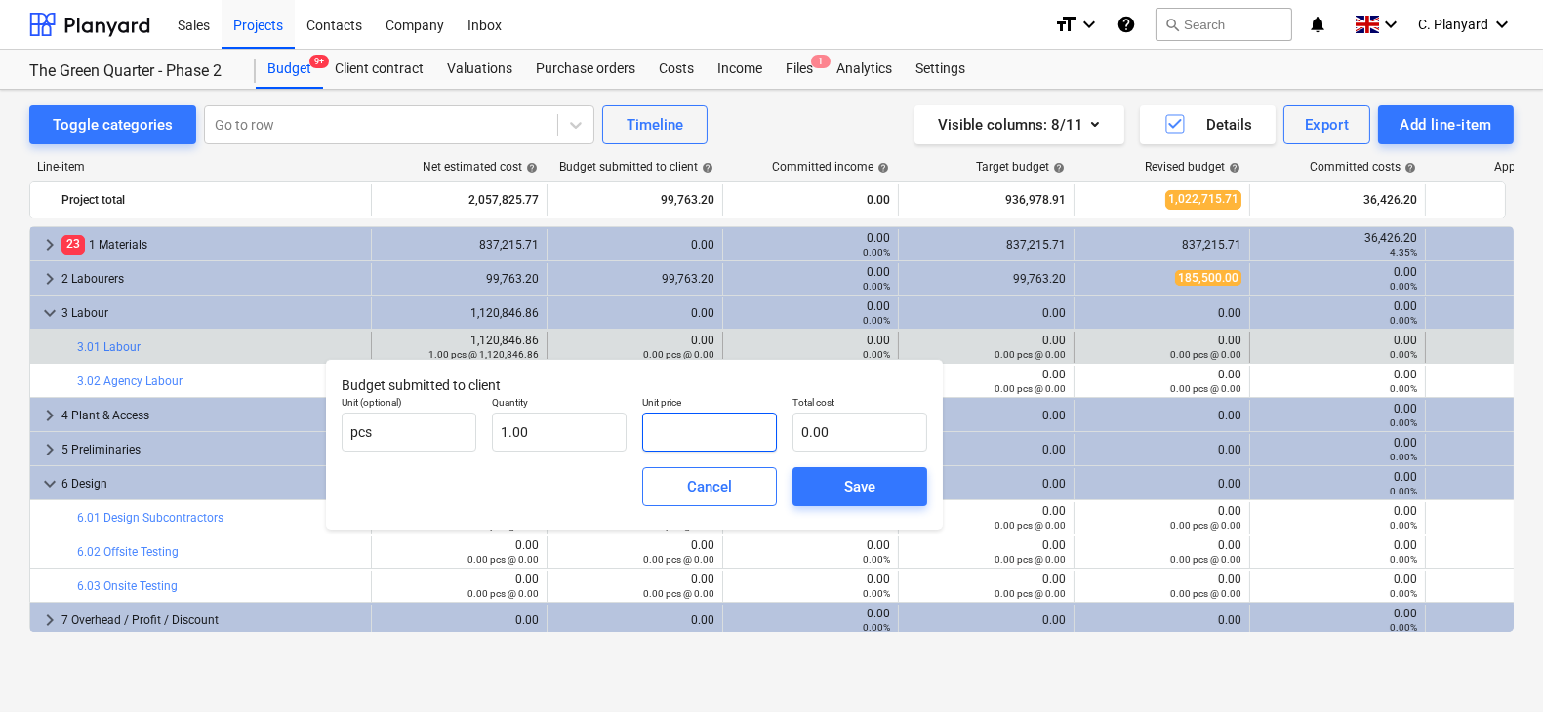
paste input "1120846.86"
type input "1120846.86"
type input "1,120,846.86"
click at [904, 518] on div "Cancel Save" at bounding box center [634, 487] width 601 height 70
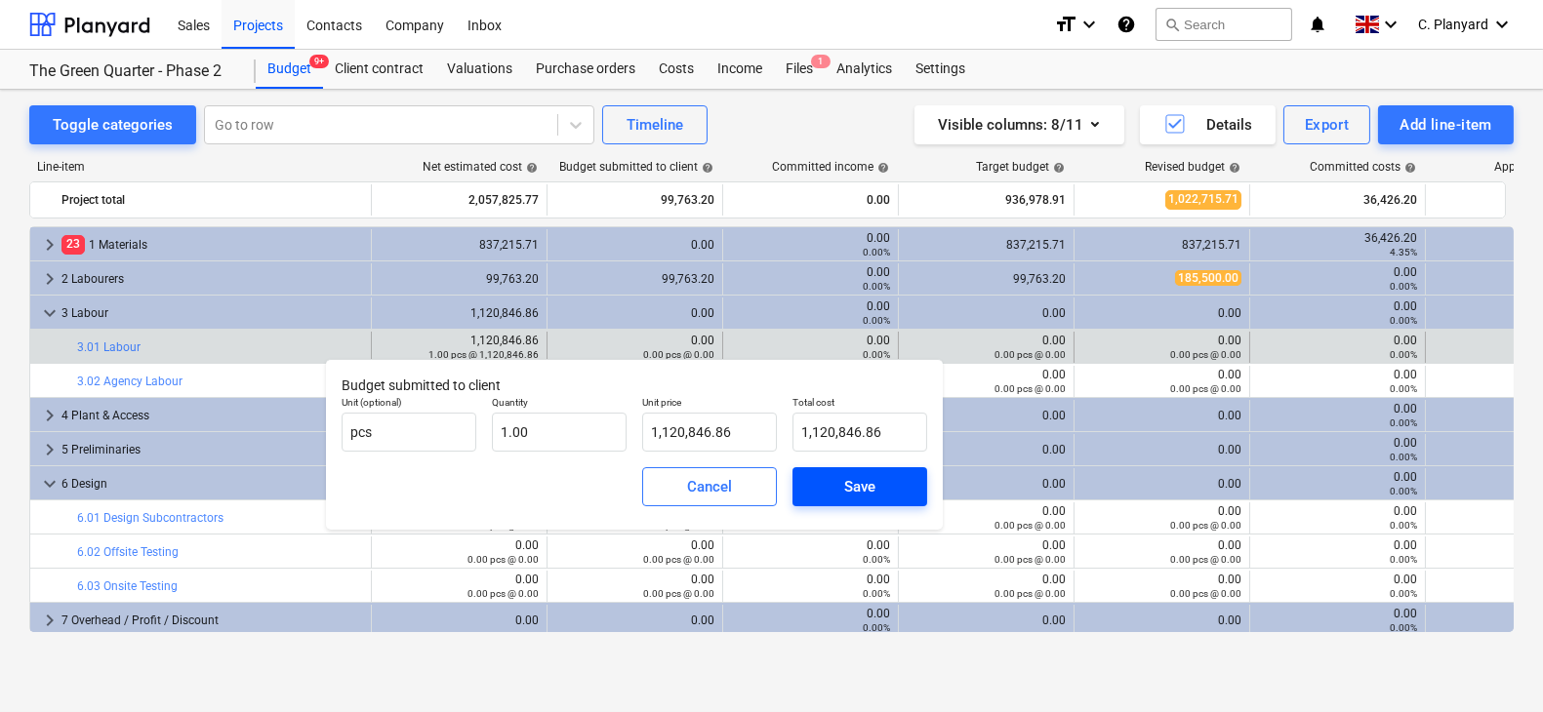
click at [889, 491] on span "Save" at bounding box center [860, 486] width 88 height 25
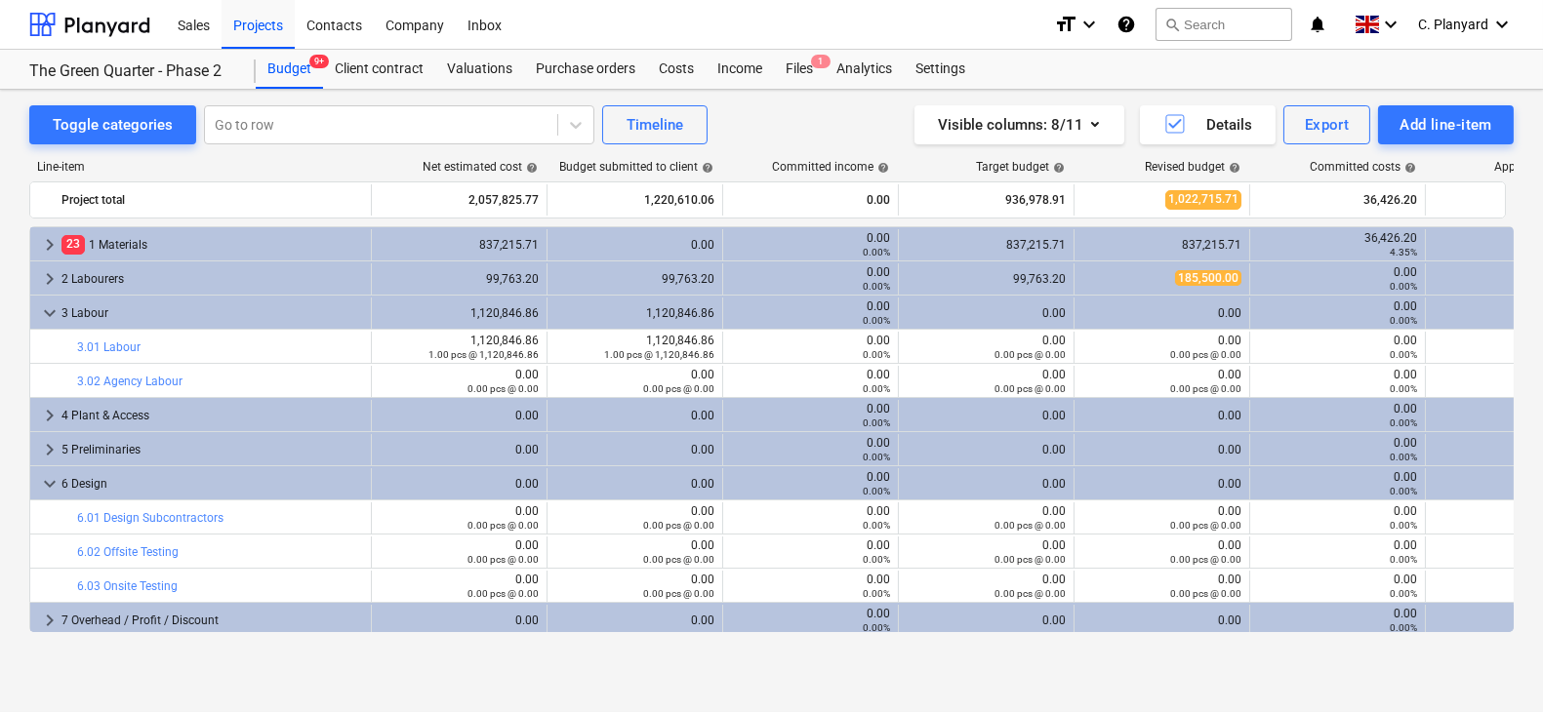
type input "1.00"
type input "1,120,846.86"
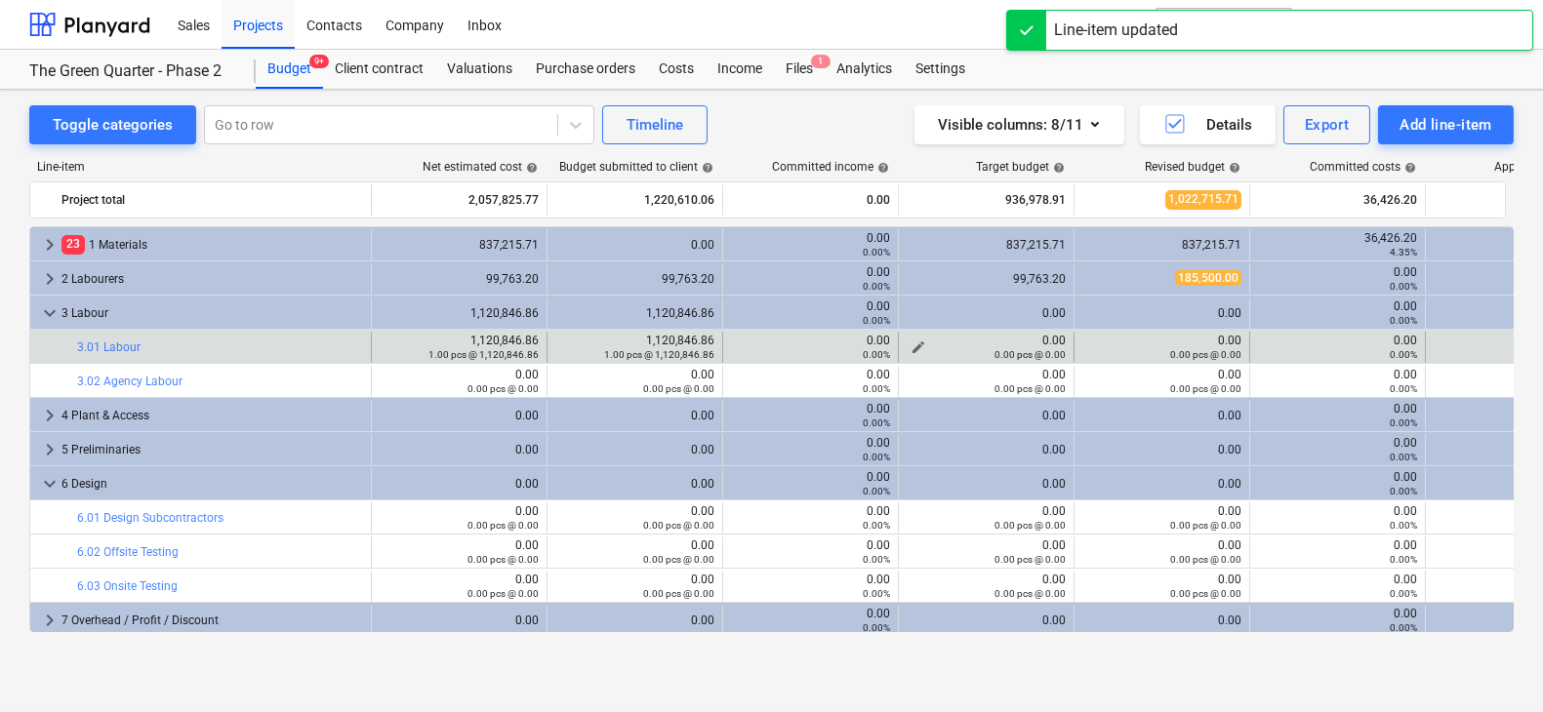
click at [916, 340] on span "edit" at bounding box center [918, 348] width 16 height 16
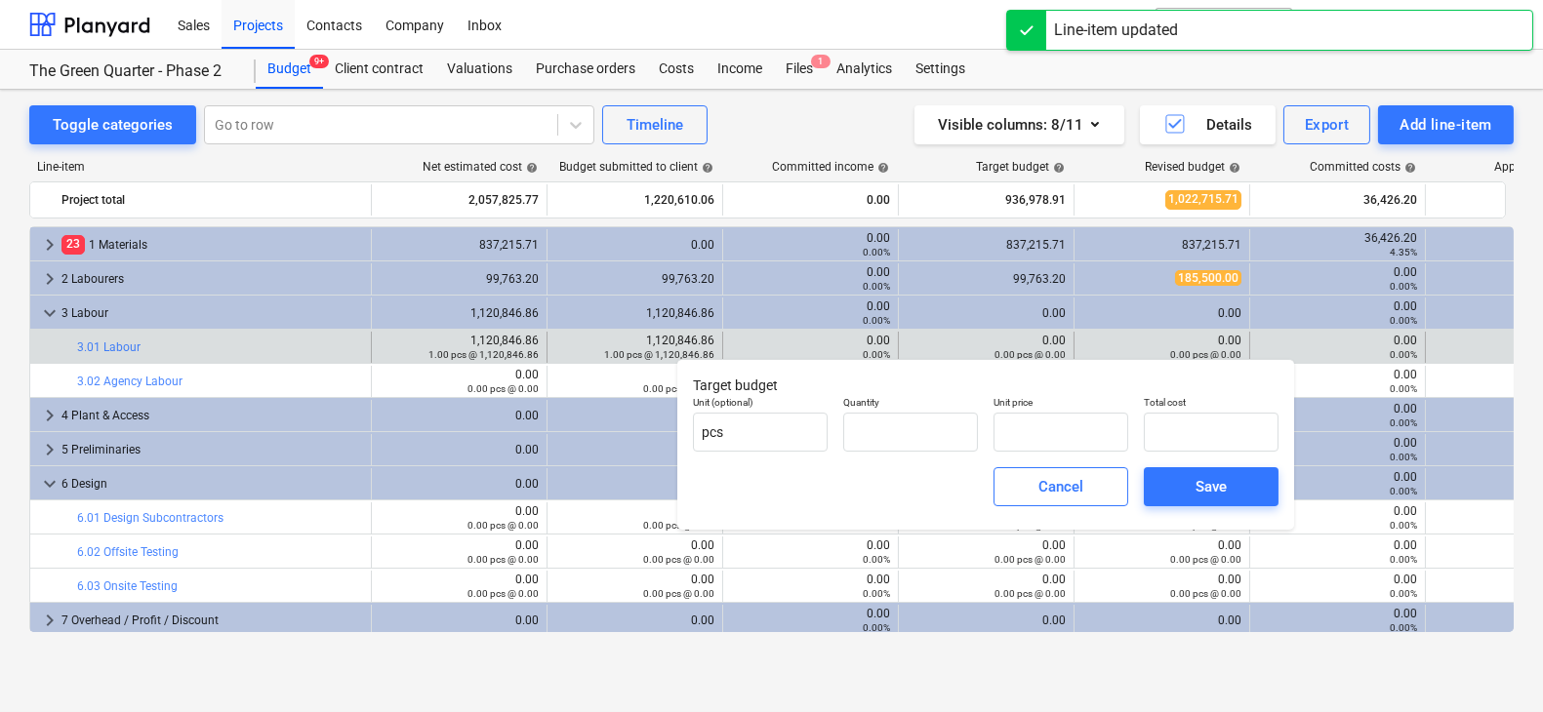
type input "0.00"
click at [930, 427] on input "text" at bounding box center [910, 432] width 135 height 39
type input "1.00"
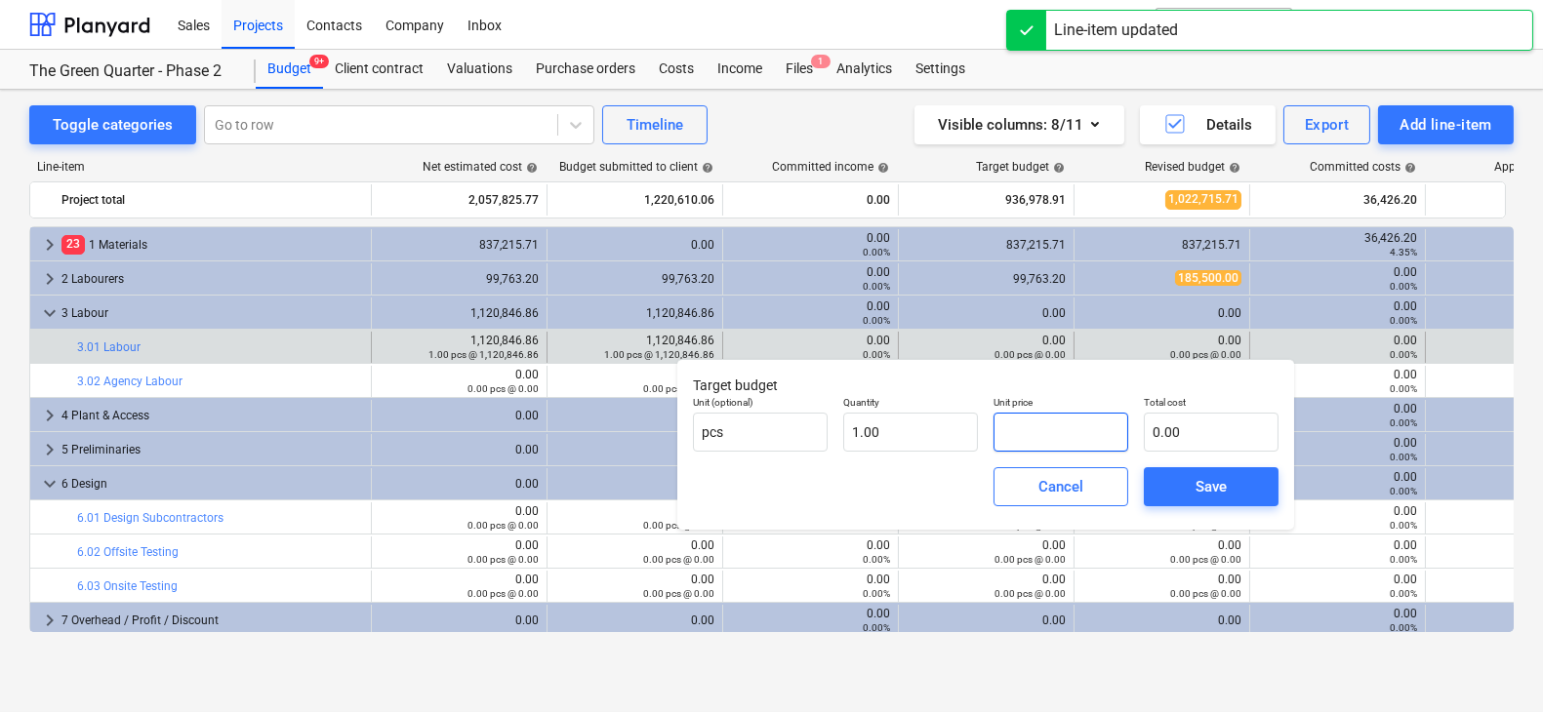
click at [1021, 433] on input "text" at bounding box center [1060, 432] width 135 height 39
paste input "1120846.86"
type input "1120846.86"
type input "1,120,846.86"
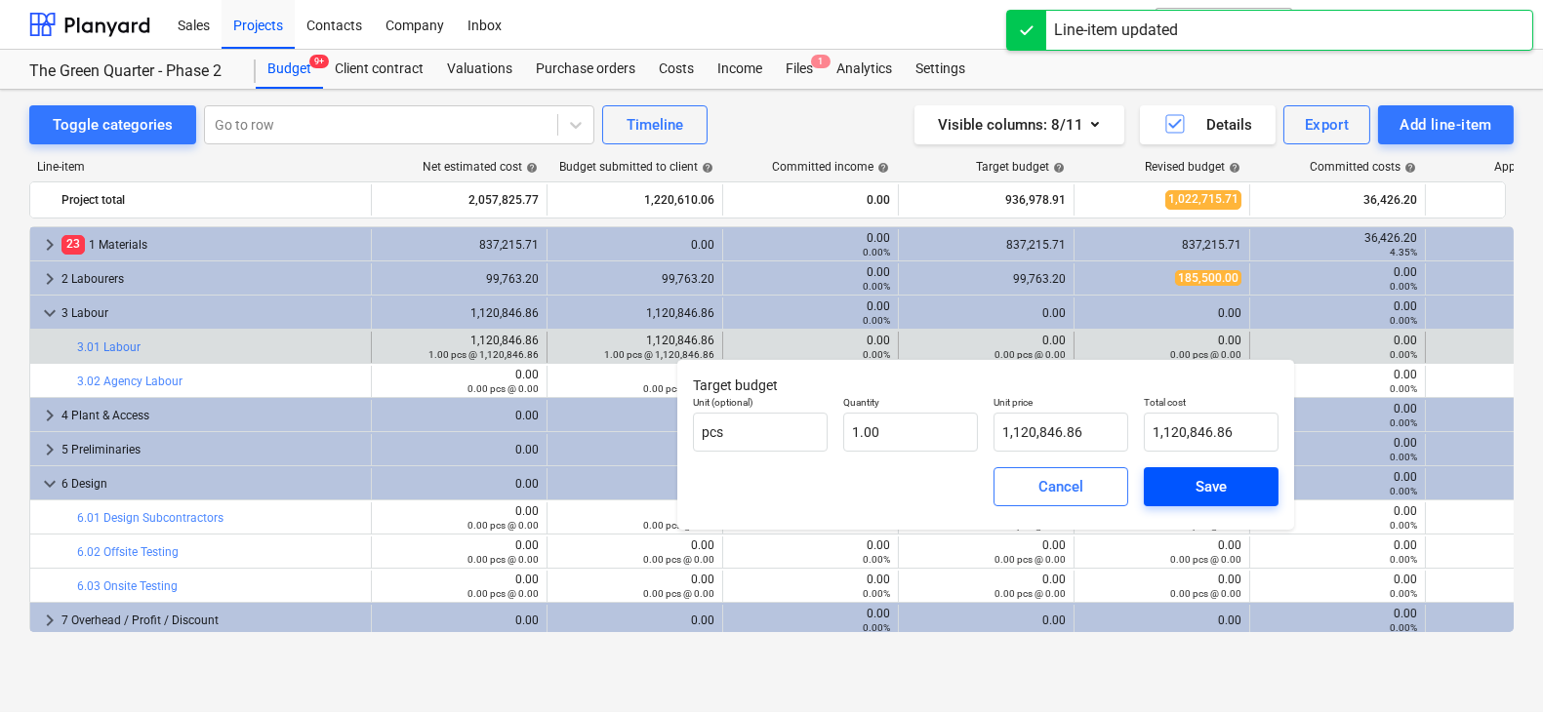
click at [1159, 475] on button "Save" at bounding box center [1211, 486] width 135 height 39
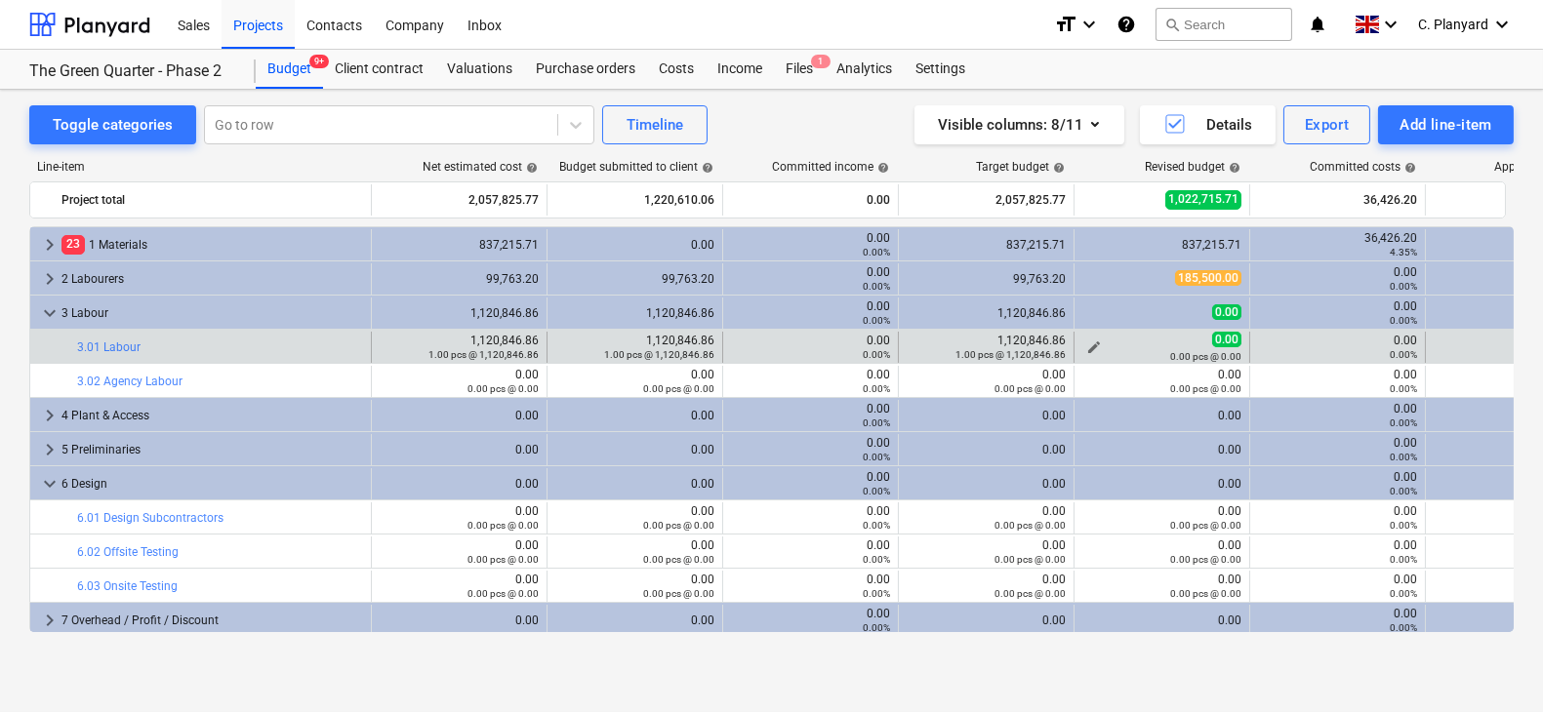
click at [1099, 341] on span "edit" at bounding box center [1094, 348] width 16 height 16
type textarea "x"
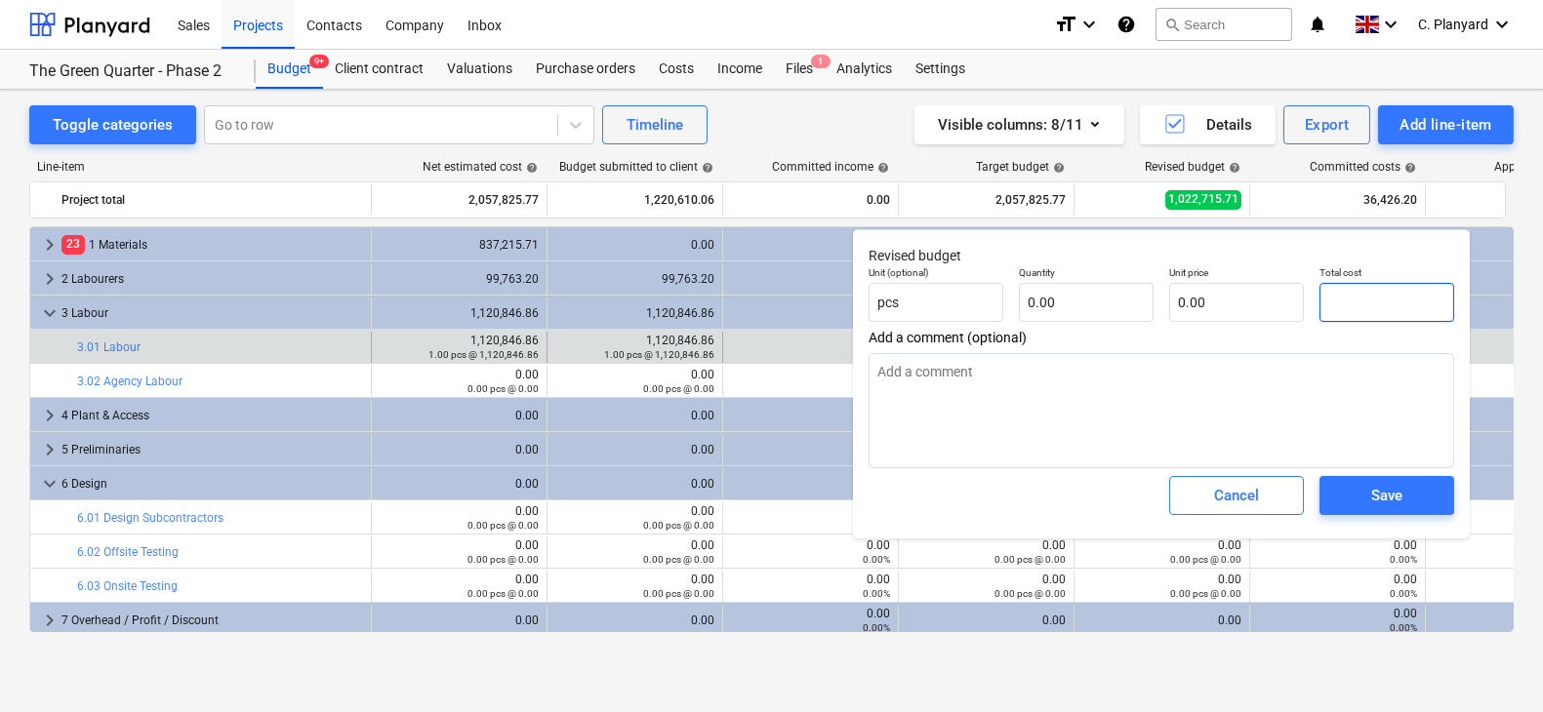
click at [1343, 302] on input "text" at bounding box center [1386, 302] width 135 height 39
type textarea "x"
type input "9"
type textarea "x"
type input "91"
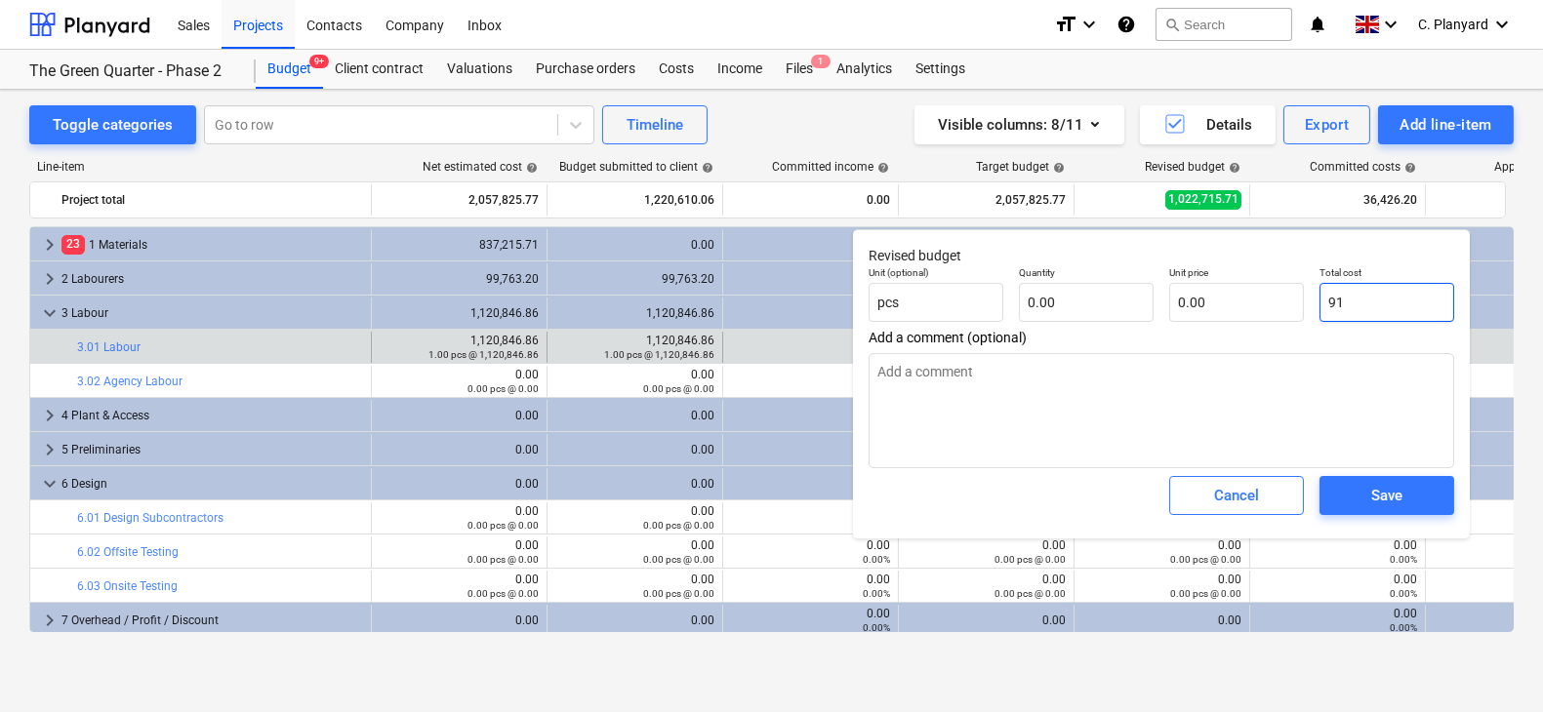
type textarea "x"
type input "915"
type textarea "x"
type input "9150"
type textarea "x"
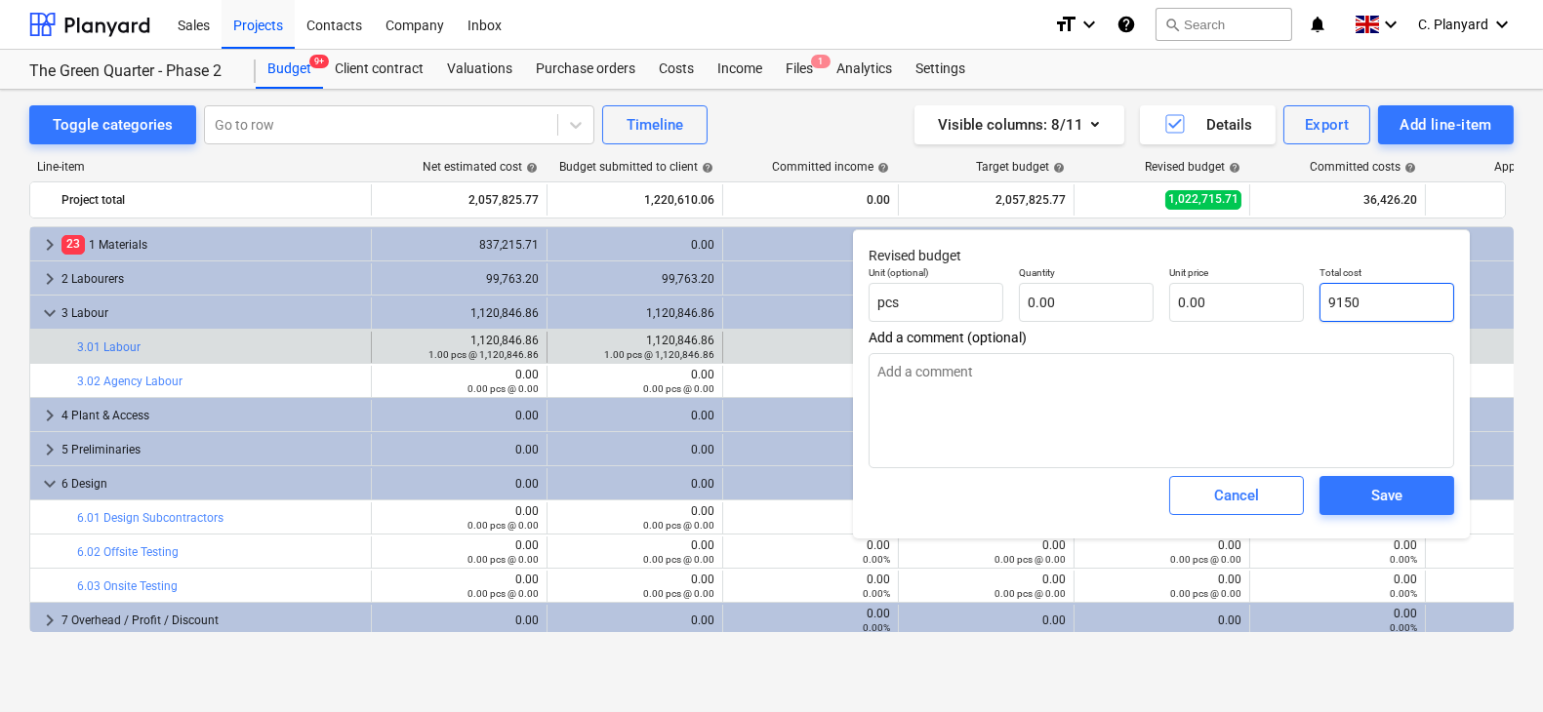
type input "91509"
type textarea "x"
type input "915091"
type textarea "x"
type input "915,091.00"
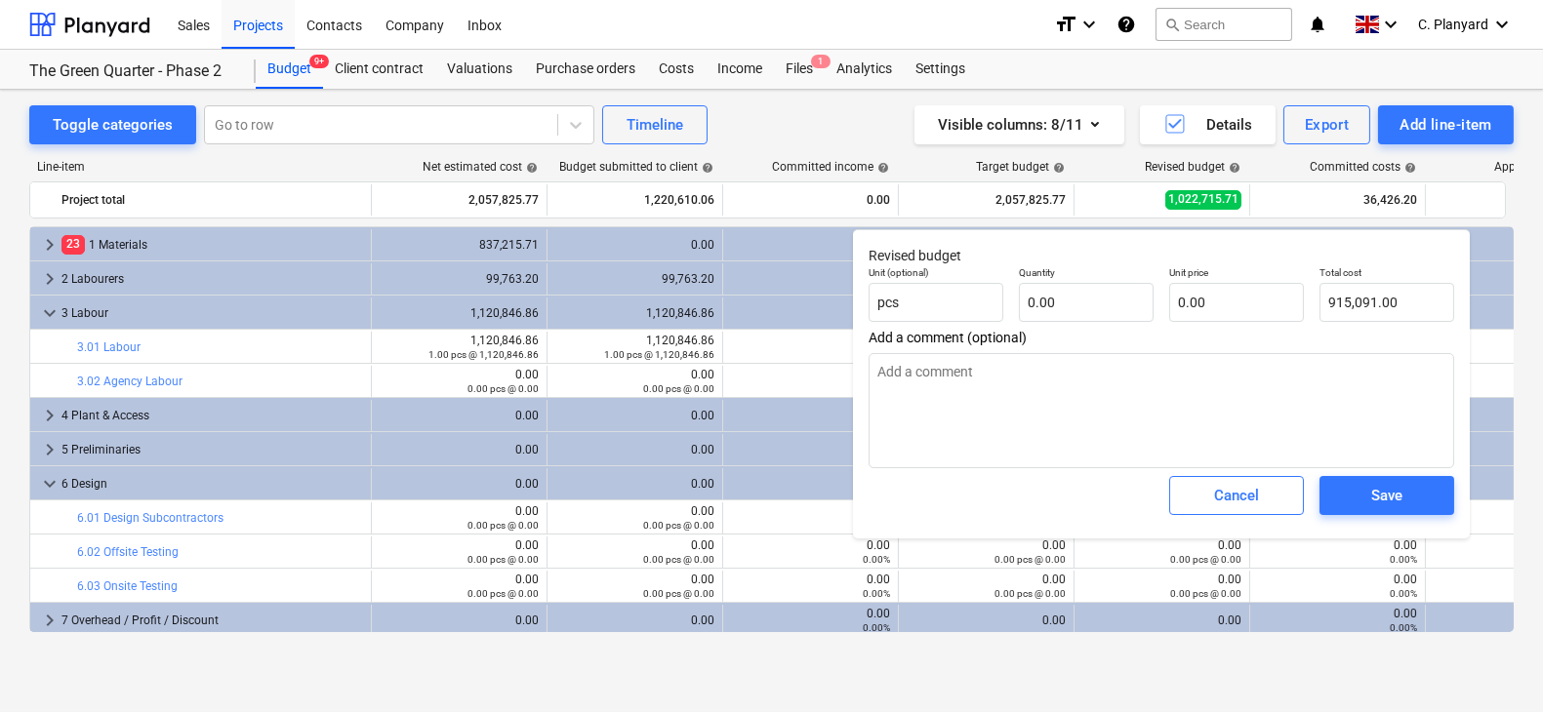
type textarea "x"
type input "915091"
click at [1336, 301] on input "915091" at bounding box center [1386, 302] width 135 height 39
type textarea "x"
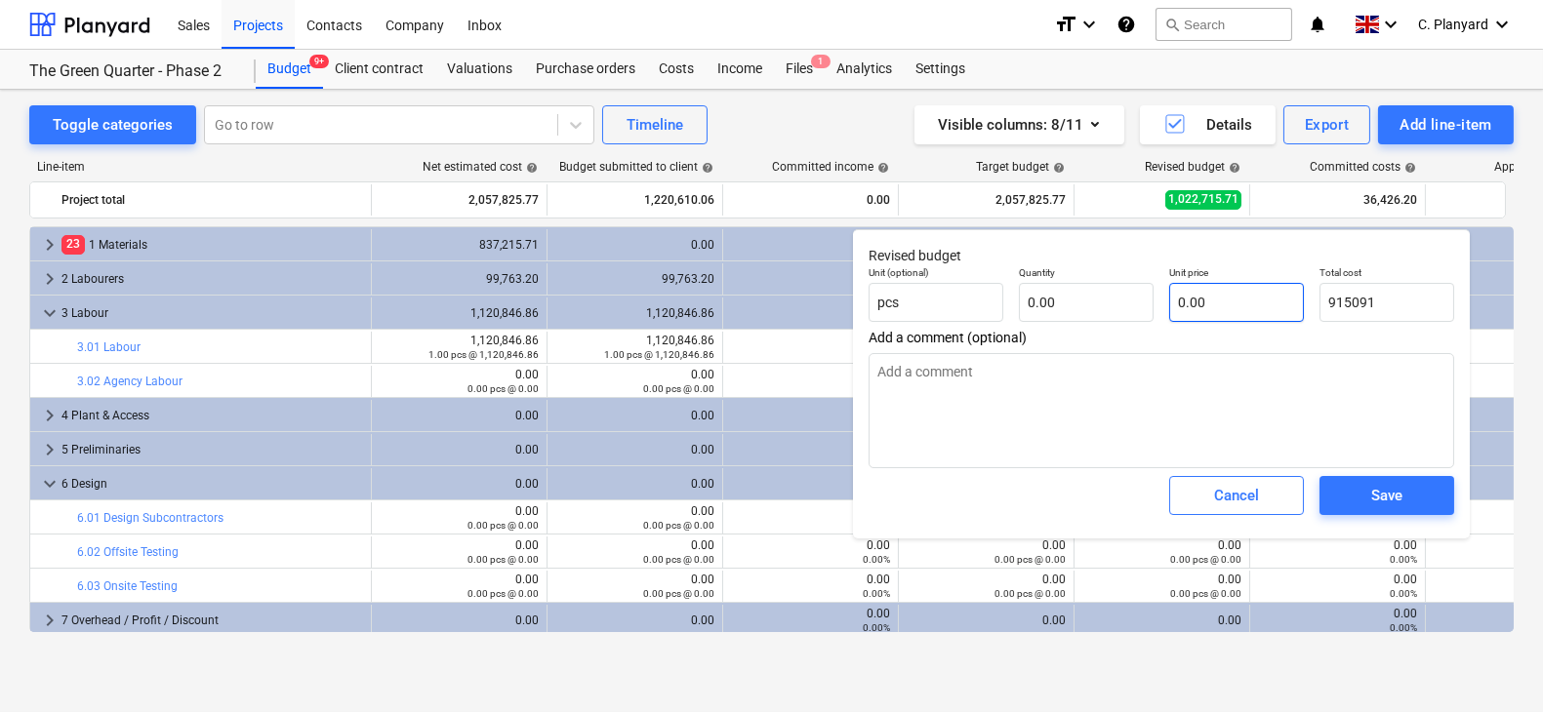
type input "915,091.00"
click at [1240, 291] on input "text" at bounding box center [1236, 302] width 135 height 39
paste input "915091"
type textarea "x"
type input "915091"
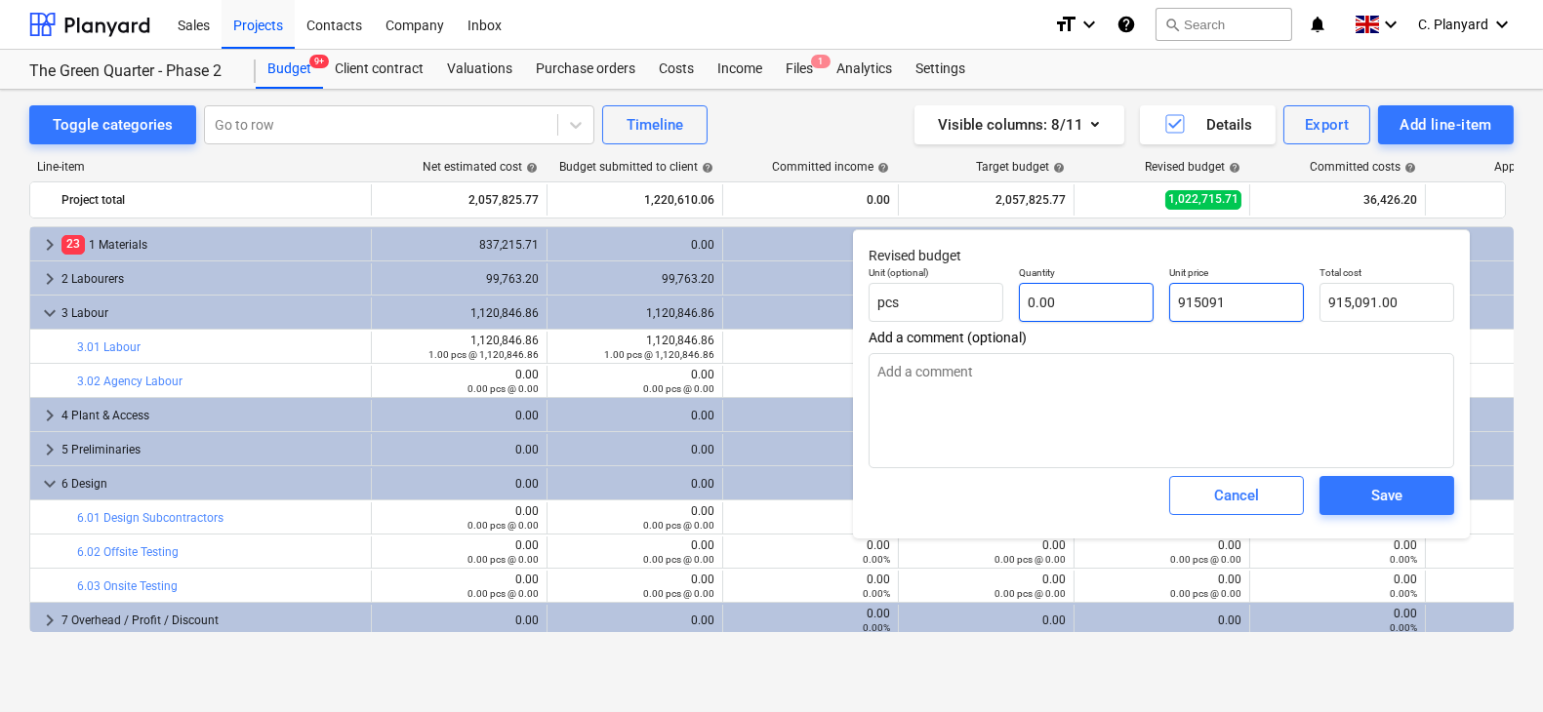
type input "0.00"
type input "915091"
type textarea "x"
type input "915,091.00"
click at [1064, 295] on input "text" at bounding box center [1086, 302] width 135 height 39
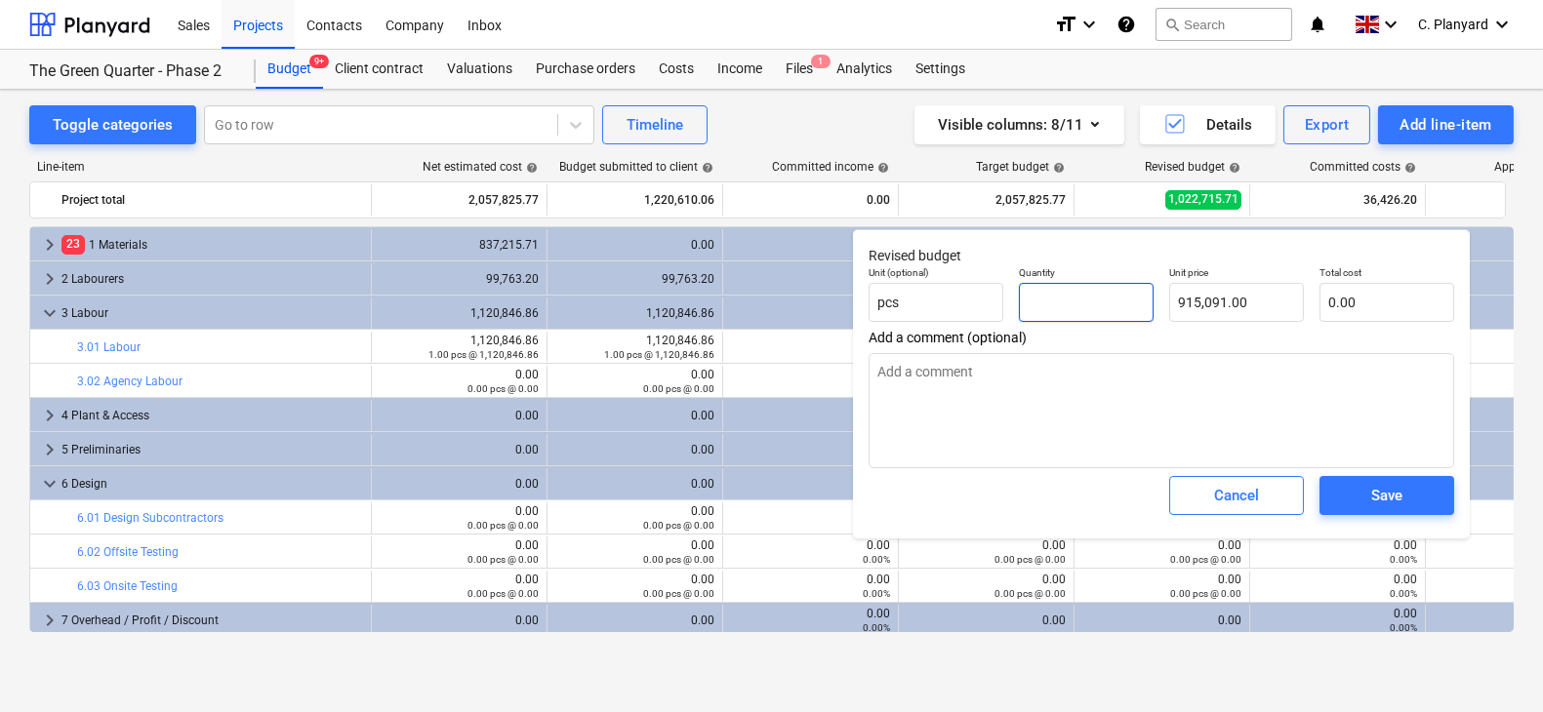
type textarea "x"
type input "1"
type input "915,091.00"
type input "1"
click at [1271, 410] on textarea at bounding box center [1160, 410] width 585 height 115
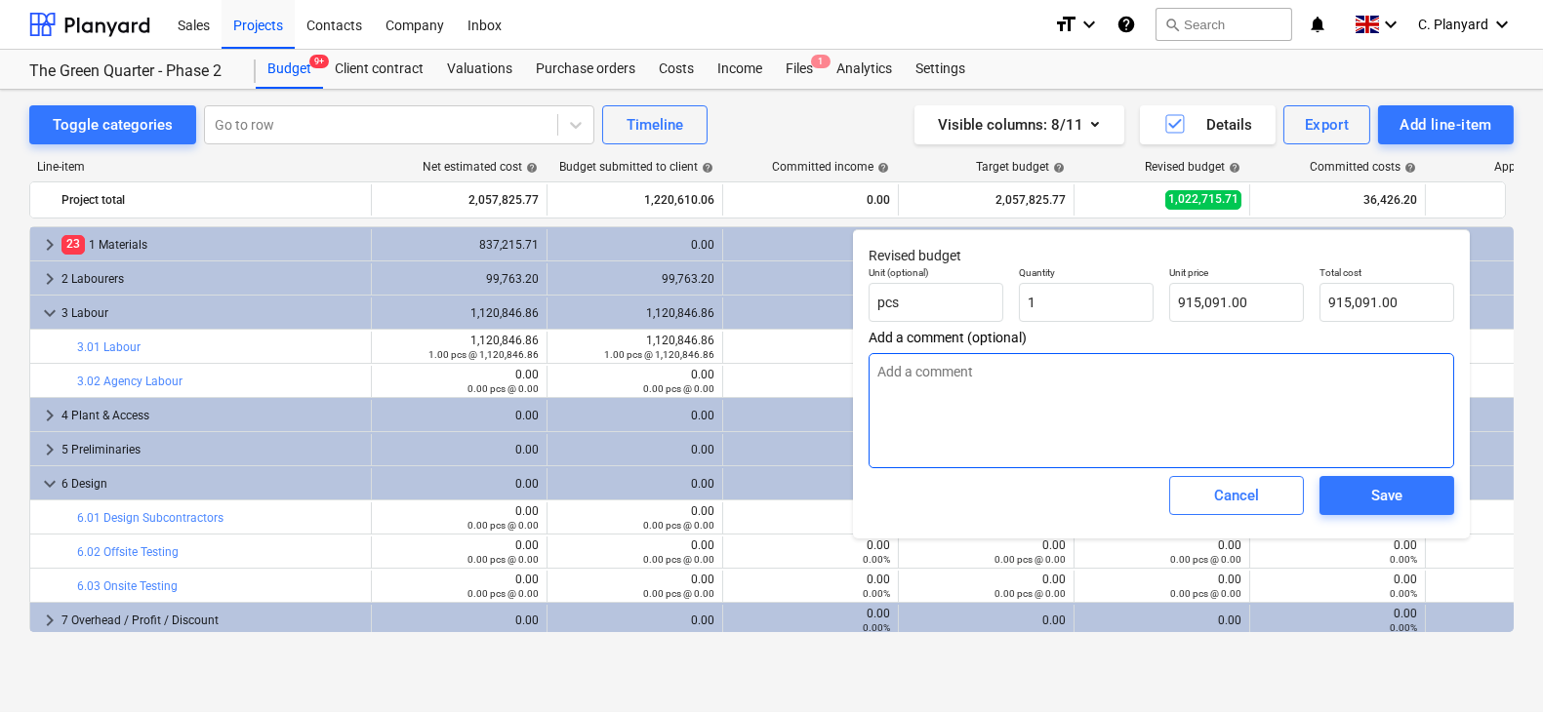
type textarea "x"
type input "1.00"
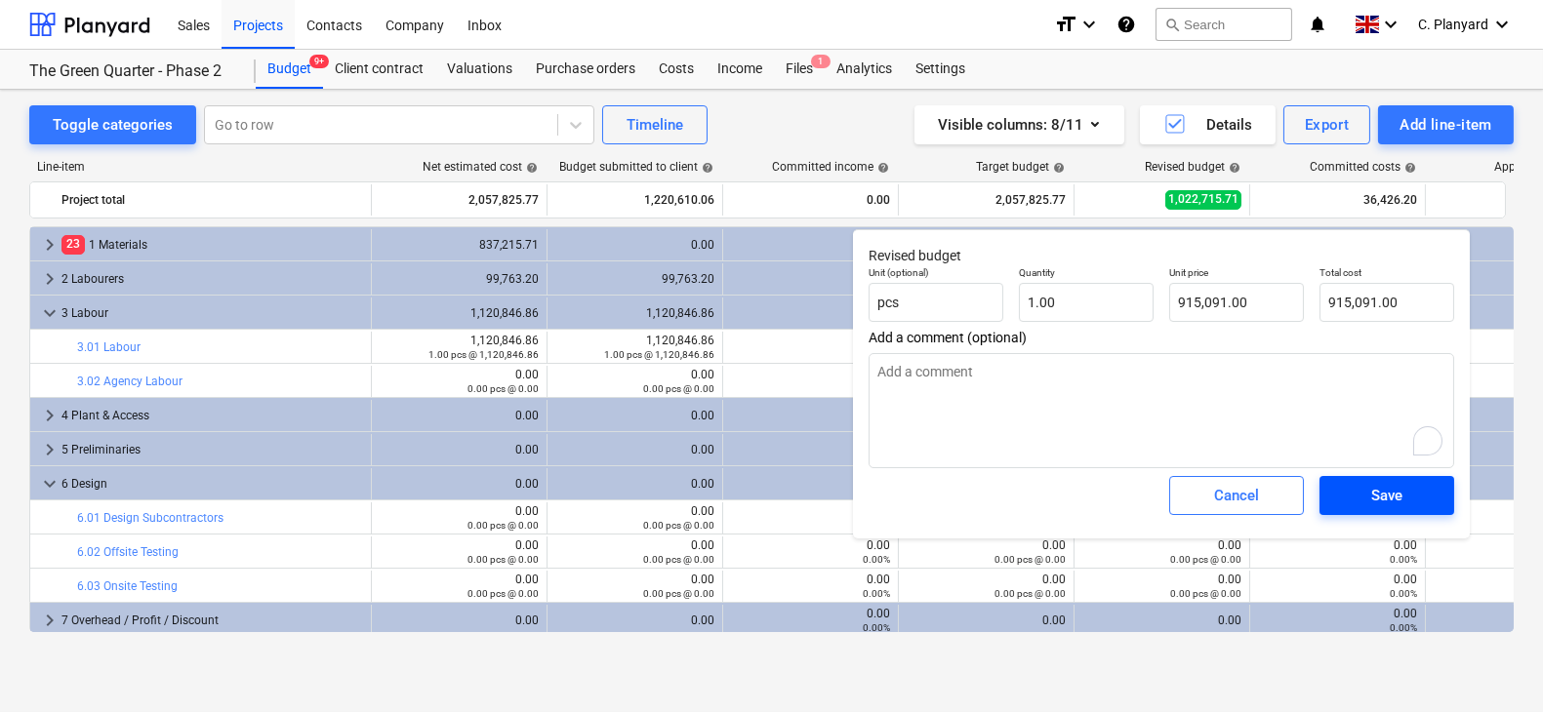
click at [1357, 485] on span "Save" at bounding box center [1387, 495] width 88 height 25
type textarea "x"
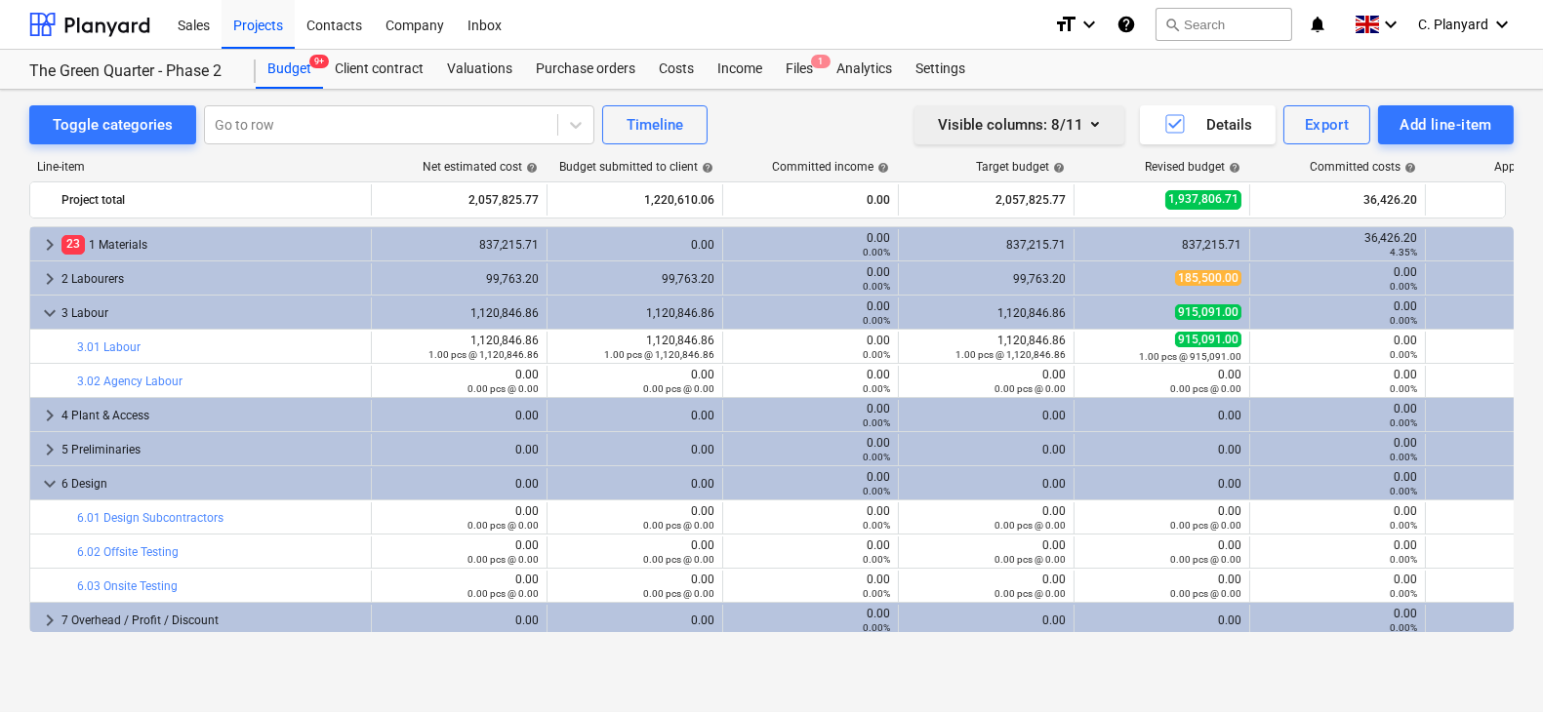
click at [1037, 141] on button "Visible columns : 8/11" at bounding box center [1019, 124] width 210 height 39
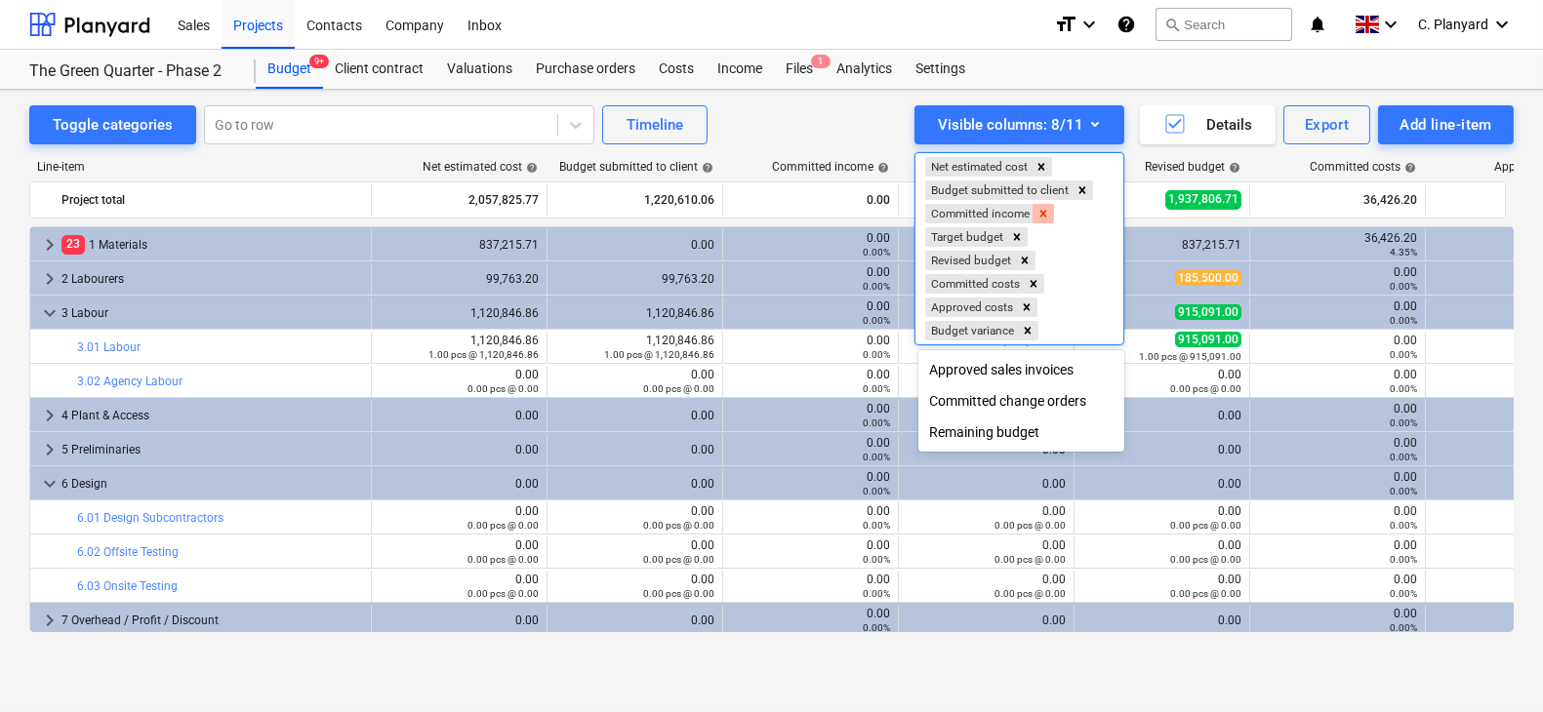
click at [1047, 207] on icon "Remove Committed income" at bounding box center [1043, 214] width 14 height 14
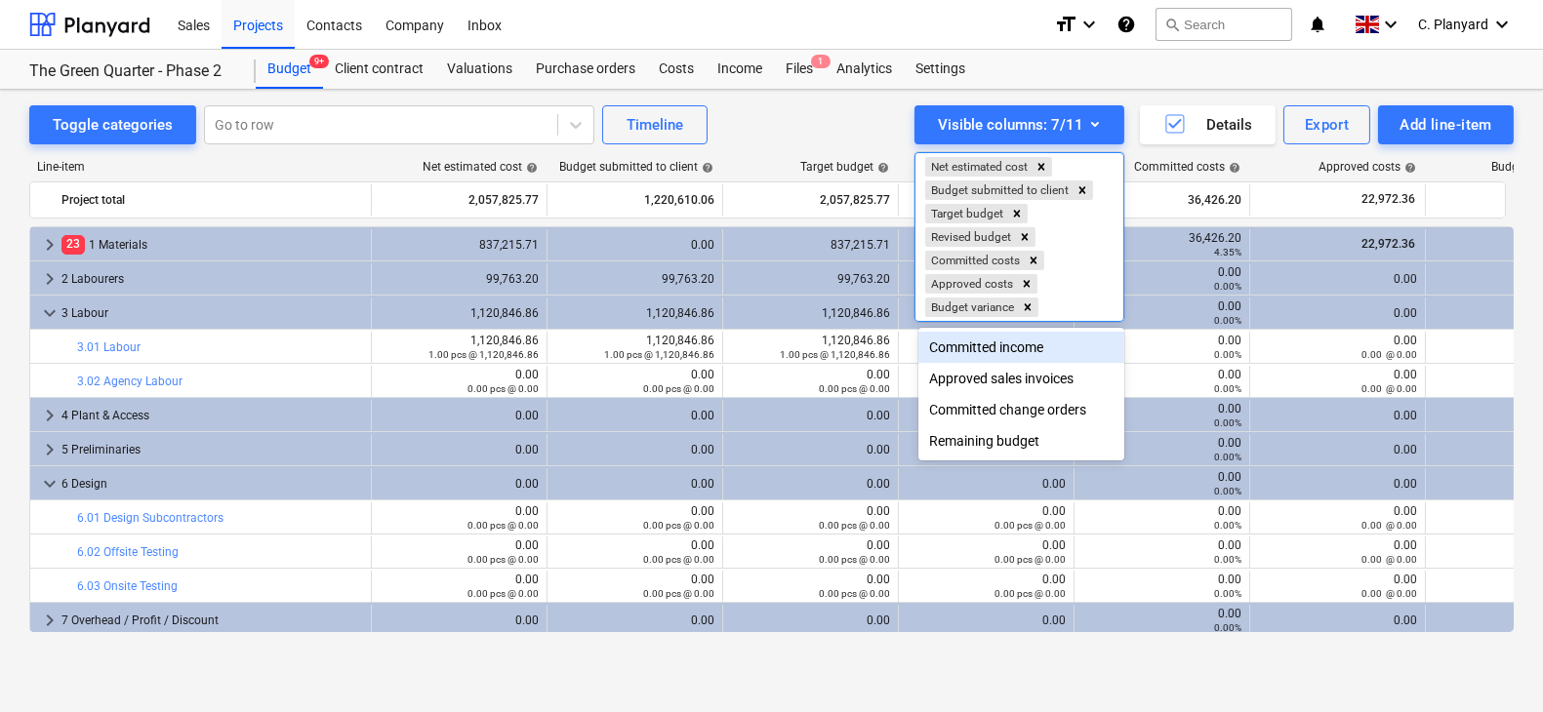
click at [872, 118] on div at bounding box center [771, 356] width 1543 height 712
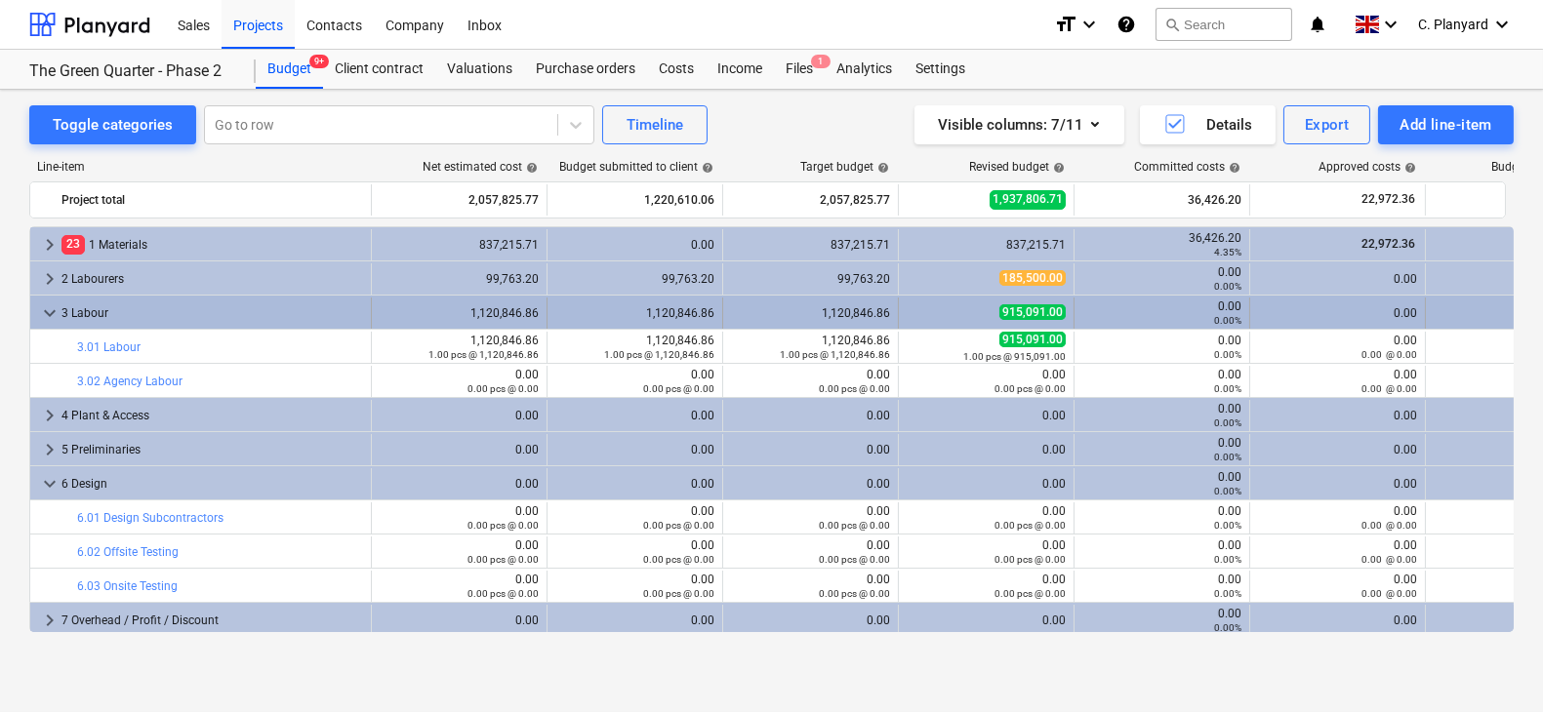
click at [54, 301] on span "keyboard_arrow_down" at bounding box center [49, 312] width 23 height 23
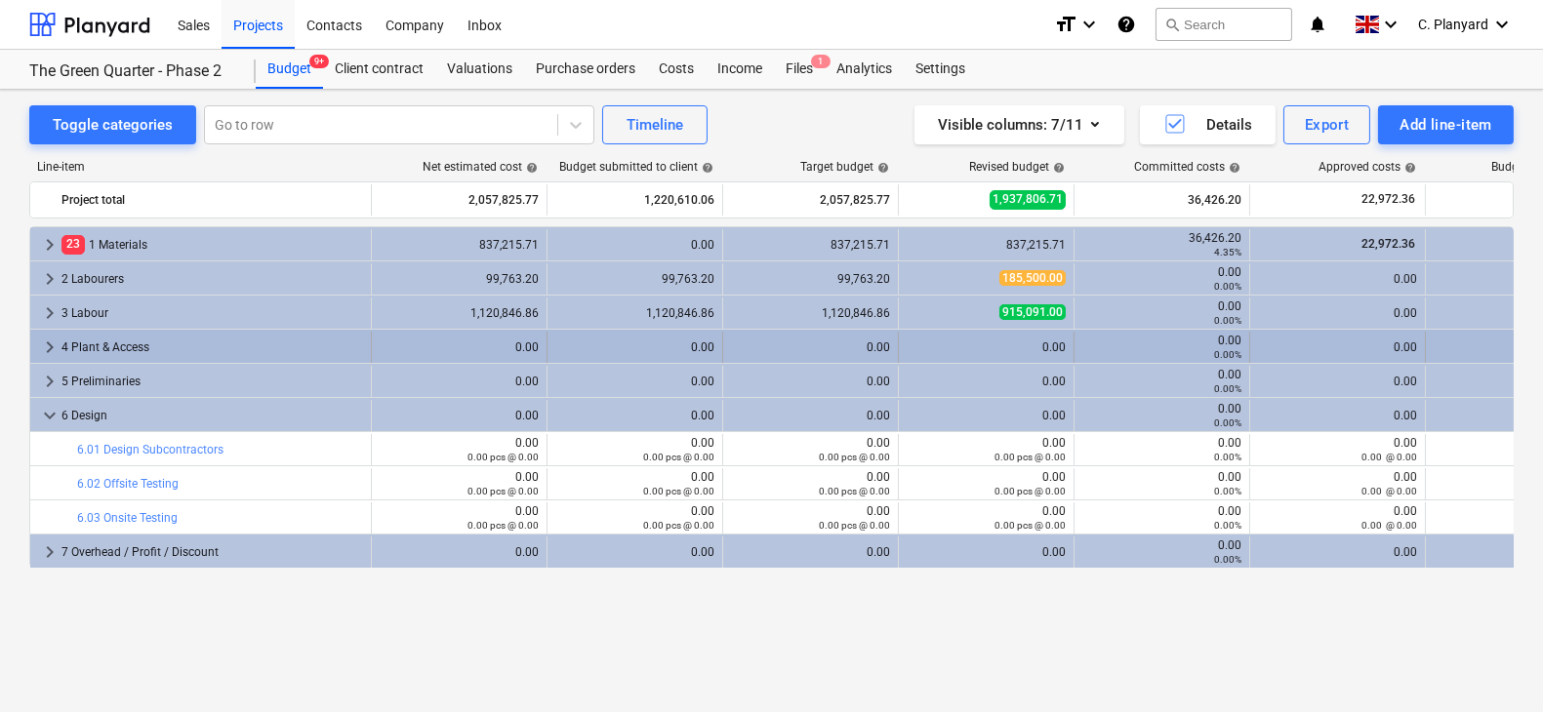
click at [55, 342] on span "keyboard_arrow_right" at bounding box center [49, 347] width 23 height 23
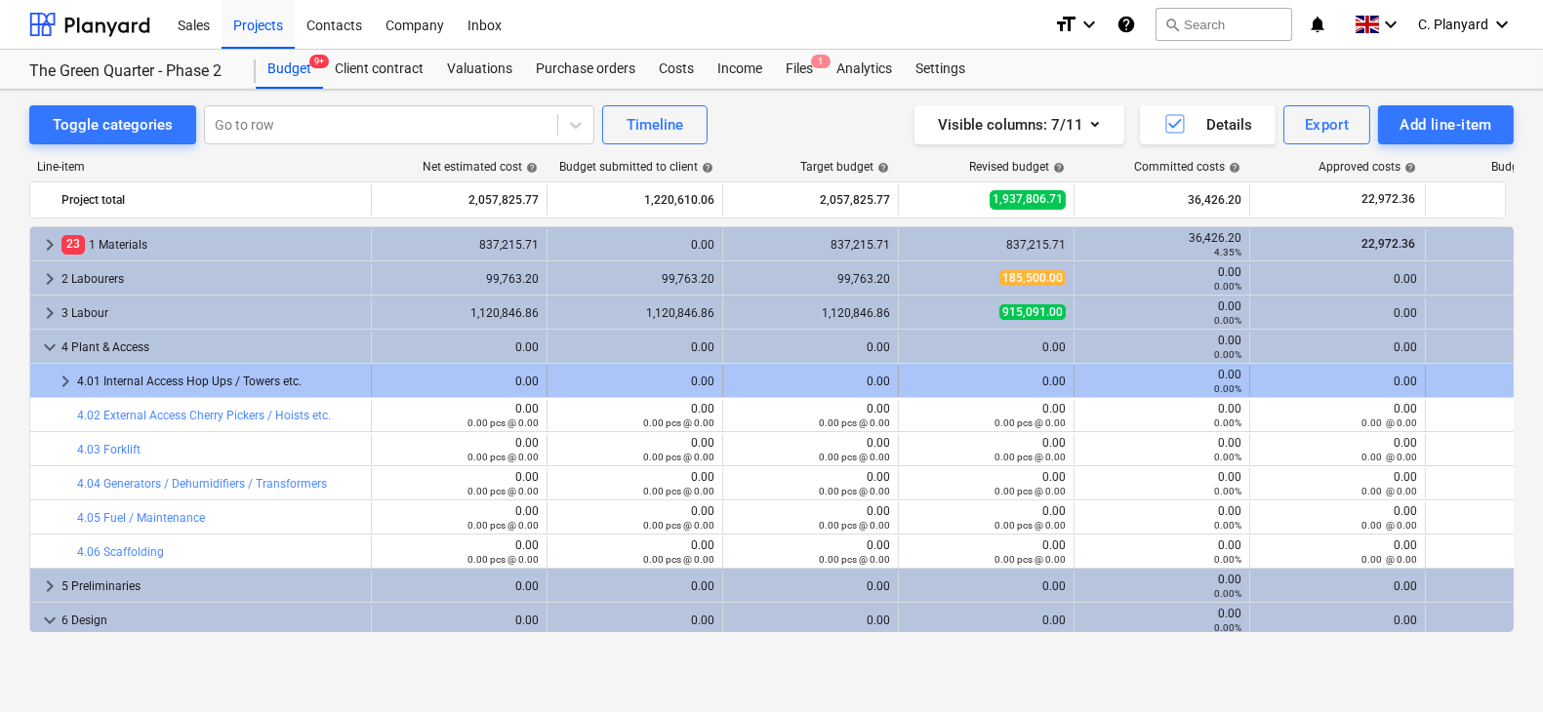
click at [380, 385] on div "0.00" at bounding box center [459, 382] width 159 height 14
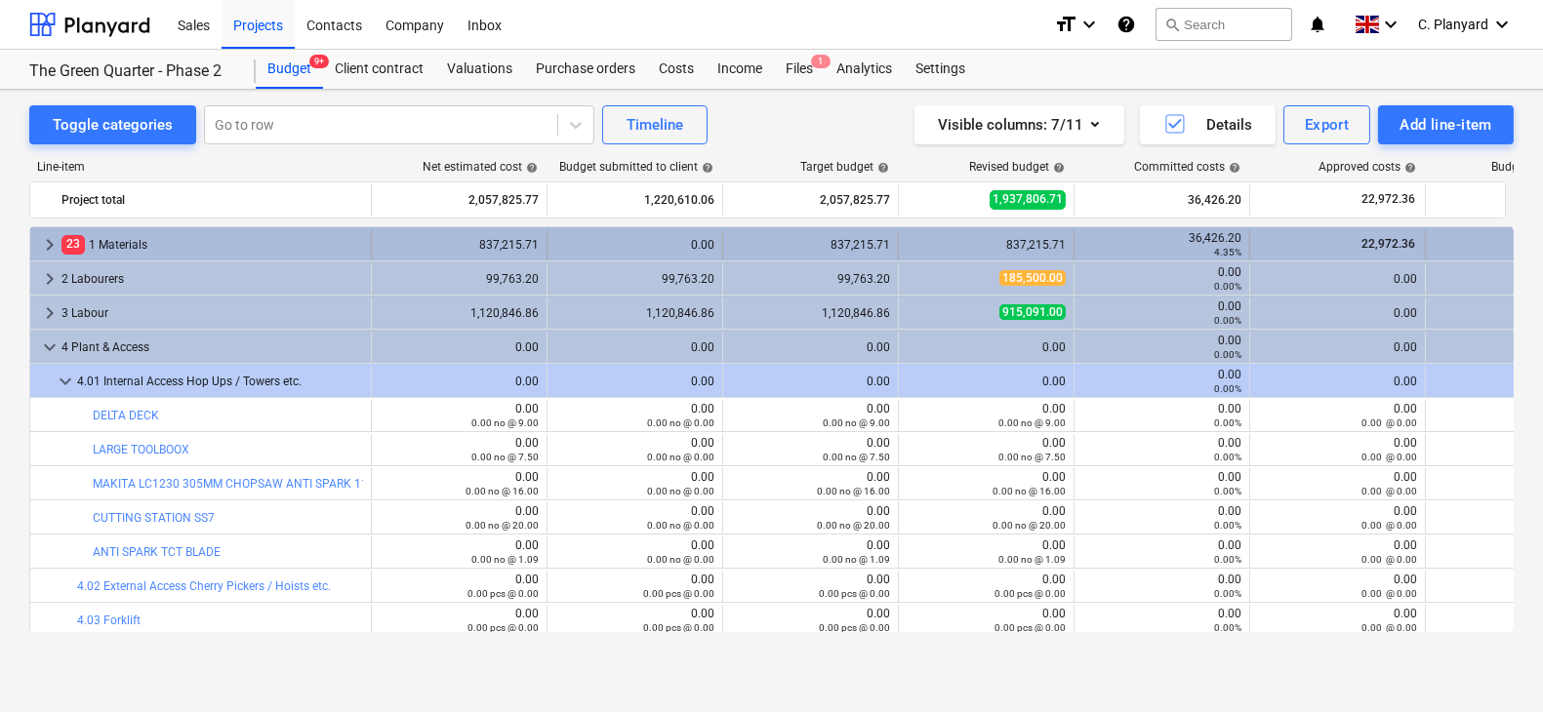
click at [35, 245] on div "keyboard_arrow_right 23 1 Materials" at bounding box center [200, 244] width 341 height 31
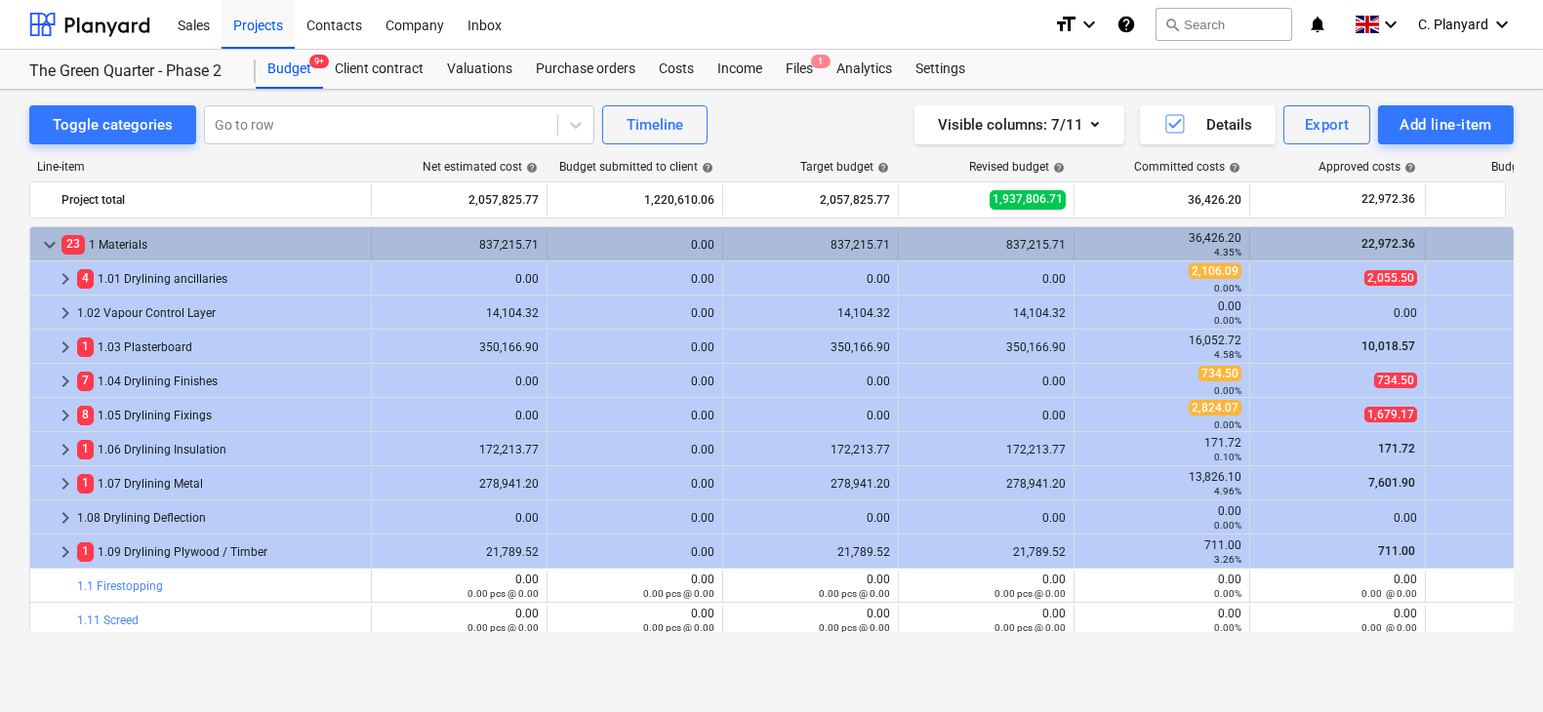
click at [55, 235] on span "keyboard_arrow_down" at bounding box center [49, 244] width 23 height 23
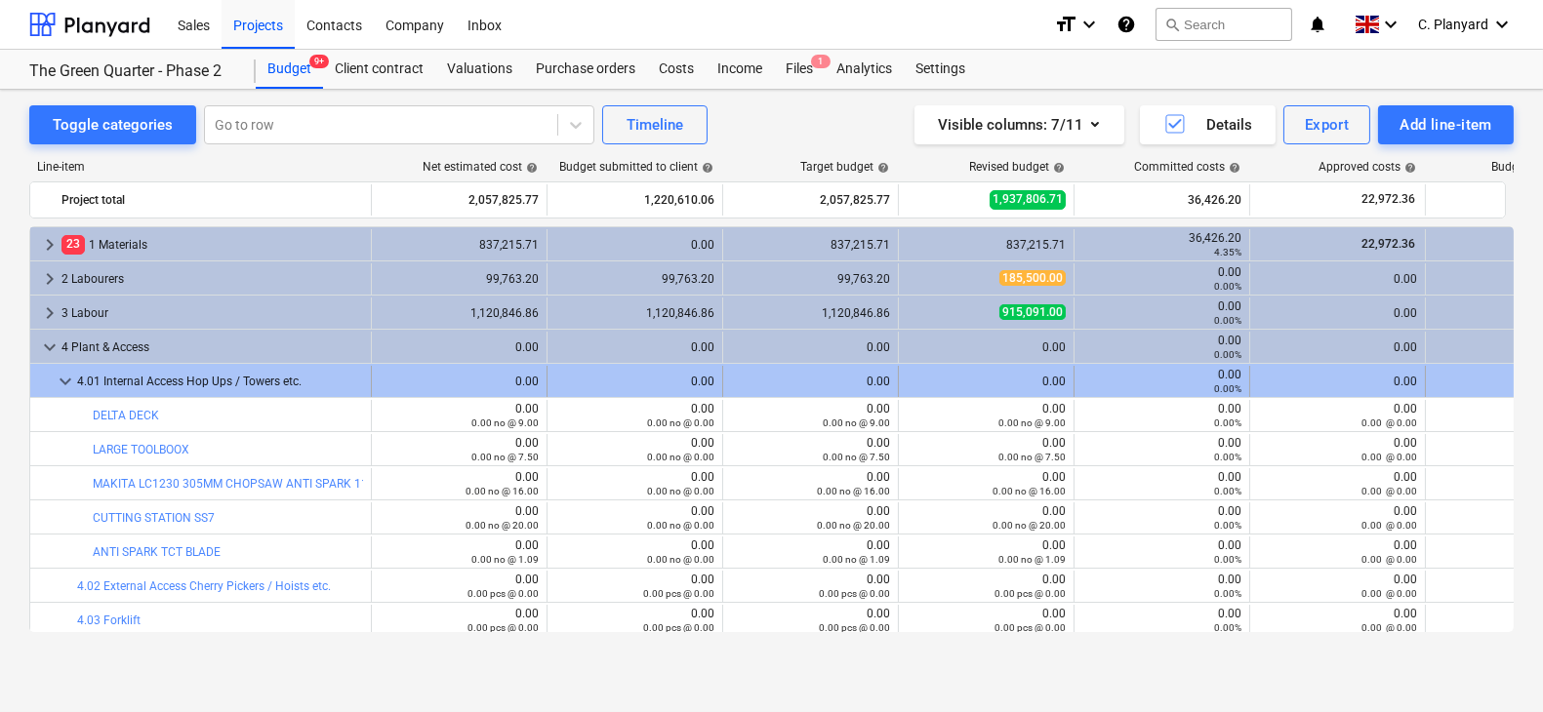
click at [59, 375] on span "keyboard_arrow_down" at bounding box center [65, 381] width 23 height 23
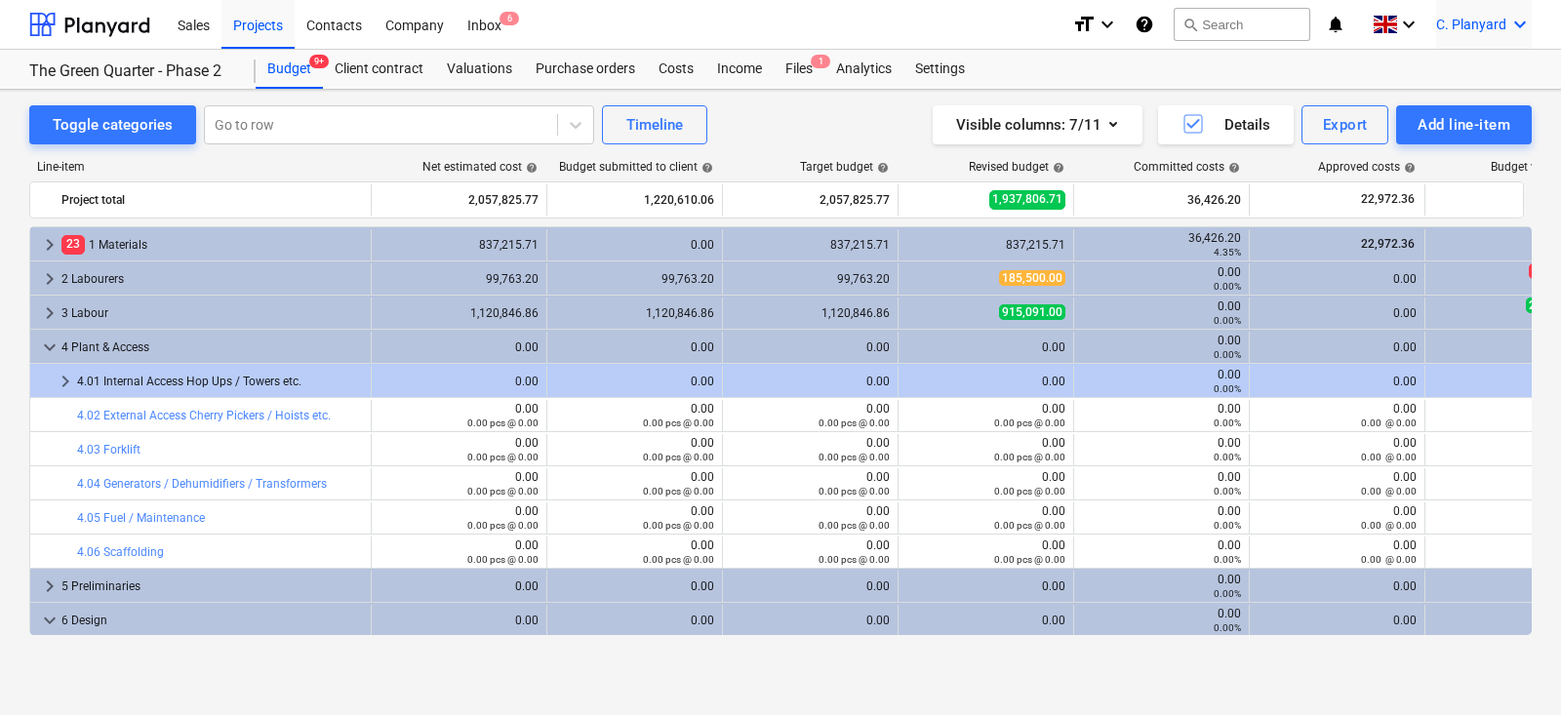
click at [1474, 19] on span "C. Planyard" at bounding box center [1471, 25] width 70 height 16
drag, startPoint x: 1438, startPoint y: 91, endPoint x: 1428, endPoint y: 110, distance: 21.8
click at [1428, 110] on div "Settings Log out" at bounding box center [1473, 92] width 117 height 70
click at [1428, 110] on div "Log out" at bounding box center [1473, 107] width 117 height 31
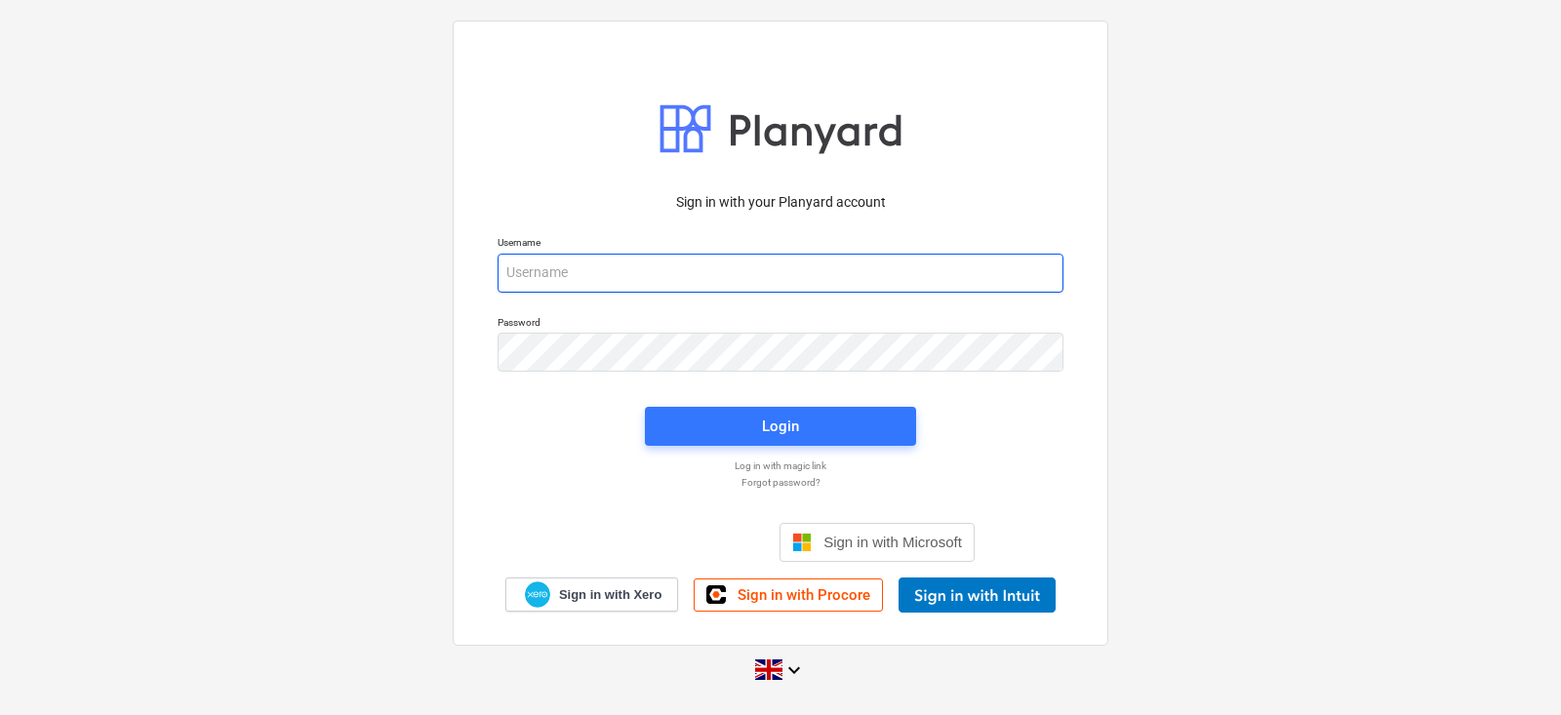
click at [655, 266] on input "email" at bounding box center [781, 273] width 566 height 39
type input "[PERSON_NAME][EMAIL_ADDRESS][DOMAIN_NAME]"
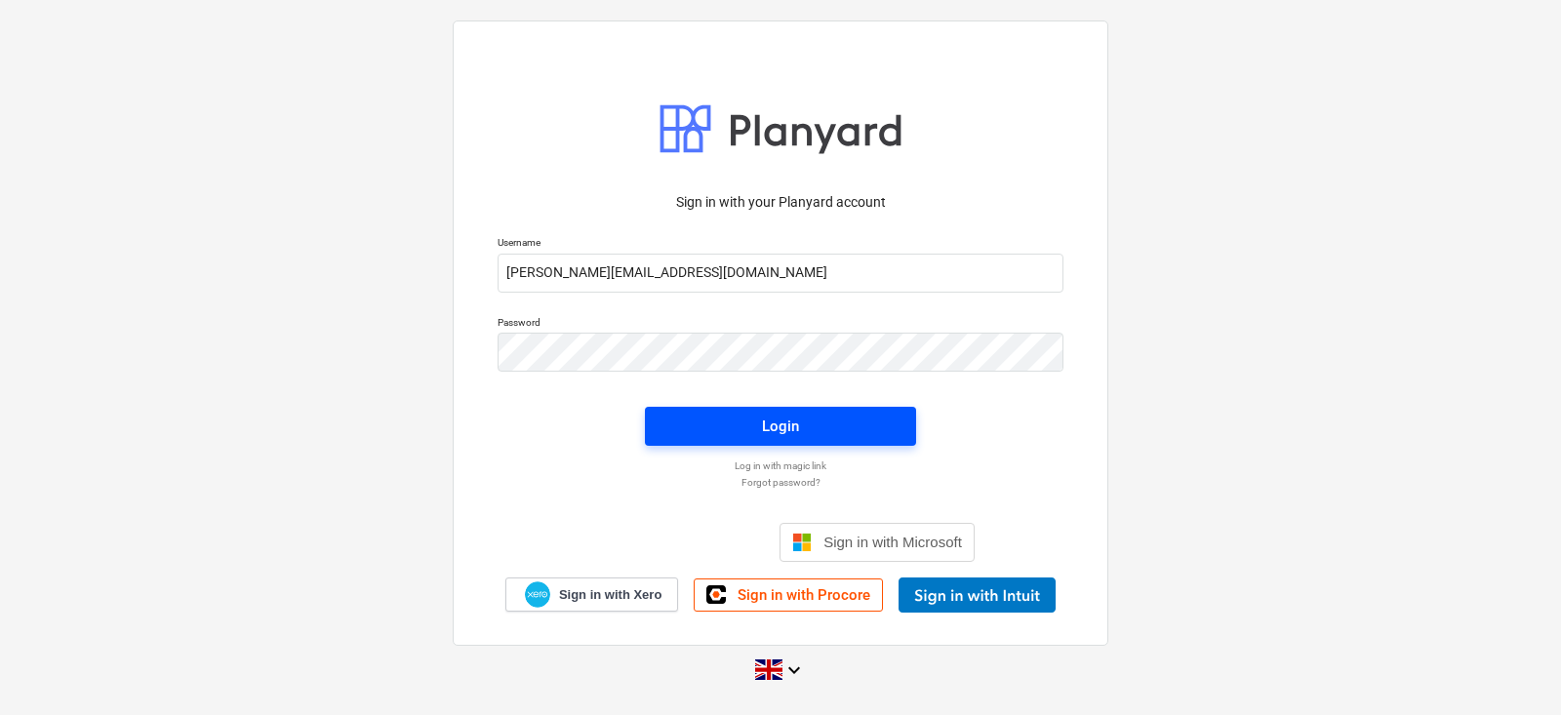
click at [663, 430] on button "Login" at bounding box center [780, 426] width 271 height 39
